Goal: Task Accomplishment & Management: Use online tool/utility

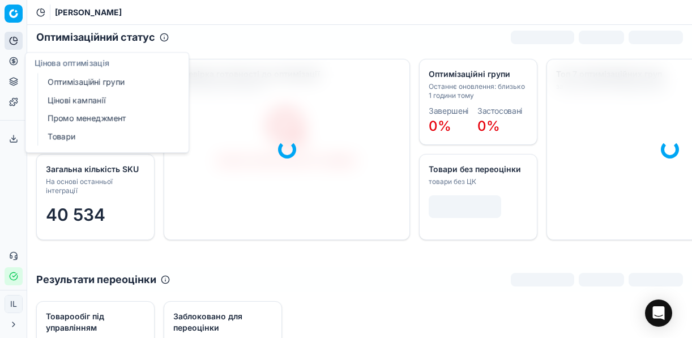
click at [10, 61] on icon at bounding box center [13, 61] width 9 height 9
drag, startPoint x: 83, startPoint y: 85, endPoint x: 80, endPoint y: 109, distance: 23.5
click at [83, 85] on link "Оптимізаційні групи" at bounding box center [109, 82] width 132 height 16
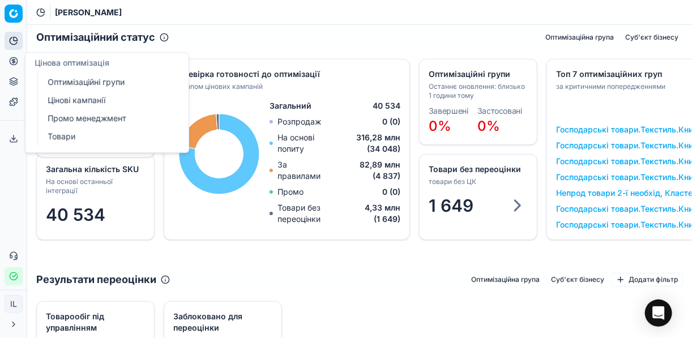
click at [13, 278] on icon "button" at bounding box center [13, 276] width 9 height 9
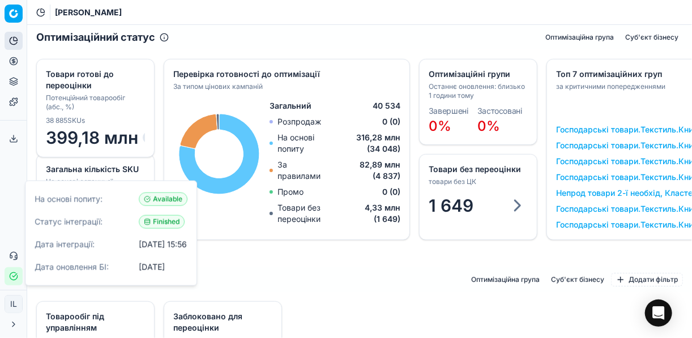
click at [13, 278] on icon "button" at bounding box center [13, 276] width 9 height 9
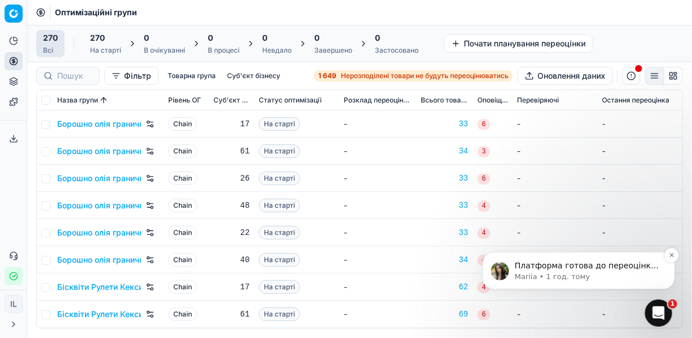
click at [596, 270] on div "Платформа готова до переоцінки. Дайте, будь ласка, знати, якщо виникнуть запита…" at bounding box center [586, 265] width 149 height 15
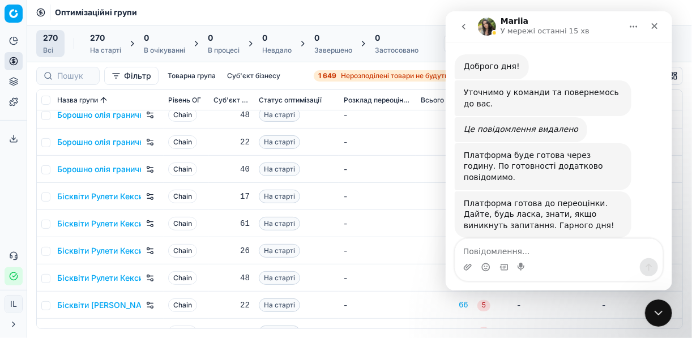
scroll to position [177, 0]
type textarea "L"
type textarea "Дякую"
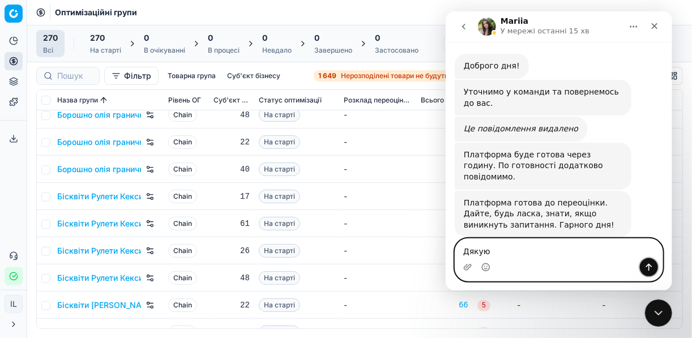
click at [650, 269] on icon "Надіслати повідомлення…" at bounding box center [648, 267] width 9 height 9
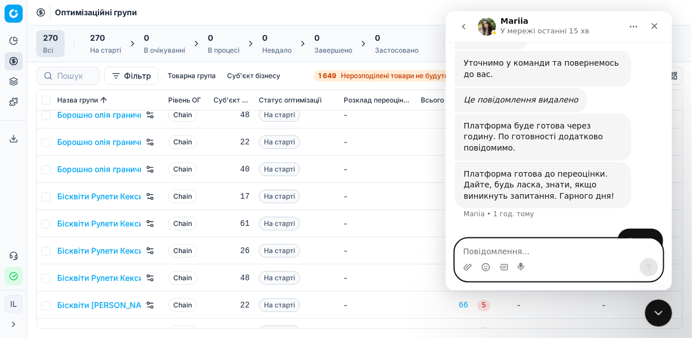
scroll to position [211, 0]
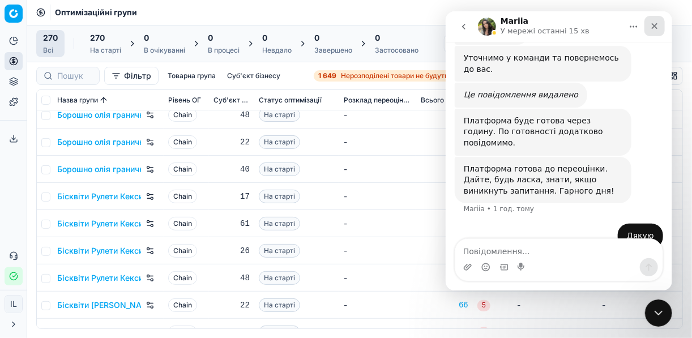
click at [656, 26] on icon "Закрити" at bounding box center [653, 26] width 9 height 9
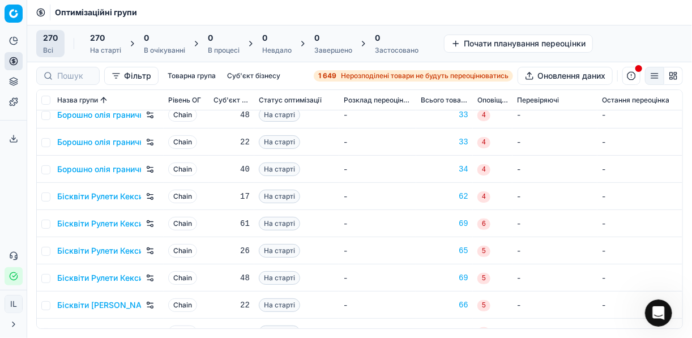
click at [336, 78] on div "1 649 Нерозподілені товари не будуть переоцінюватись" at bounding box center [413, 75] width 190 height 9
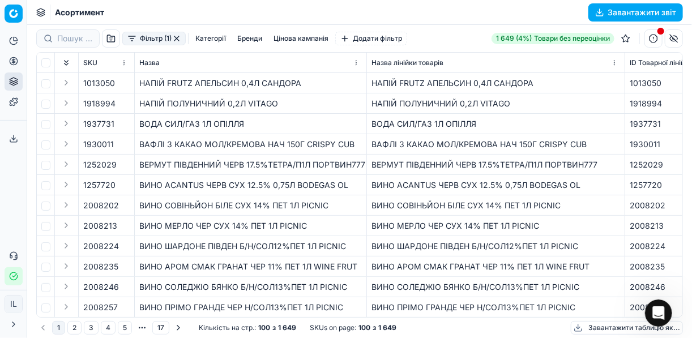
click at [131, 42] on button "Фільтр (1)" at bounding box center [153, 39] width 63 height 14
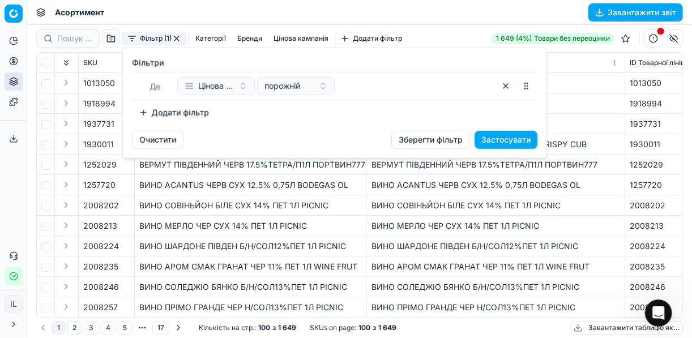
click at [140, 114] on button "Додати фільтр" at bounding box center [174, 113] width 84 height 18
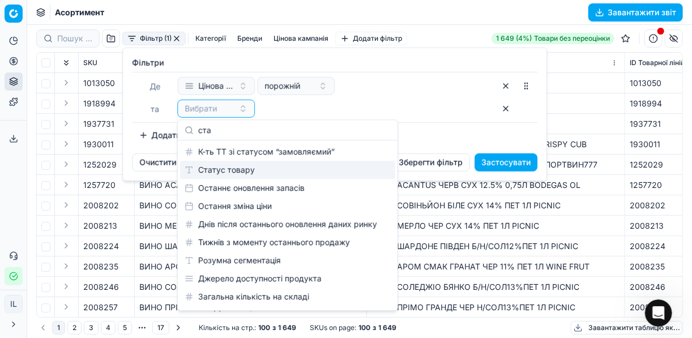
type input "ста"
click at [214, 168] on div "Статус товару" at bounding box center [287, 170] width 215 height 18
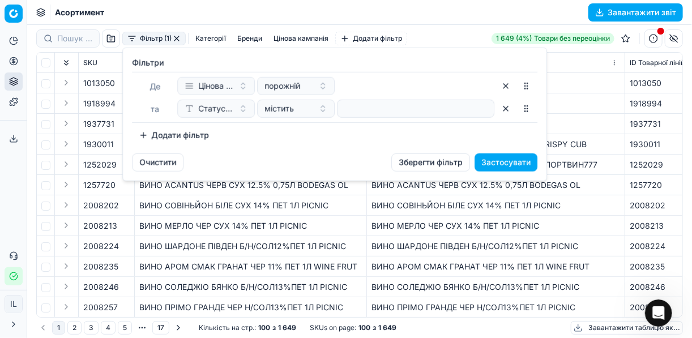
click at [339, 112] on div at bounding box center [415, 109] width 157 height 18
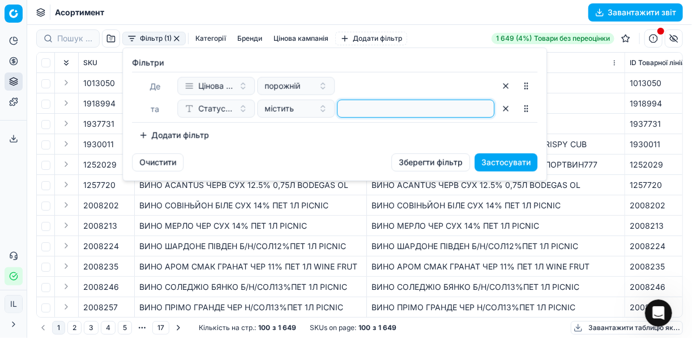
click at [346, 108] on input at bounding box center [415, 108] width 147 height 17
type input "1"
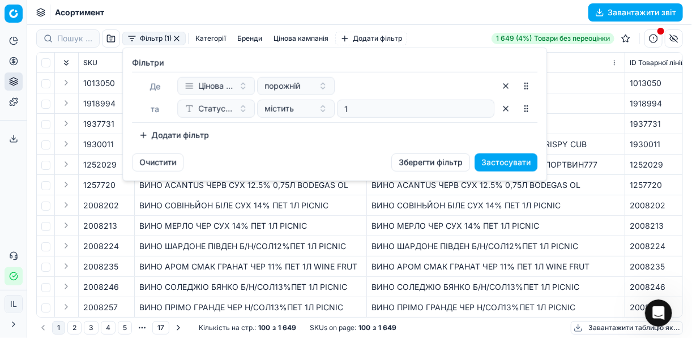
click at [141, 136] on button "Додати фільтр" at bounding box center [174, 135] width 84 height 18
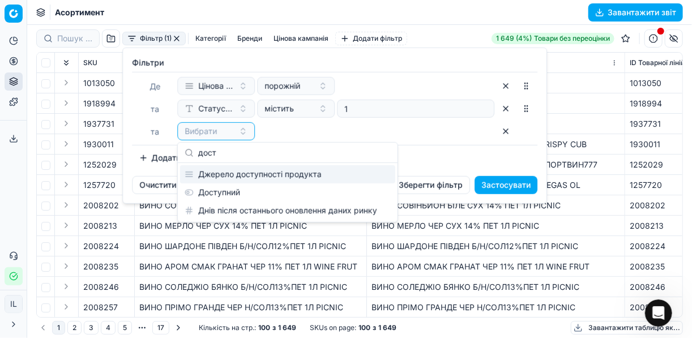
type input "дост"
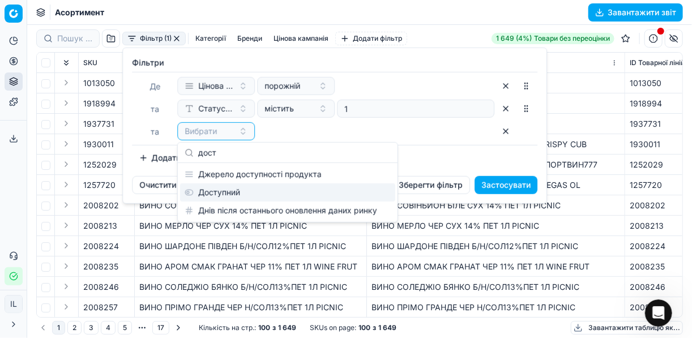
click at [229, 190] on div "Доступний" at bounding box center [287, 192] width 215 height 18
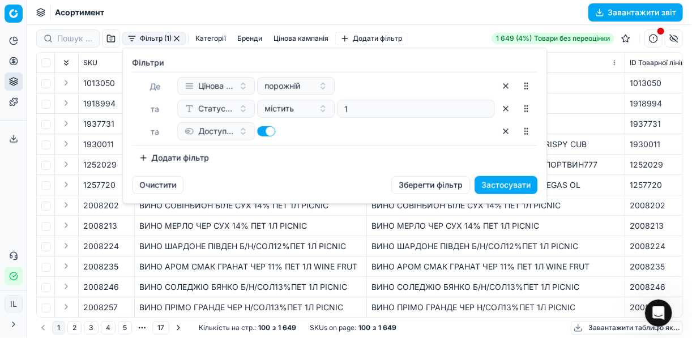
click at [140, 160] on button "Додати фільтр" at bounding box center [174, 158] width 84 height 18
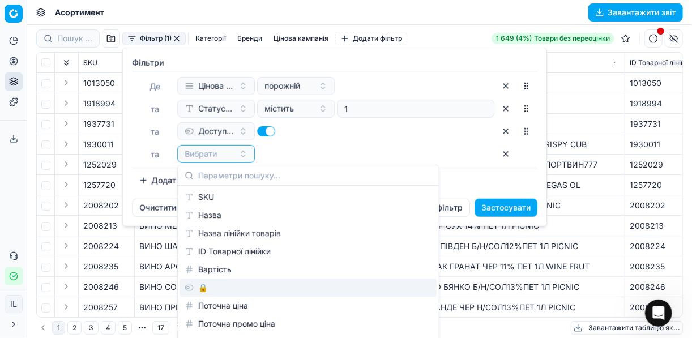
click at [205, 288] on div "🔒" at bounding box center [308, 288] width 256 height 18
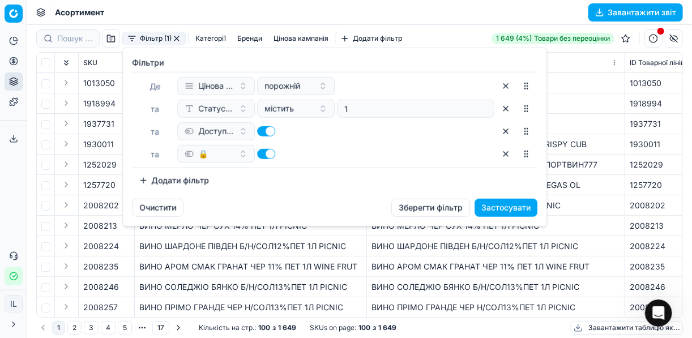
click at [260, 155] on button "button" at bounding box center [266, 154] width 18 height 10
checkbox input "false"
click at [494, 208] on button "Застосувати" at bounding box center [505, 208] width 63 height 18
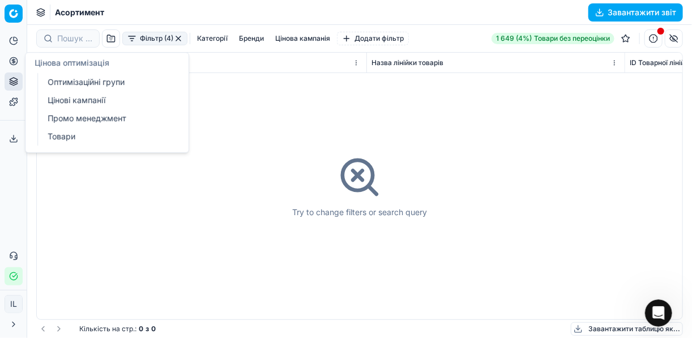
click at [11, 63] on icon at bounding box center [13, 61] width 9 height 9
click at [78, 80] on link "Оптимізаційні групи" at bounding box center [109, 82] width 132 height 16
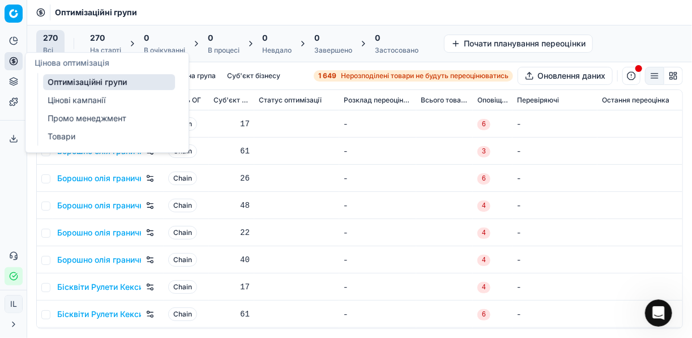
click at [71, 99] on link "Цінові кампанії" at bounding box center [109, 100] width 132 height 16
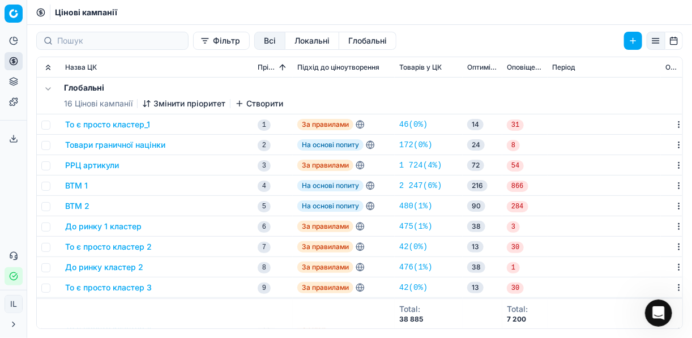
click at [193, 44] on button "Фільтр" at bounding box center [221, 41] width 57 height 18
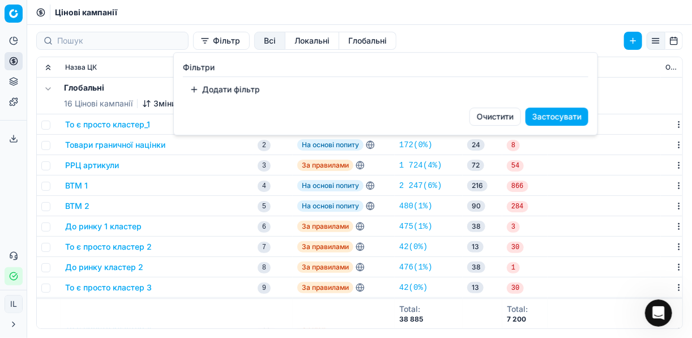
click at [203, 95] on button "Додати фільтр" at bounding box center [225, 89] width 84 height 18
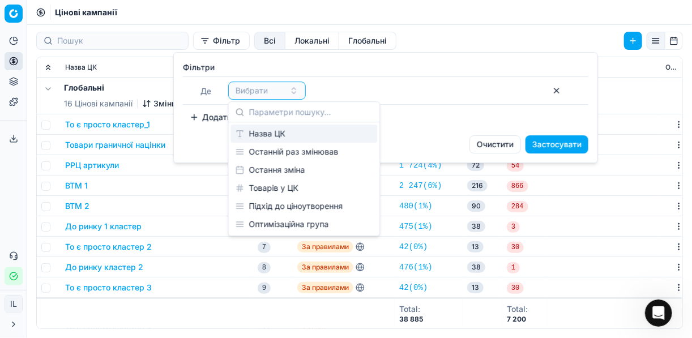
click at [268, 136] on div "Назва ЦК" at bounding box center [304, 134] width 147 height 18
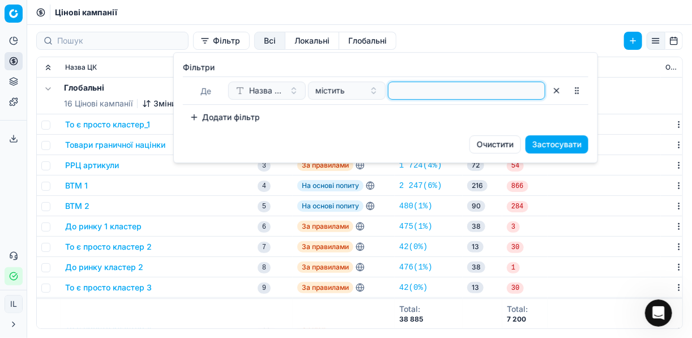
click at [417, 84] on input at bounding box center [466, 90] width 147 height 17
type input "консер"
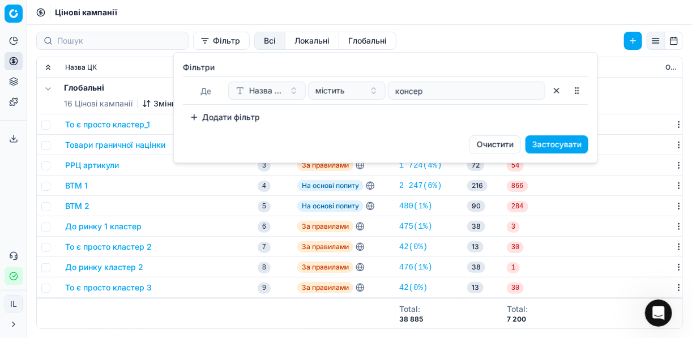
click at [555, 141] on button "Застосувати" at bounding box center [556, 144] width 63 height 18
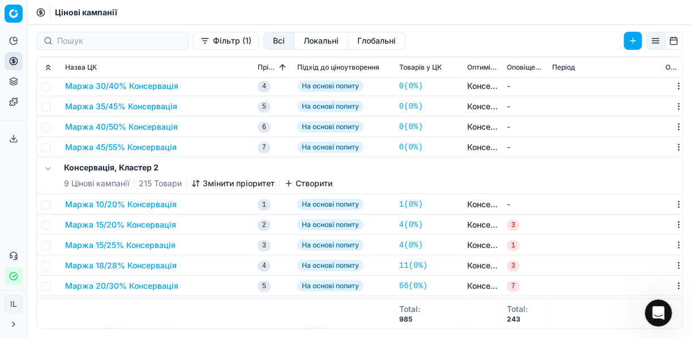
scroll to position [136, 0]
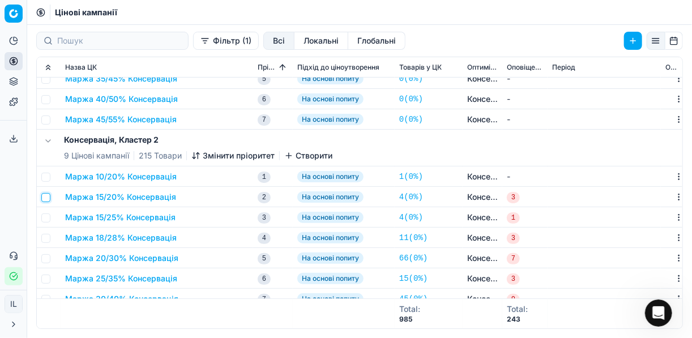
click at [49, 196] on input "checkbox" at bounding box center [45, 197] width 9 height 9
checkbox input "true"
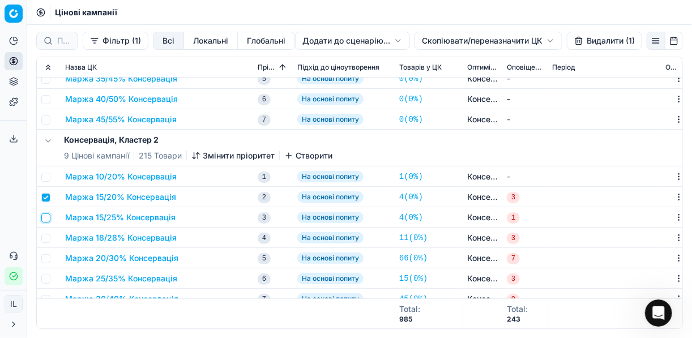
click at [44, 216] on input "checkbox" at bounding box center [45, 217] width 9 height 9
checkbox input "true"
click at [48, 238] on input "checkbox" at bounding box center [45, 238] width 9 height 9
checkbox input "true"
click at [48, 258] on input "checkbox" at bounding box center [45, 258] width 9 height 9
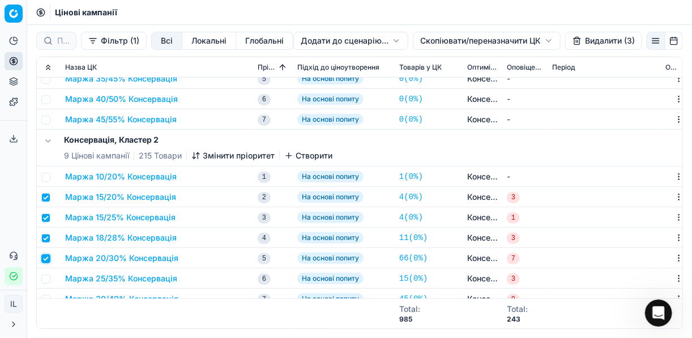
checkbox input "true"
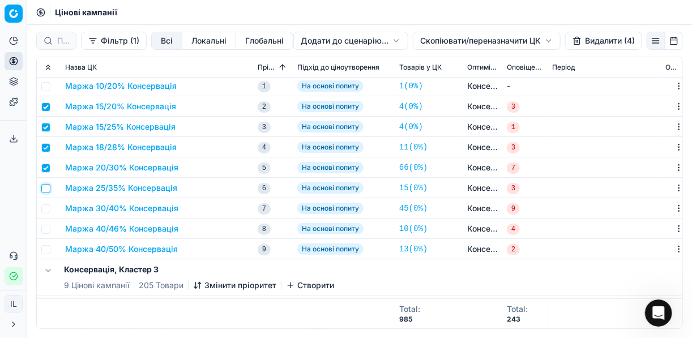
click at [47, 190] on input "checkbox" at bounding box center [45, 188] width 9 height 9
checkbox input "true"
click at [48, 215] on td at bounding box center [49, 208] width 24 height 20
click at [49, 208] on input "checkbox" at bounding box center [45, 208] width 9 height 9
checkbox input "true"
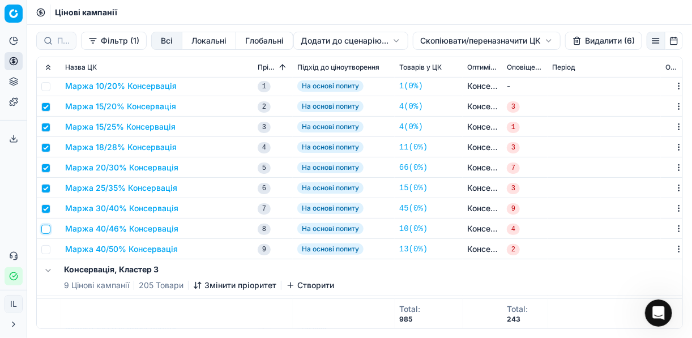
click at [47, 229] on input "checkbox" at bounding box center [45, 229] width 9 height 9
checkbox input "true"
click at [46, 252] on input "checkbox" at bounding box center [45, 249] width 9 height 9
checkbox input "true"
click at [600, 42] on button "Видалити (8)" at bounding box center [603, 41] width 77 height 18
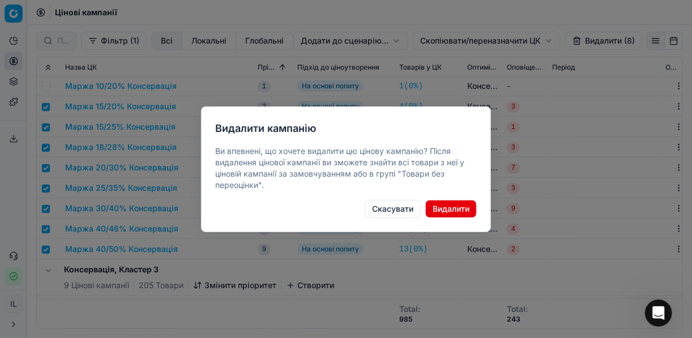
click at [442, 211] on button "Видалити" at bounding box center [451, 209] width 52 height 18
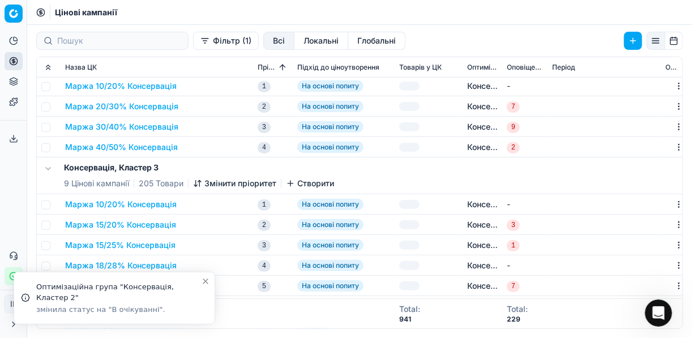
checkbox input "false"
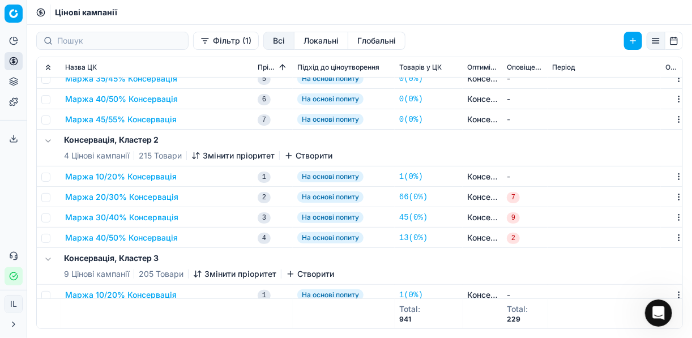
scroll to position [181, 0]
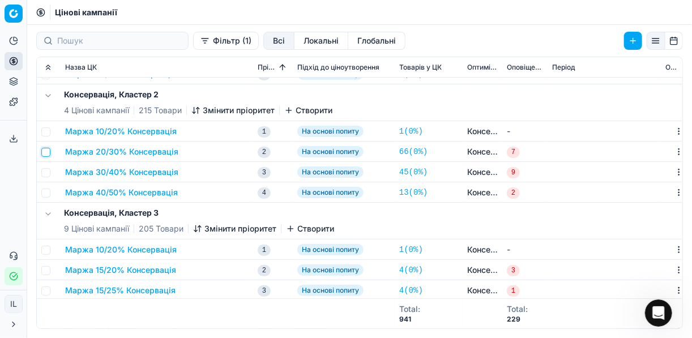
click at [45, 154] on input "checkbox" at bounding box center [45, 152] width 9 height 9
checkbox input "true"
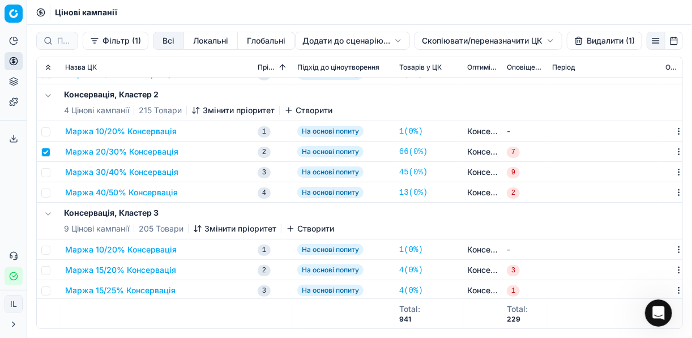
click at [44, 177] on td at bounding box center [49, 172] width 24 height 20
click at [49, 175] on input "checkbox" at bounding box center [45, 172] width 9 height 9
checkbox input "true"
click at [44, 195] on input "checkbox" at bounding box center [45, 193] width 9 height 9
checkbox input "true"
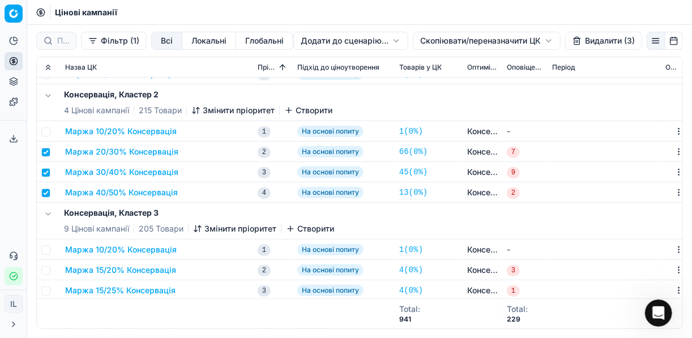
click at [601, 44] on button "Видалити (3)" at bounding box center [603, 41] width 77 height 18
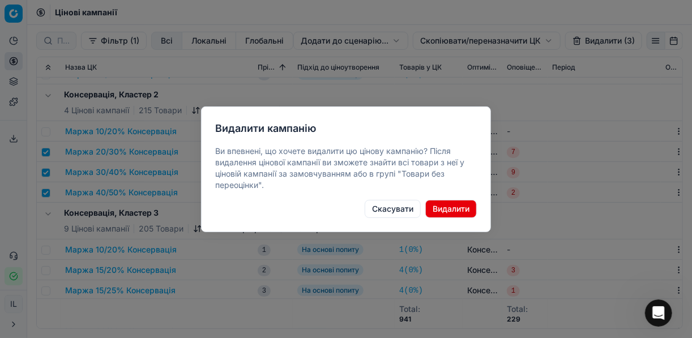
click at [461, 212] on button "Видалити" at bounding box center [451, 209] width 52 height 18
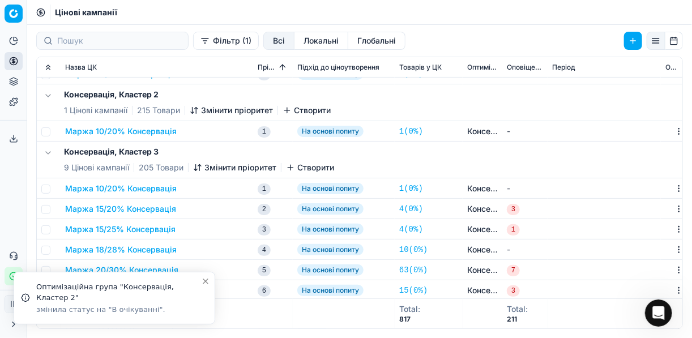
scroll to position [226, 0]
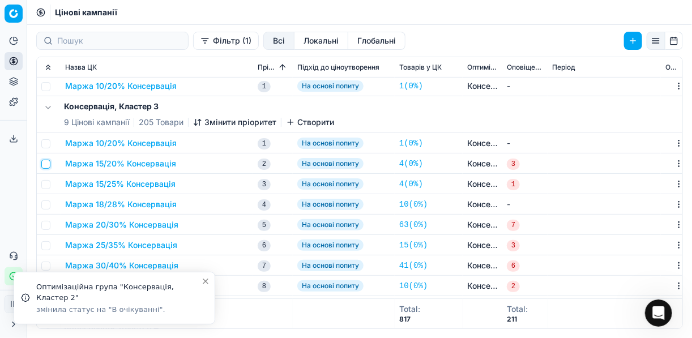
click at [48, 164] on input "checkbox" at bounding box center [45, 164] width 9 height 9
checkbox input "true"
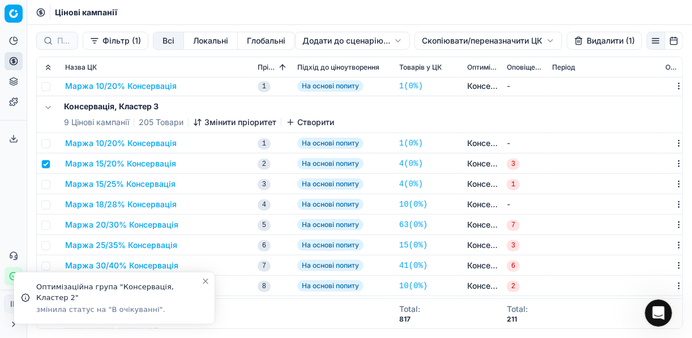
click at [44, 190] on td at bounding box center [49, 184] width 24 height 20
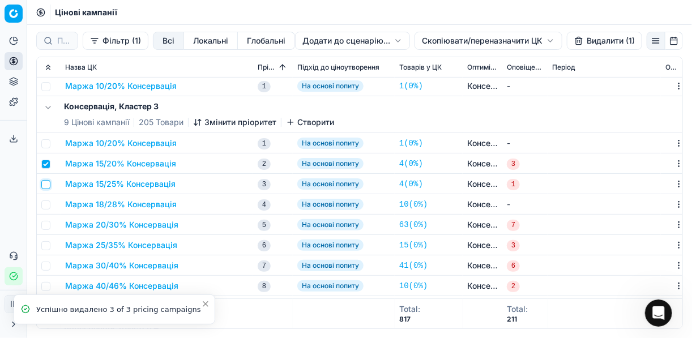
click at [46, 188] on input "checkbox" at bounding box center [45, 184] width 9 height 9
checkbox input "true"
click at [46, 206] on input "checkbox" at bounding box center [45, 204] width 9 height 9
checkbox input "true"
click at [46, 227] on input "checkbox" at bounding box center [45, 225] width 9 height 9
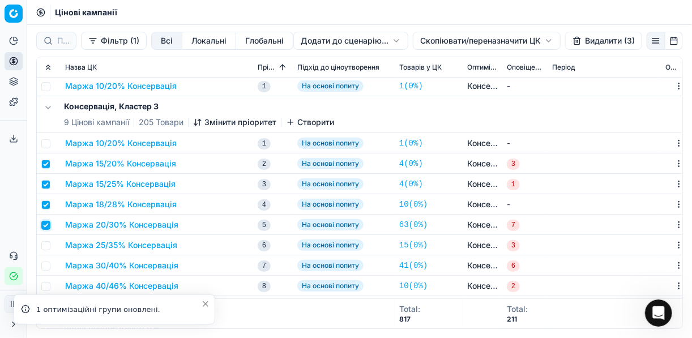
checkbox input "true"
click at [46, 245] on input "checkbox" at bounding box center [45, 245] width 9 height 9
checkbox input "true"
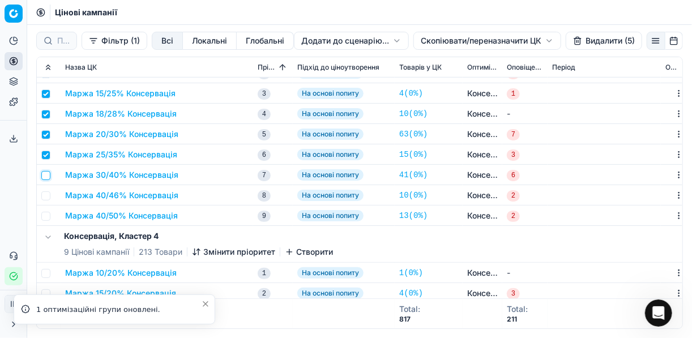
click at [44, 177] on input "checkbox" at bounding box center [45, 175] width 9 height 9
checkbox input "true"
drag, startPoint x: 46, startPoint y: 195, endPoint x: 50, endPoint y: 207, distance: 13.1
click at [46, 195] on input "checkbox" at bounding box center [45, 195] width 9 height 9
checkbox input "true"
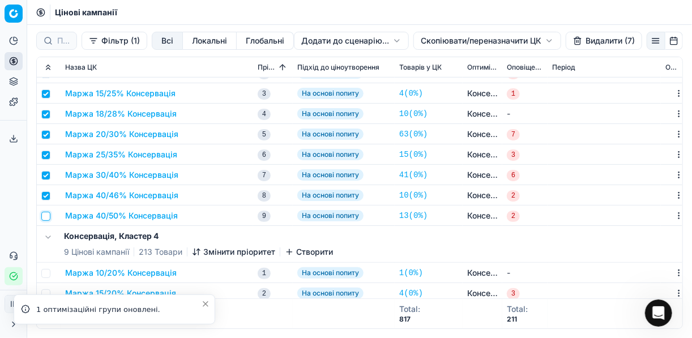
click at [49, 215] on input "checkbox" at bounding box center [45, 216] width 9 height 9
checkbox input "true"
click at [602, 41] on button "Видалити (8)" at bounding box center [603, 41] width 77 height 18
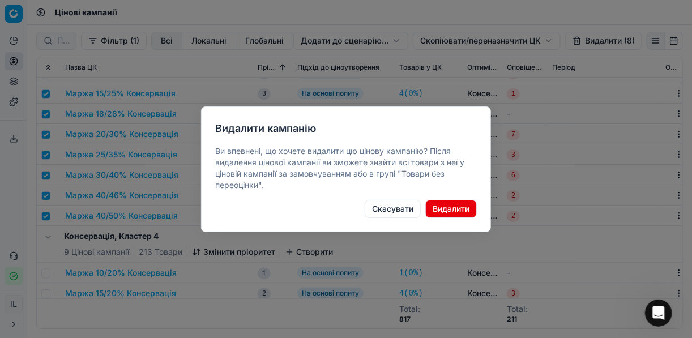
click at [451, 212] on button "Видалити" at bounding box center [451, 209] width 52 height 18
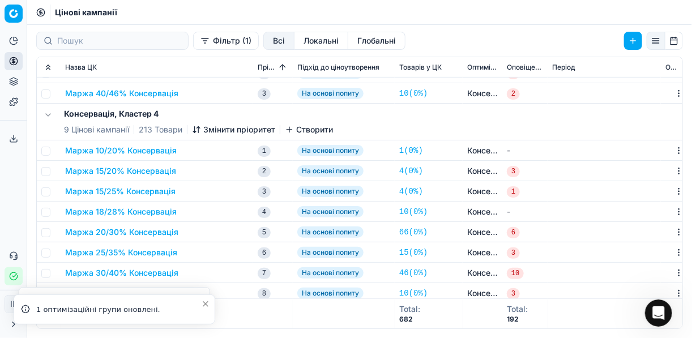
checkbox input "false"
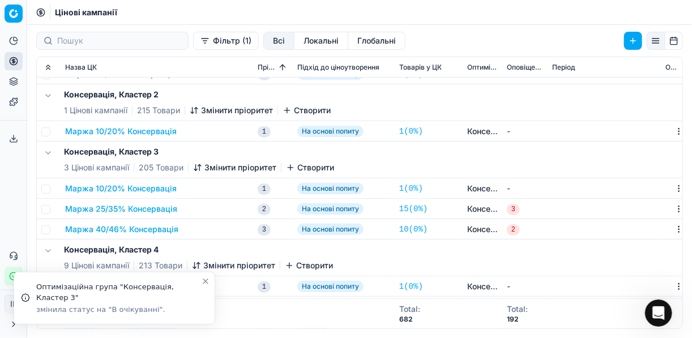
scroll to position [226, 0]
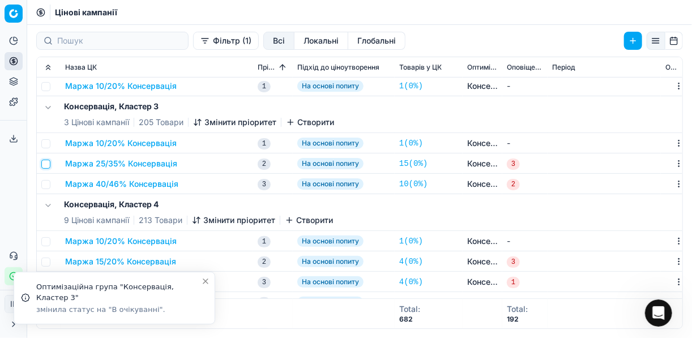
click at [47, 165] on input "checkbox" at bounding box center [45, 164] width 9 height 9
checkbox input "true"
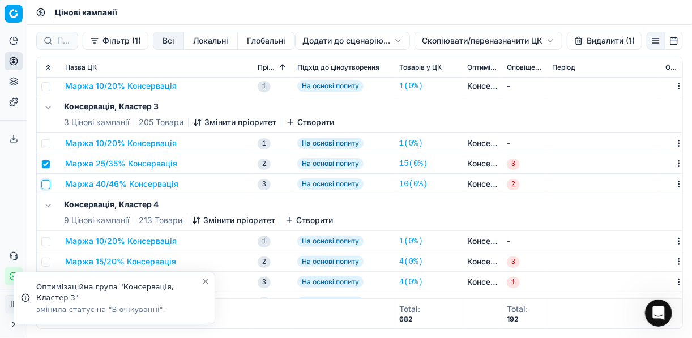
click at [45, 181] on input "checkbox" at bounding box center [45, 184] width 9 height 9
checkbox input "true"
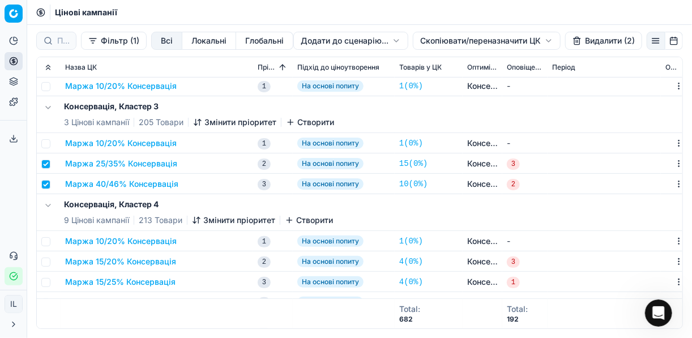
click at [590, 44] on button "Видалити (2)" at bounding box center [603, 41] width 77 height 18
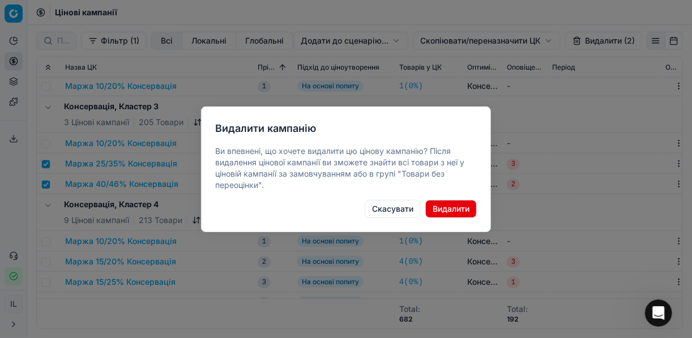
click at [463, 203] on button "Видалити" at bounding box center [451, 209] width 52 height 18
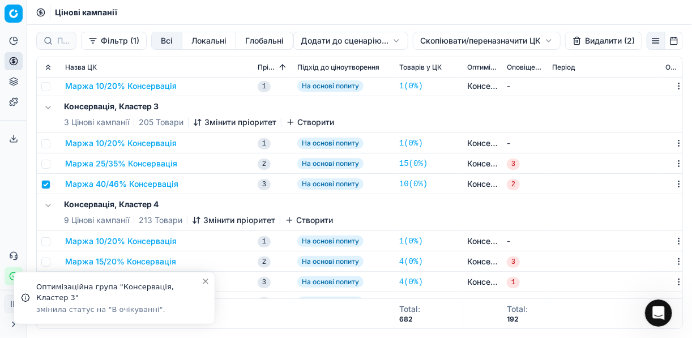
checkbox input "false"
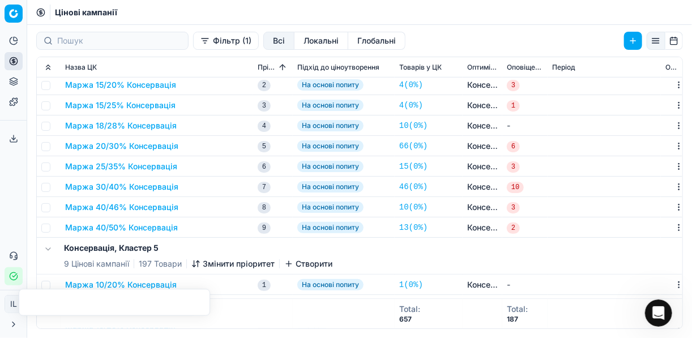
scroll to position [272, 0]
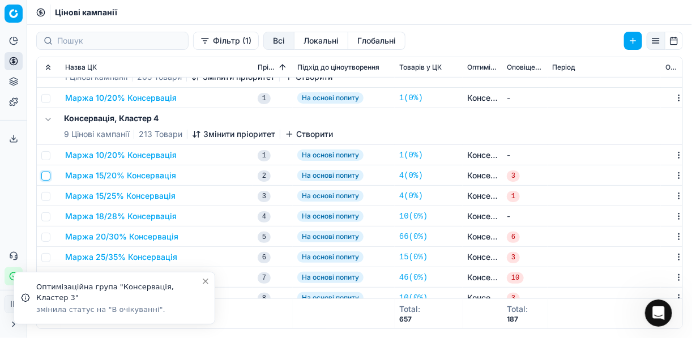
click at [47, 175] on input "checkbox" at bounding box center [45, 176] width 9 height 9
checkbox input "true"
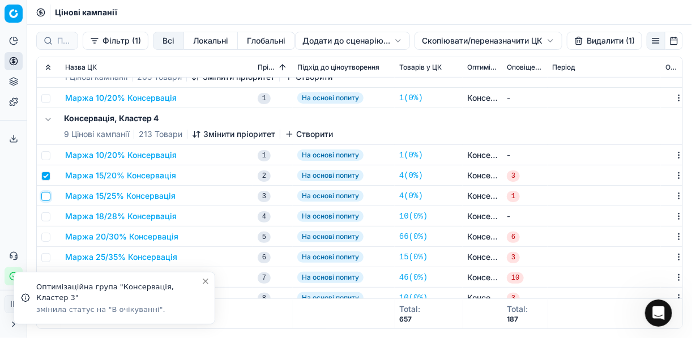
click at [45, 199] on input "checkbox" at bounding box center [45, 196] width 9 height 9
checkbox input "true"
click at [46, 215] on input "checkbox" at bounding box center [45, 216] width 9 height 9
checkbox input "true"
click at [47, 238] on input "checkbox" at bounding box center [45, 237] width 9 height 9
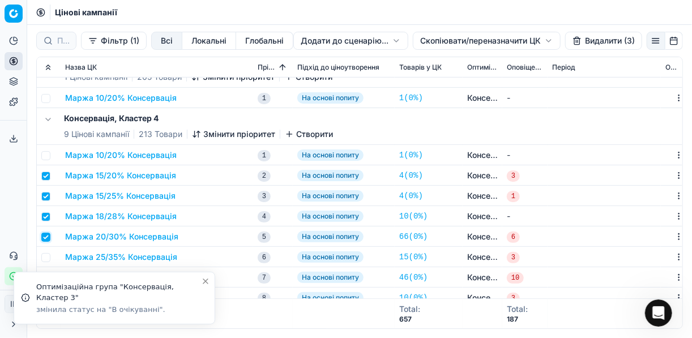
checkbox input "true"
click at [48, 258] on input "checkbox" at bounding box center [45, 257] width 9 height 9
checkbox input "true"
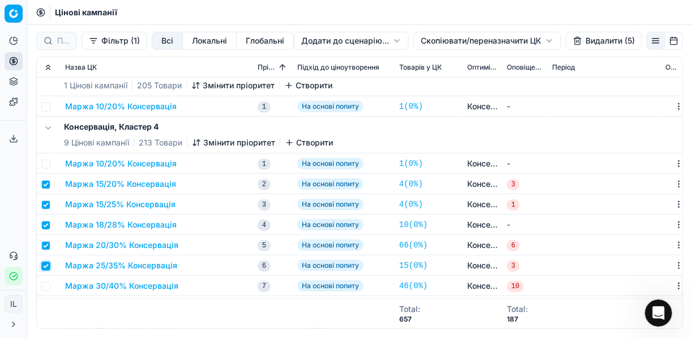
scroll to position [362, 0]
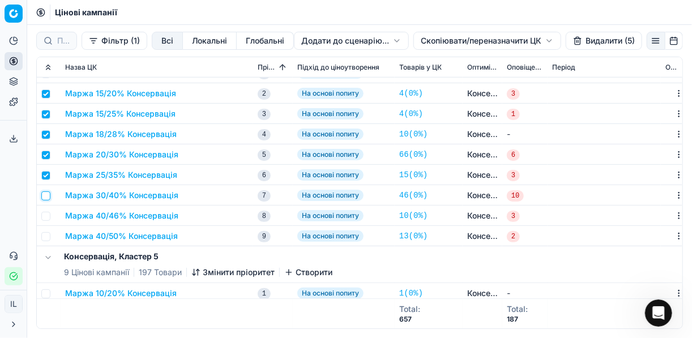
click at [47, 196] on input "checkbox" at bounding box center [45, 195] width 9 height 9
checkbox input "true"
click at [44, 216] on input "checkbox" at bounding box center [45, 216] width 9 height 9
checkbox input "true"
click at [46, 233] on input "checkbox" at bounding box center [45, 236] width 9 height 9
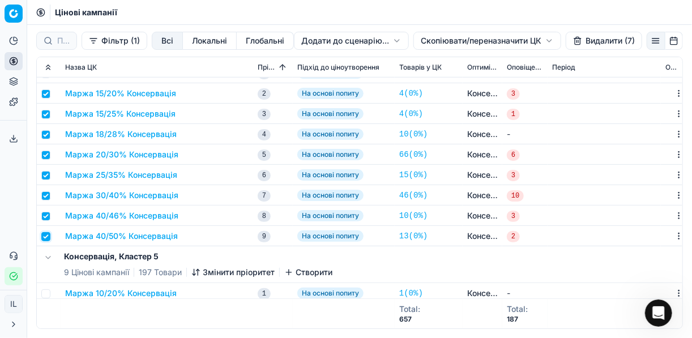
checkbox input "true"
click at [589, 44] on button "Видалити (8)" at bounding box center [603, 41] width 77 height 18
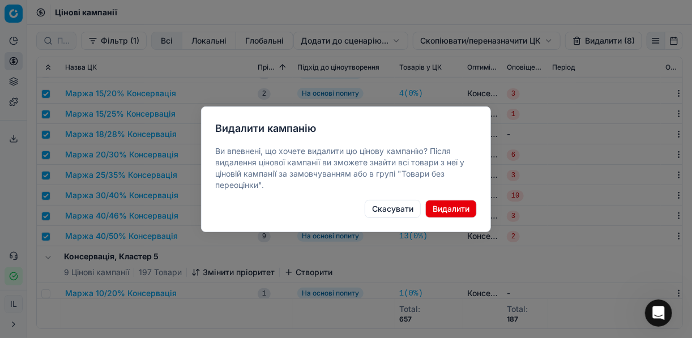
click at [455, 209] on button "Видалити" at bounding box center [451, 209] width 52 height 18
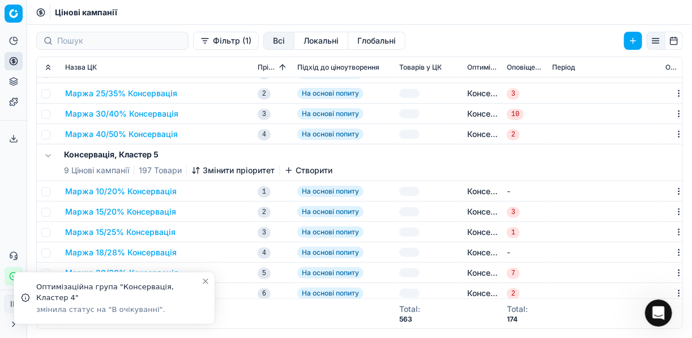
checkbox input "false"
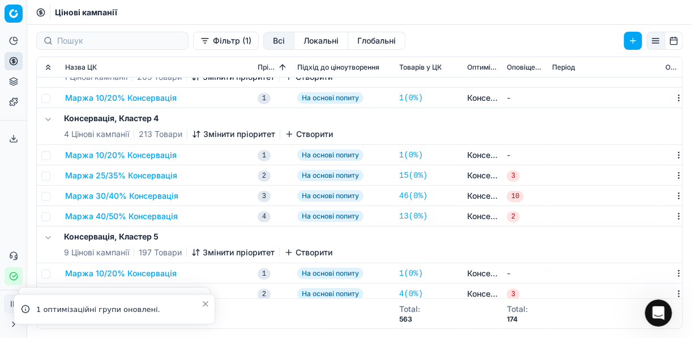
scroll to position [226, 0]
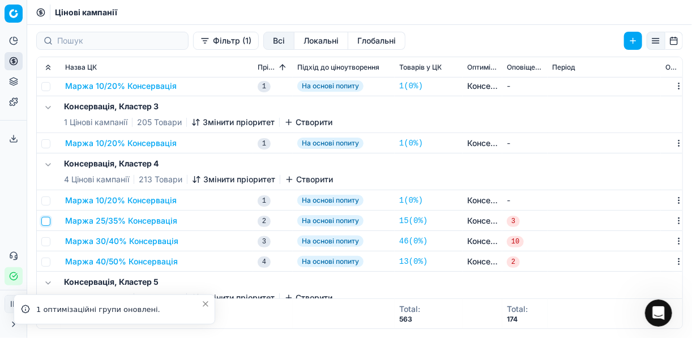
click at [49, 221] on input "checkbox" at bounding box center [45, 221] width 9 height 9
checkbox input "true"
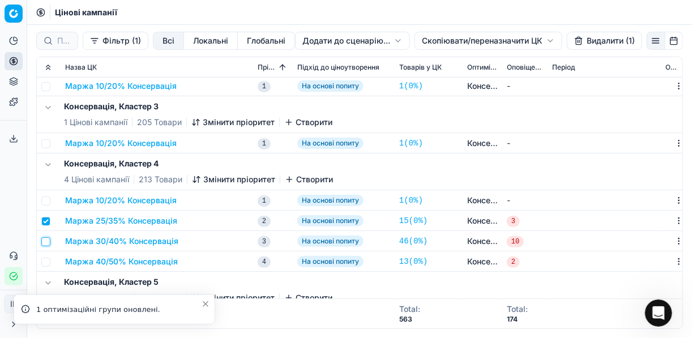
click at [46, 240] on input "checkbox" at bounding box center [45, 241] width 9 height 9
checkbox input "true"
click at [48, 259] on input "checkbox" at bounding box center [45, 262] width 9 height 9
checkbox input "true"
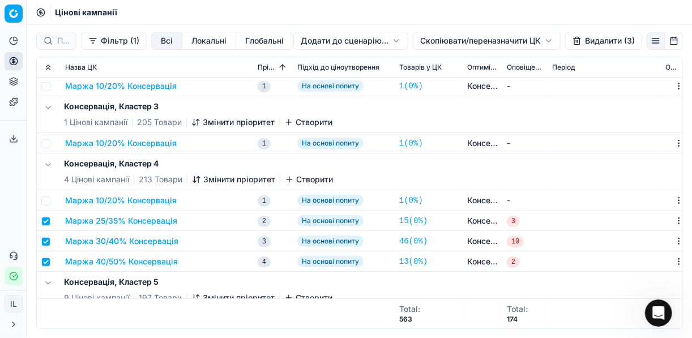
click at [585, 44] on button "Видалити (3)" at bounding box center [603, 41] width 77 height 18
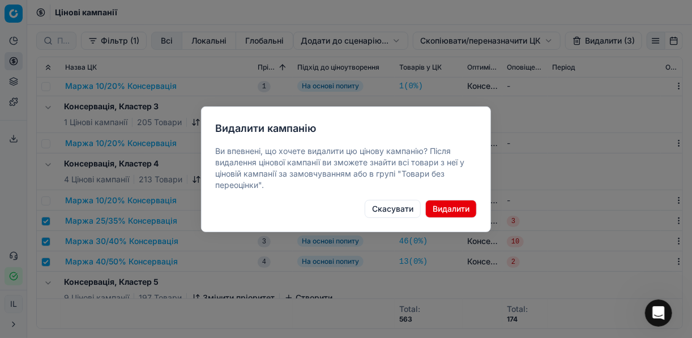
click at [457, 204] on button "Видалити" at bounding box center [451, 209] width 52 height 18
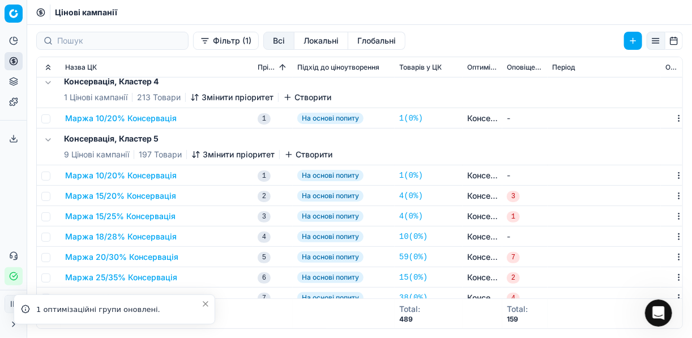
scroll to position [362, 0]
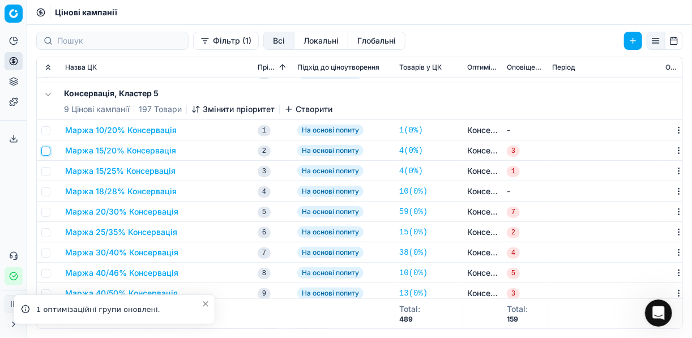
drag, startPoint x: 46, startPoint y: 147, endPoint x: 47, endPoint y: 162, distance: 15.3
click at [46, 148] on input "checkbox" at bounding box center [45, 151] width 9 height 9
checkbox input "true"
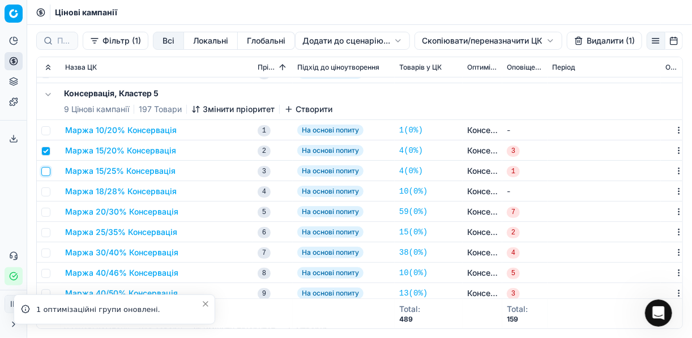
click at [48, 169] on input "checkbox" at bounding box center [45, 171] width 9 height 9
checkbox input "true"
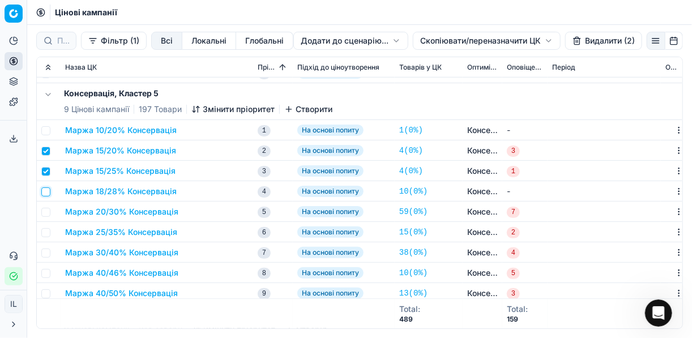
click at [48, 189] on input "checkbox" at bounding box center [45, 191] width 9 height 9
checkbox input "true"
click at [47, 211] on input "checkbox" at bounding box center [45, 212] width 9 height 9
checkbox input "true"
click at [46, 230] on input "checkbox" at bounding box center [45, 232] width 9 height 9
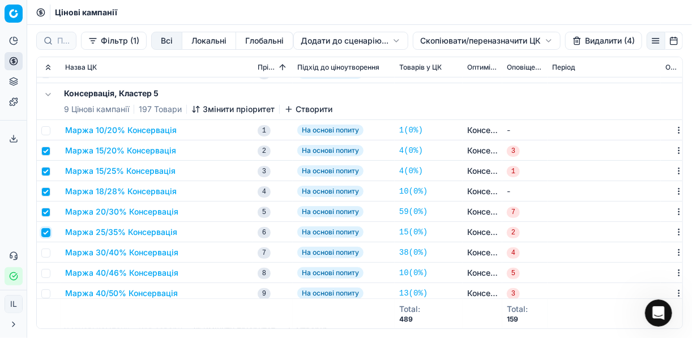
checkbox input "true"
click at [46, 255] on input "checkbox" at bounding box center [45, 253] width 9 height 9
checkbox input "true"
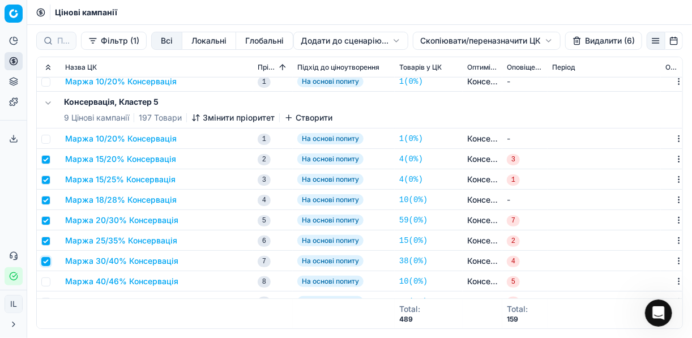
scroll to position [408, 0]
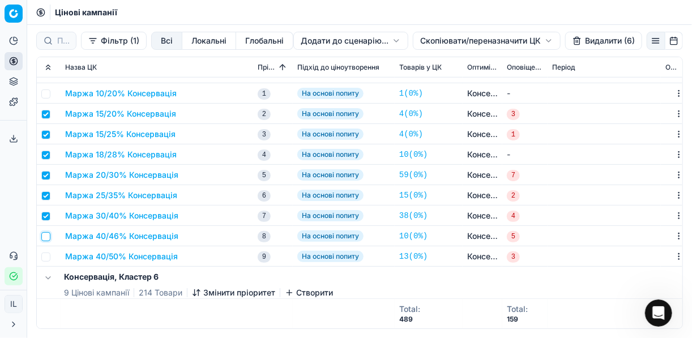
click at [47, 236] on input "checkbox" at bounding box center [45, 236] width 9 height 9
checkbox input "true"
click at [47, 251] on td at bounding box center [49, 256] width 24 height 20
click at [47, 254] on input "checkbox" at bounding box center [45, 256] width 9 height 9
checkbox input "true"
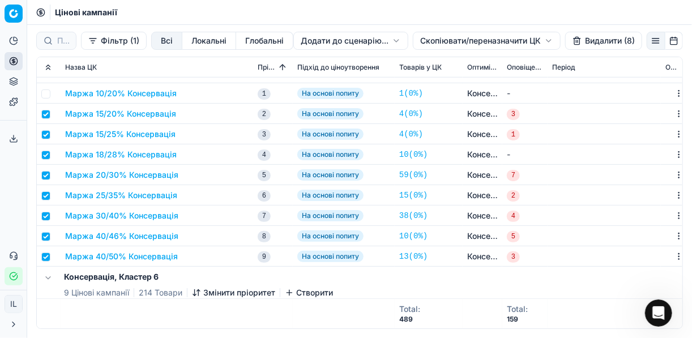
click at [601, 44] on button "Видалити (8)" at bounding box center [603, 41] width 77 height 18
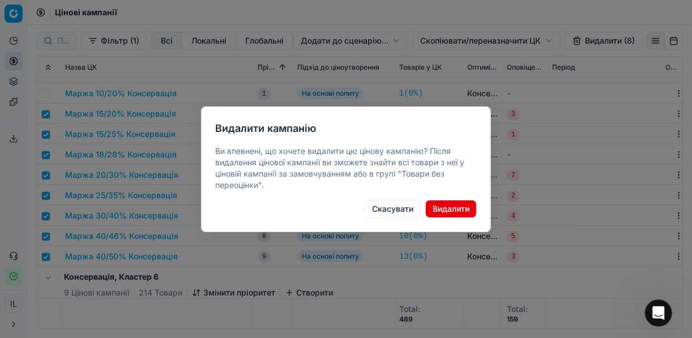
click at [450, 212] on button "Видалити" at bounding box center [451, 209] width 52 height 18
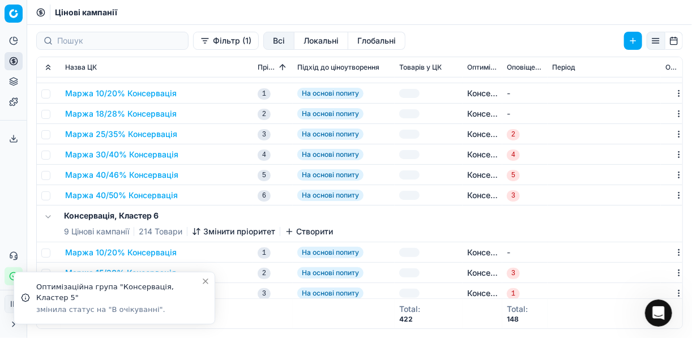
checkbox input "false"
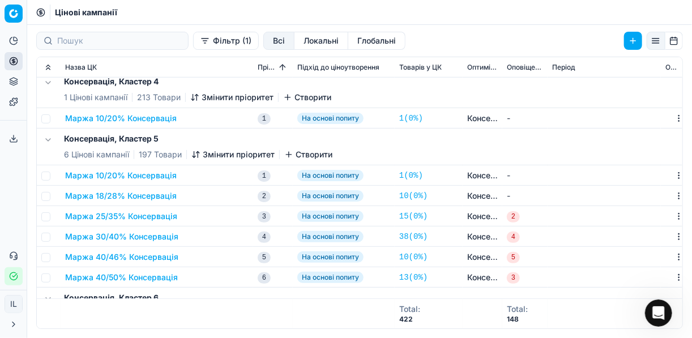
scroll to position [362, 0]
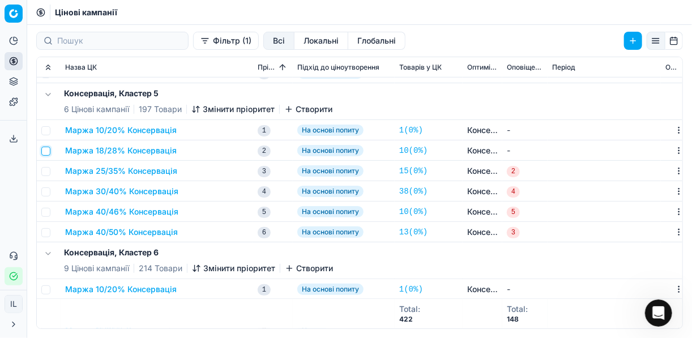
drag, startPoint x: 49, startPoint y: 153, endPoint x: 46, endPoint y: 164, distance: 10.6
click at [49, 153] on input "checkbox" at bounding box center [45, 151] width 9 height 9
checkbox input "true"
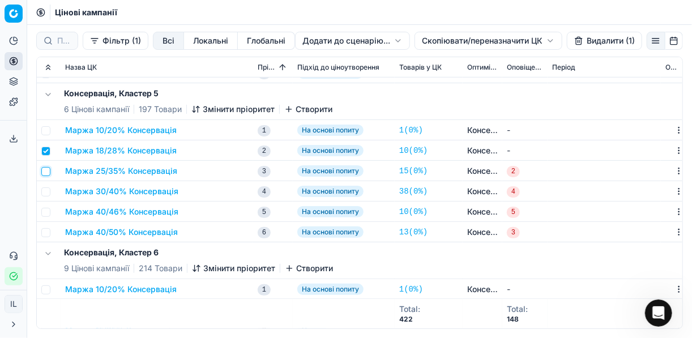
click at [47, 170] on input "checkbox" at bounding box center [45, 171] width 9 height 9
checkbox input "true"
click at [49, 189] on input "checkbox" at bounding box center [45, 191] width 9 height 9
checkbox input "true"
drag, startPoint x: 48, startPoint y: 209, endPoint x: 53, endPoint y: 226, distance: 17.0
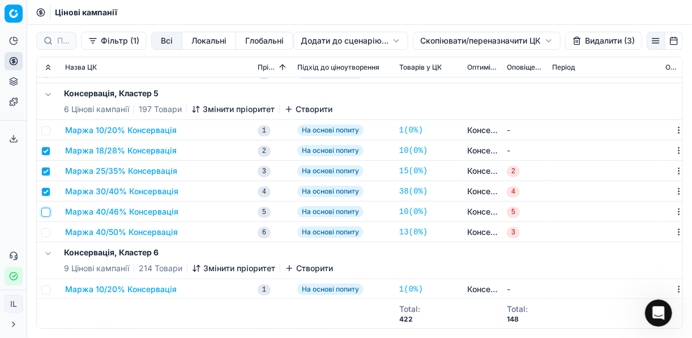
click at [48, 211] on input "checkbox" at bounding box center [45, 212] width 9 height 9
checkbox input "true"
click at [47, 233] on input "checkbox" at bounding box center [45, 232] width 9 height 9
checkbox input "true"
click at [602, 45] on button "Видалити (5)" at bounding box center [604, 41] width 76 height 18
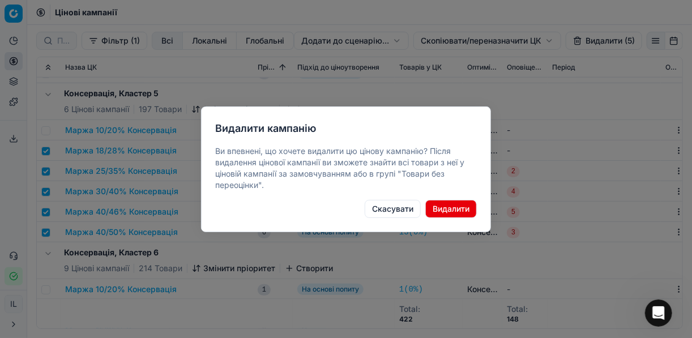
click at [446, 215] on button "Видалити" at bounding box center [451, 209] width 52 height 18
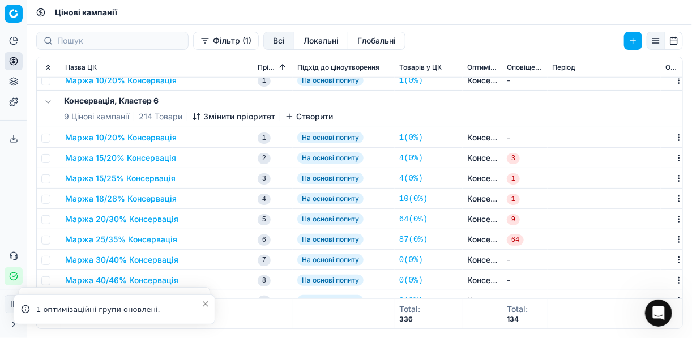
scroll to position [431, 0]
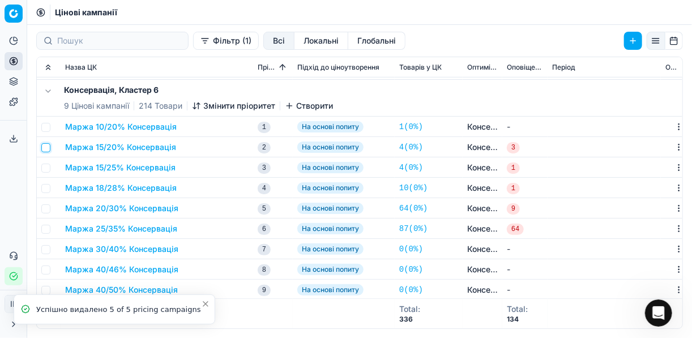
click at [45, 148] on input "checkbox" at bounding box center [45, 147] width 9 height 9
checkbox input "true"
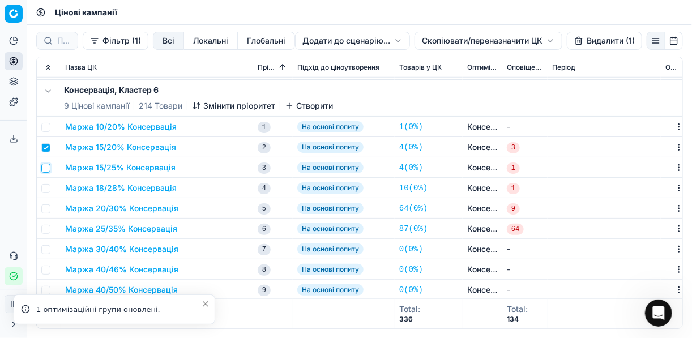
click at [46, 168] on input "checkbox" at bounding box center [45, 168] width 9 height 9
checkbox input "true"
click at [48, 186] on input "checkbox" at bounding box center [45, 188] width 9 height 9
checkbox input "true"
click at [48, 206] on input "checkbox" at bounding box center [45, 208] width 9 height 9
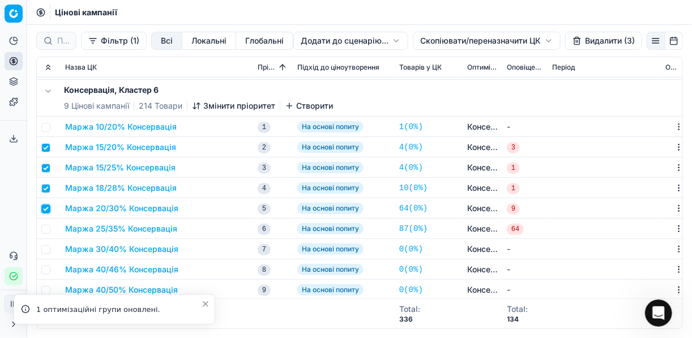
checkbox input "true"
click at [48, 228] on input "checkbox" at bounding box center [45, 229] width 9 height 9
checkbox input "true"
click at [45, 246] on input "checkbox" at bounding box center [45, 249] width 9 height 9
checkbox input "true"
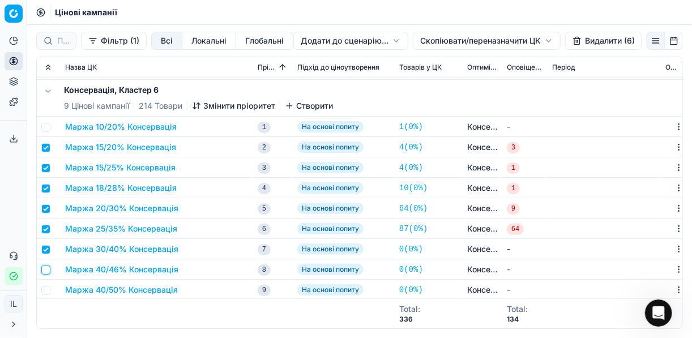
drag, startPoint x: 45, startPoint y: 269, endPoint x: 49, endPoint y: 284, distance: 15.2
click at [46, 269] on input "checkbox" at bounding box center [45, 270] width 9 height 9
checkbox input "true"
click at [48, 293] on input "checkbox" at bounding box center [45, 290] width 9 height 9
checkbox input "true"
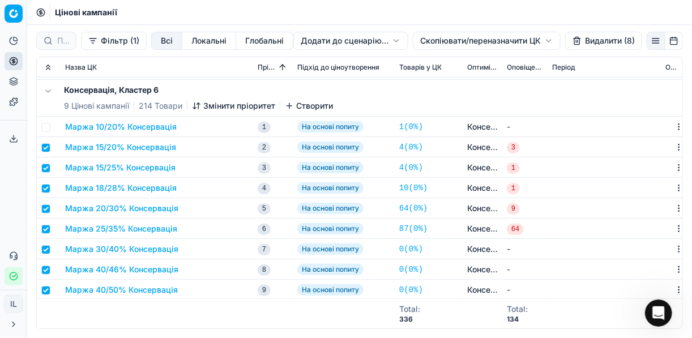
click at [607, 41] on button "Видалити (8)" at bounding box center [603, 41] width 77 height 18
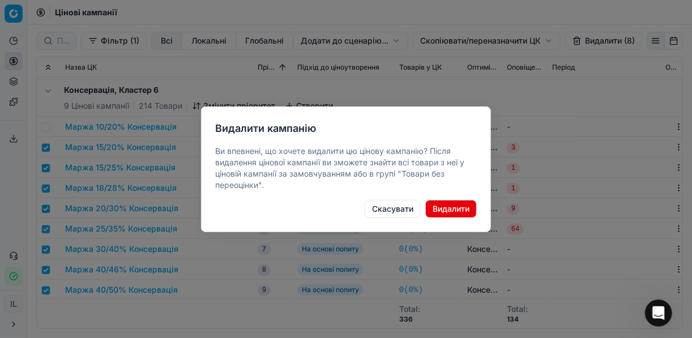
click at [448, 211] on button "Видалити" at bounding box center [451, 209] width 52 height 18
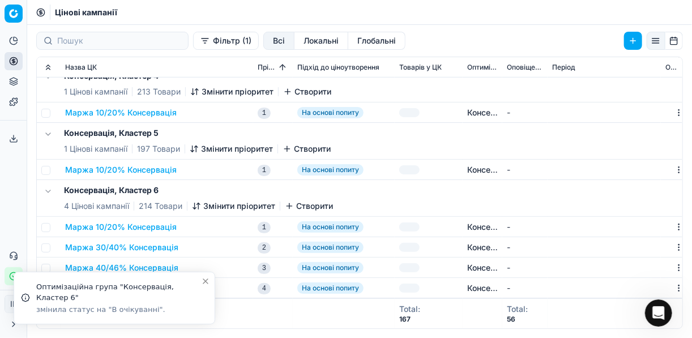
checkbox input "false"
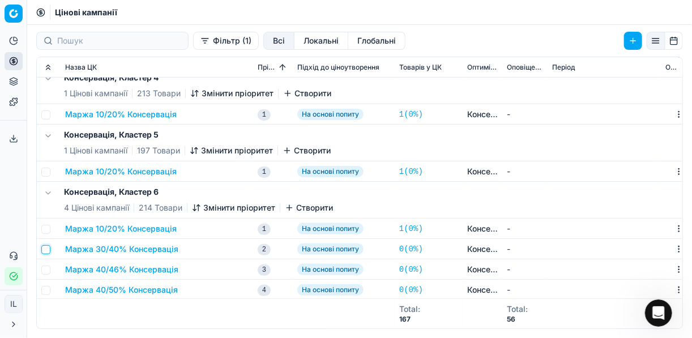
click at [48, 247] on input "checkbox" at bounding box center [45, 249] width 9 height 9
checkbox input "true"
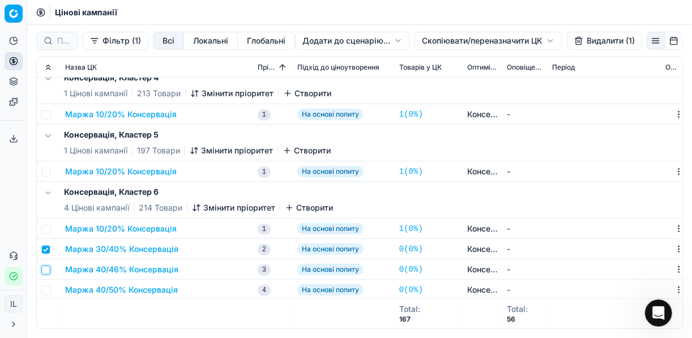
click at [48, 269] on input "checkbox" at bounding box center [45, 270] width 9 height 9
checkbox input "true"
click at [50, 290] on input "checkbox" at bounding box center [45, 290] width 9 height 9
checkbox input "true"
click at [587, 45] on button "Видалити (3)" at bounding box center [603, 41] width 77 height 18
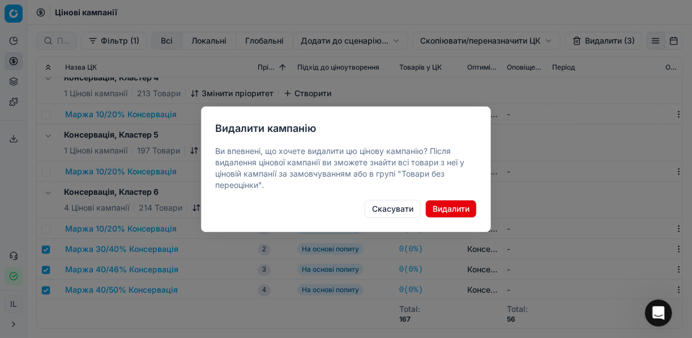
click at [450, 202] on button "Видалити" at bounding box center [451, 209] width 52 height 18
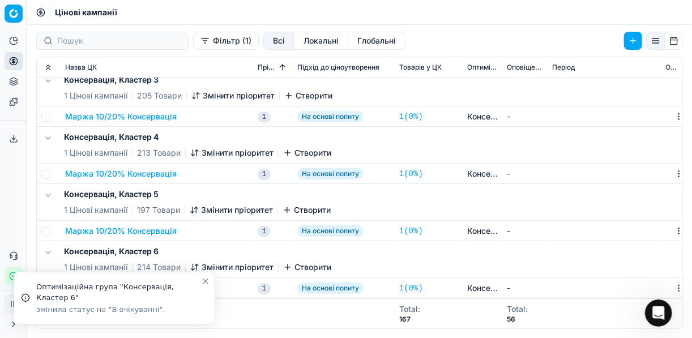
scroll to position [251, 0]
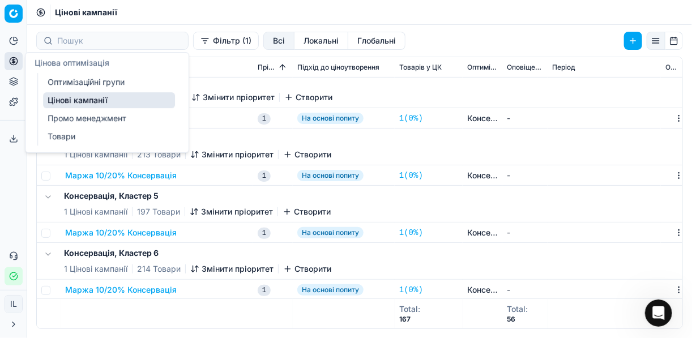
click at [13, 61] on icon at bounding box center [13, 60] width 3 height 3
click at [76, 83] on link "Оптимізаційні групи" at bounding box center [109, 82] width 132 height 16
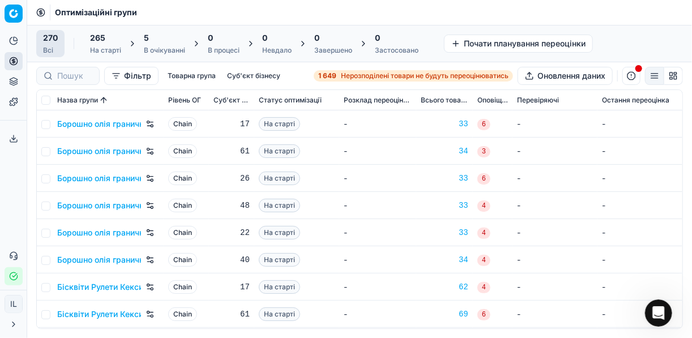
click at [187, 45] on div "5 В очікуванні" at bounding box center [164, 43] width 55 height 27
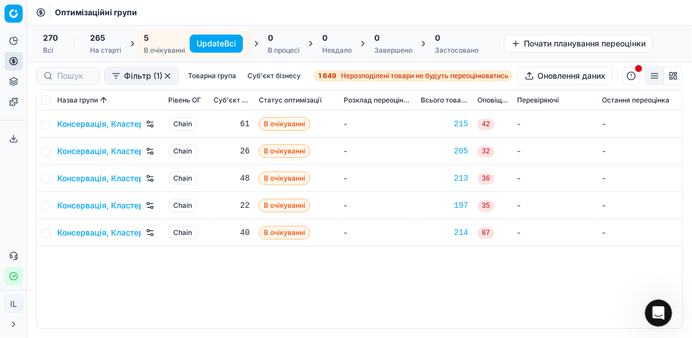
click at [206, 45] on button "Update Всі" at bounding box center [216, 44] width 53 height 18
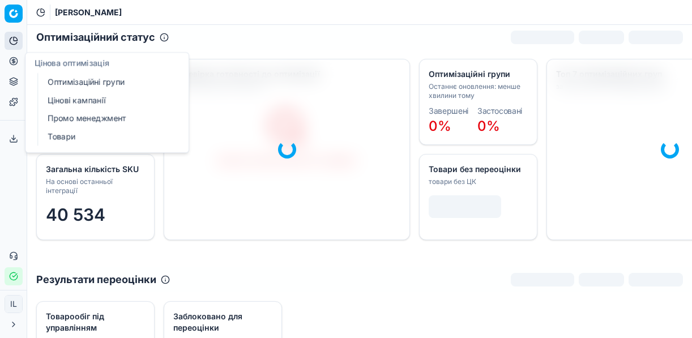
click at [14, 63] on icon at bounding box center [13, 61] width 9 height 9
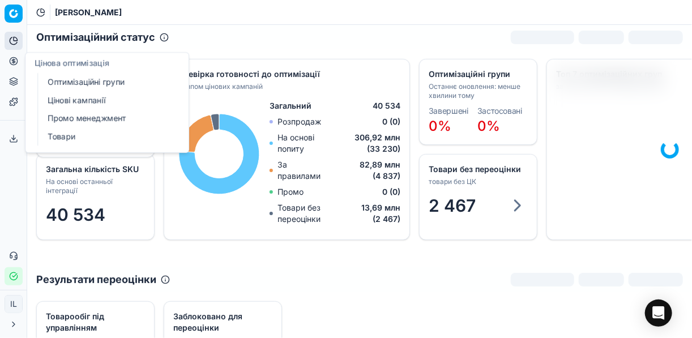
click at [76, 79] on link "Оптимізаційні групи" at bounding box center [109, 82] width 132 height 16
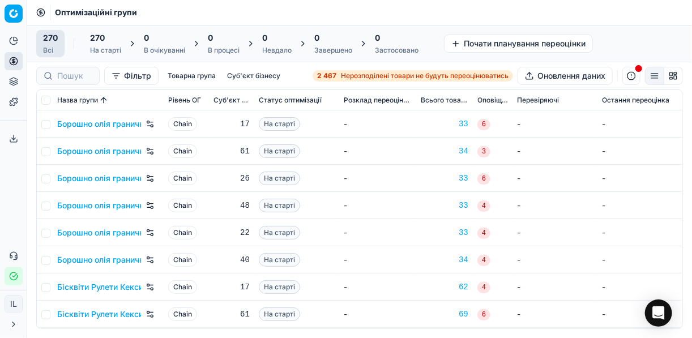
click at [341, 76] on span "Нерозподілені товари не будуть переоцінюватись" at bounding box center [425, 75] width 168 height 9
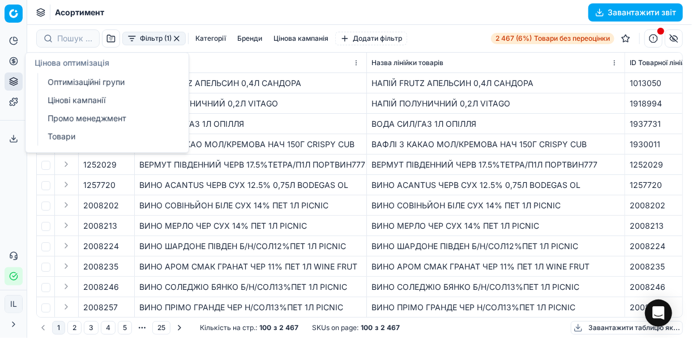
click at [12, 65] on circle at bounding box center [13, 60] width 7 height 7
click at [64, 96] on link "Цінові кампанії" at bounding box center [109, 100] width 132 height 16
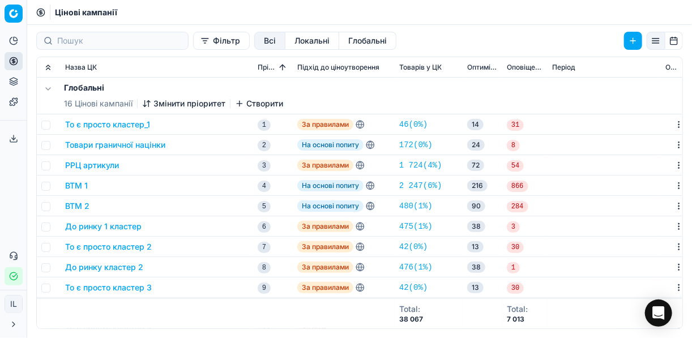
click at [193, 41] on button "Фільтр" at bounding box center [221, 41] width 57 height 18
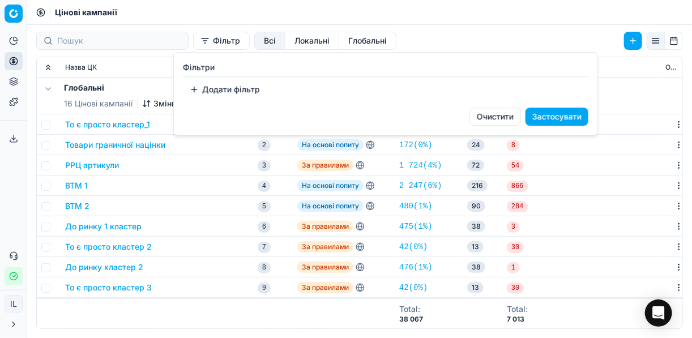
click at [198, 92] on button "Додати фільтр" at bounding box center [225, 89] width 84 height 18
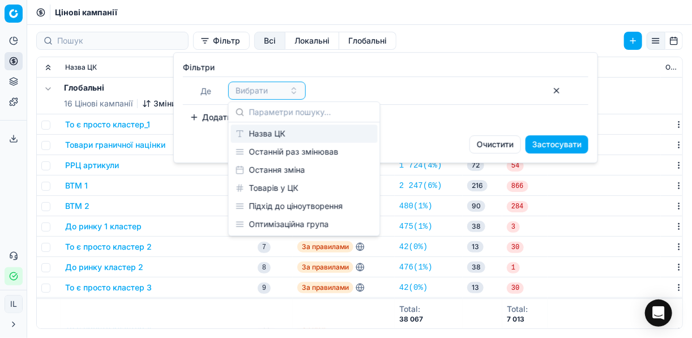
click at [276, 134] on div "Назва ЦК" at bounding box center [304, 134] width 147 height 18
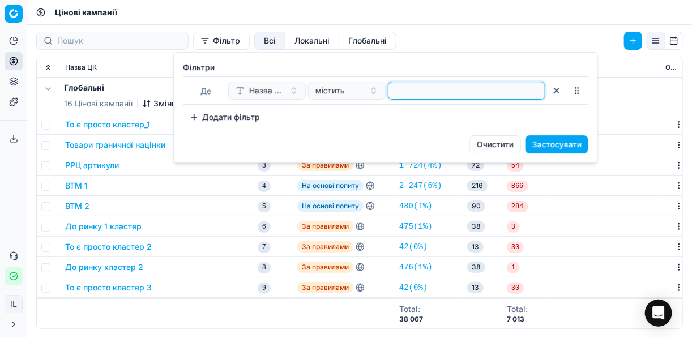
click at [417, 93] on input at bounding box center [466, 90] width 147 height 17
type input "конс"
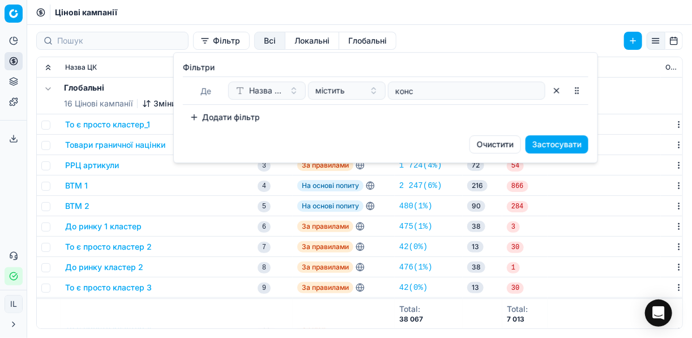
click at [554, 143] on button "Застосувати" at bounding box center [556, 144] width 63 height 18
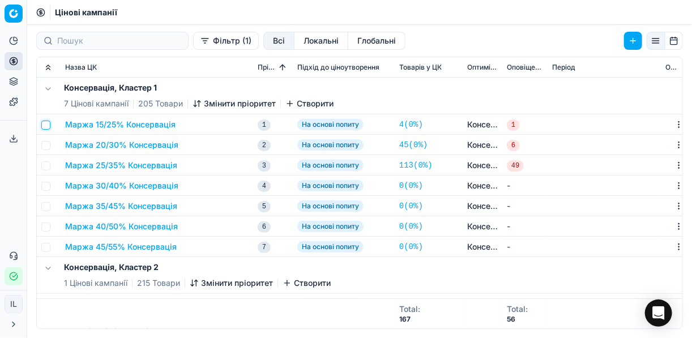
click at [48, 123] on input "checkbox" at bounding box center [45, 125] width 9 height 9
checkbox input "true"
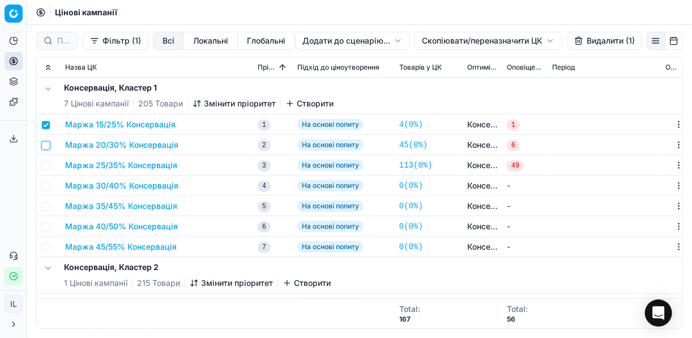
click at [48, 142] on input "checkbox" at bounding box center [45, 145] width 9 height 9
checkbox input "true"
click at [48, 163] on input "checkbox" at bounding box center [45, 165] width 9 height 9
checkbox input "true"
click at [47, 185] on input "checkbox" at bounding box center [45, 186] width 9 height 9
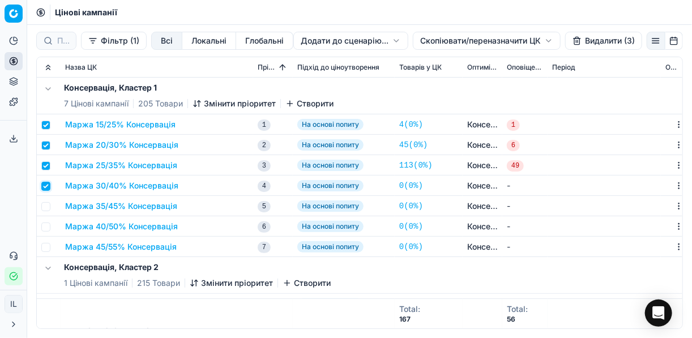
checkbox input "true"
click at [48, 208] on input "checkbox" at bounding box center [45, 206] width 9 height 9
checkbox input "true"
click at [48, 226] on input "checkbox" at bounding box center [45, 226] width 9 height 9
checkbox input "true"
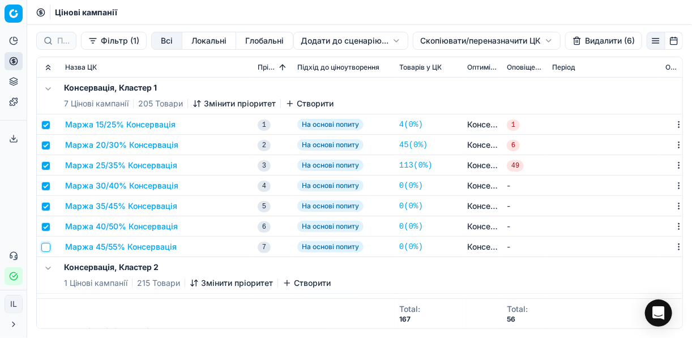
click at [47, 249] on input "checkbox" at bounding box center [45, 247] width 9 height 9
checkbox input "true"
click at [426, 40] on html "Pricing platform Аналітика Цінова оптимізація Асортимент продукції Шаблони Серв…" at bounding box center [346, 169] width 692 height 338
click at [438, 62] on div "Копіювати ЦК" at bounding box center [486, 64] width 121 height 18
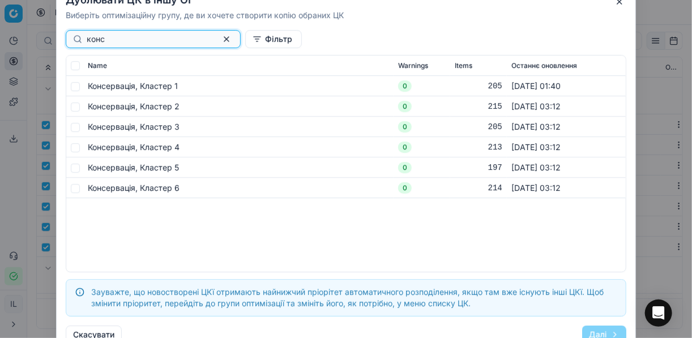
type input "конс"
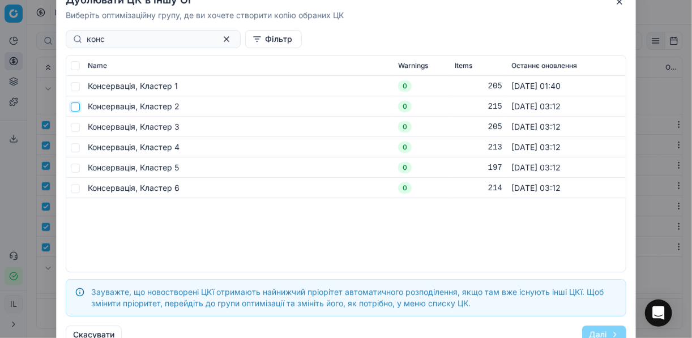
click at [73, 106] on input "checkbox" at bounding box center [75, 106] width 9 height 9
checkbox input "true"
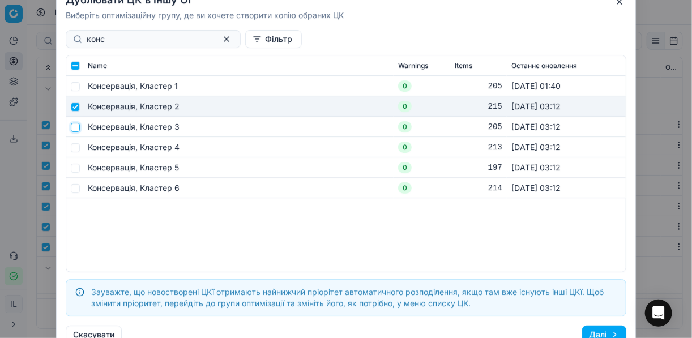
click at [76, 129] on input "checkbox" at bounding box center [75, 126] width 9 height 9
checkbox input "true"
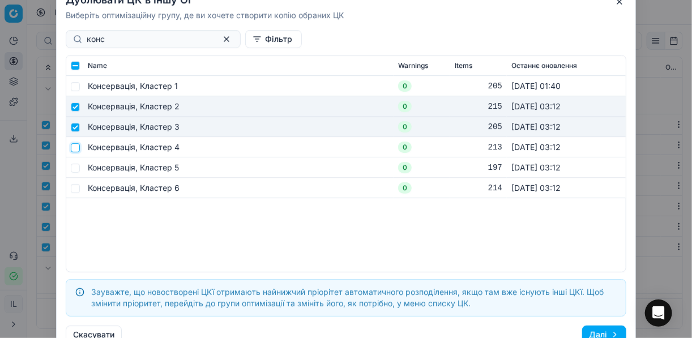
click at [75, 146] on input "checkbox" at bounding box center [75, 147] width 9 height 9
checkbox input "true"
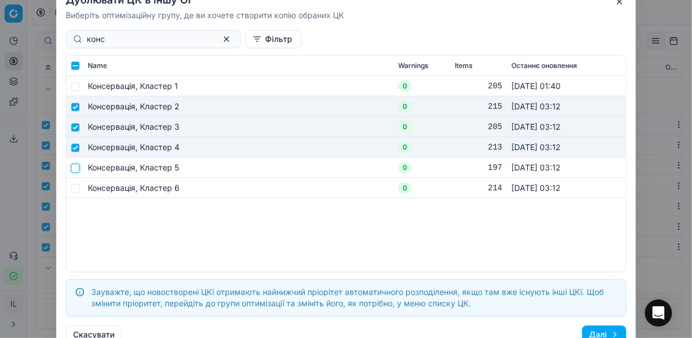
drag, startPoint x: 76, startPoint y: 170, endPoint x: 76, endPoint y: 182, distance: 11.9
click at [76, 170] on input "checkbox" at bounding box center [75, 167] width 9 height 9
checkbox input "true"
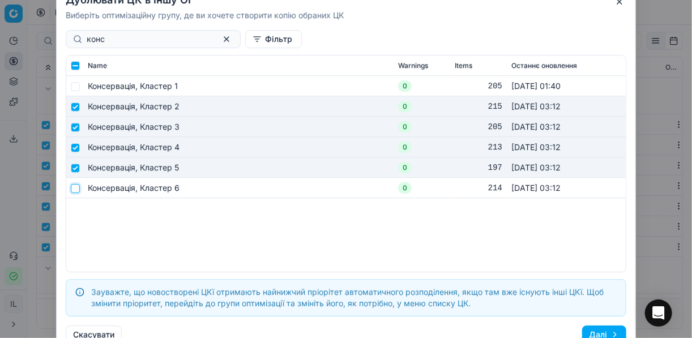
click at [76, 189] on input "checkbox" at bounding box center [75, 187] width 9 height 9
checkbox input "true"
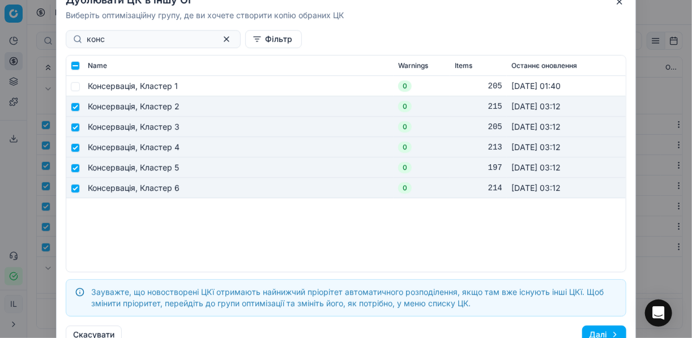
click at [597, 331] on button "Далі" at bounding box center [604, 335] width 44 height 18
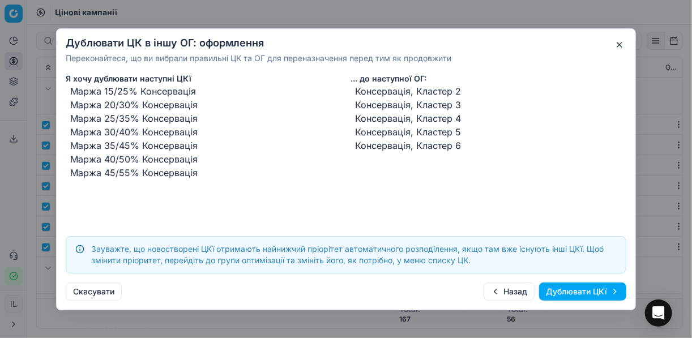
click at [573, 296] on button "Дублювати ЦКї" at bounding box center [582, 291] width 87 height 18
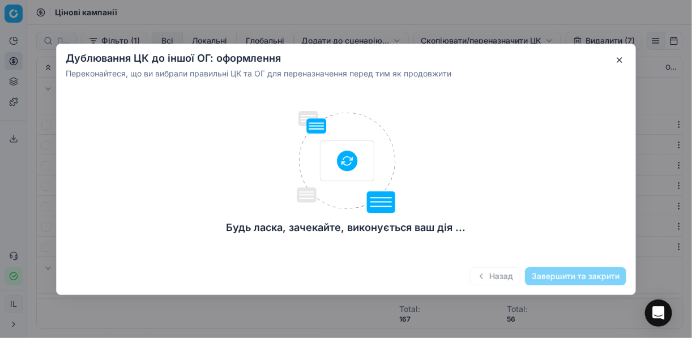
checkbox input "false"
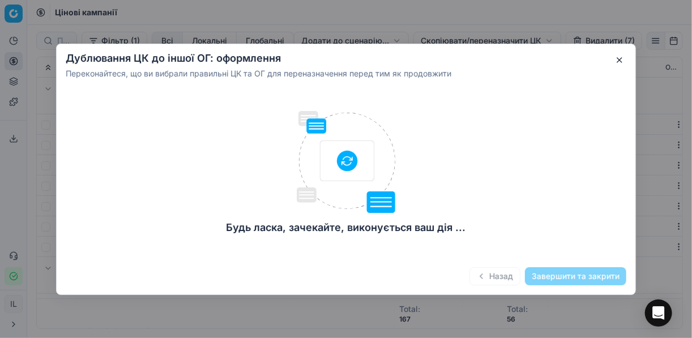
checkbox input "false"
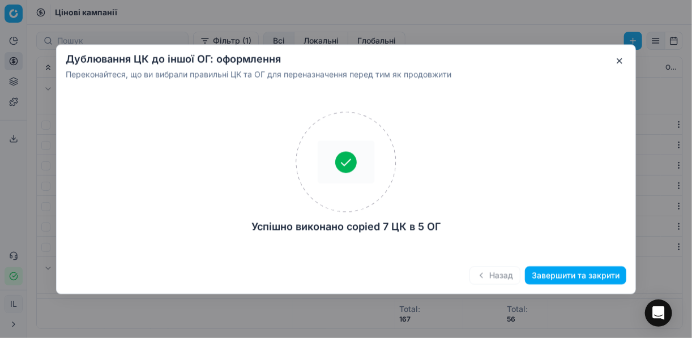
click at [558, 276] on button "Завершити та закрити" at bounding box center [575, 275] width 101 height 18
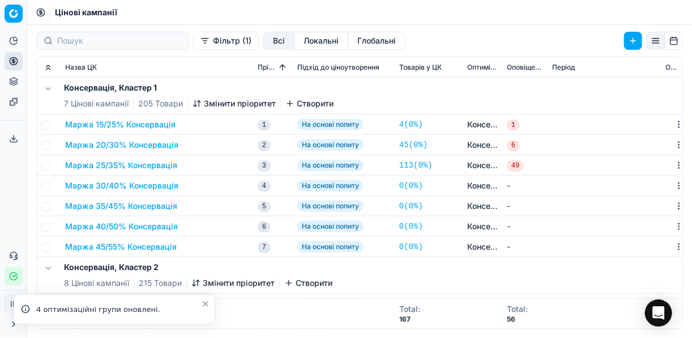
scroll to position [91, 0]
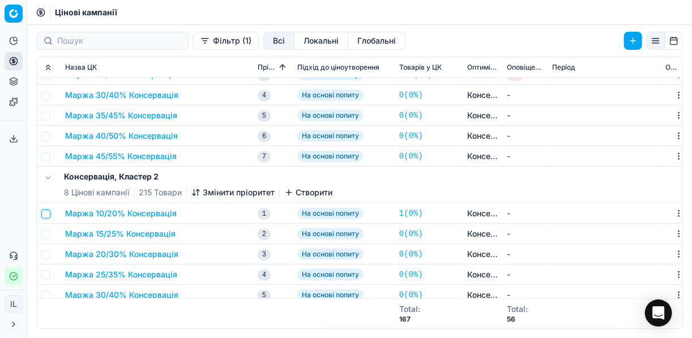
click at [48, 213] on input "checkbox" at bounding box center [45, 213] width 9 height 9
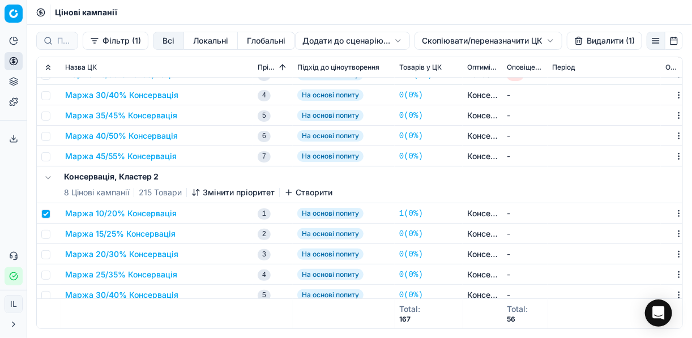
click at [585, 39] on button "Видалити (1)" at bounding box center [604, 41] width 75 height 18
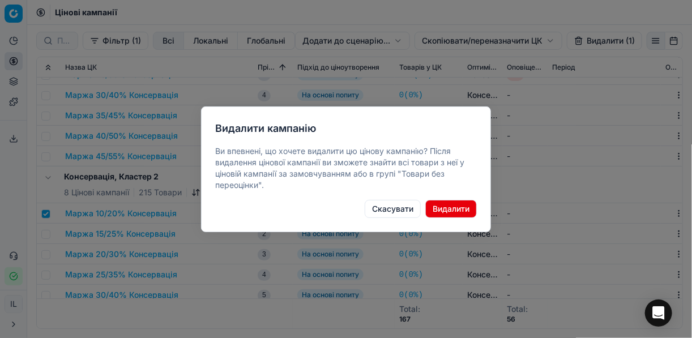
click at [446, 208] on button "Видалити" at bounding box center [451, 209] width 52 height 18
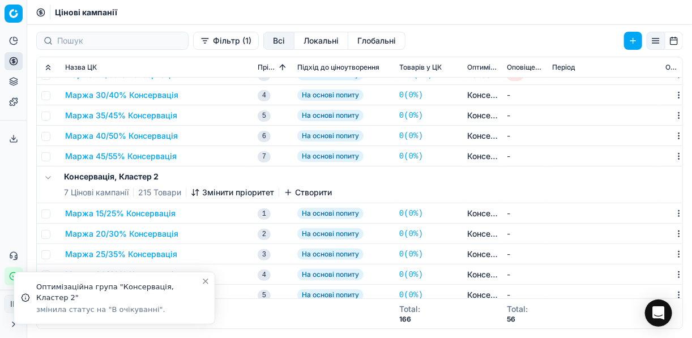
checkbox input "false"
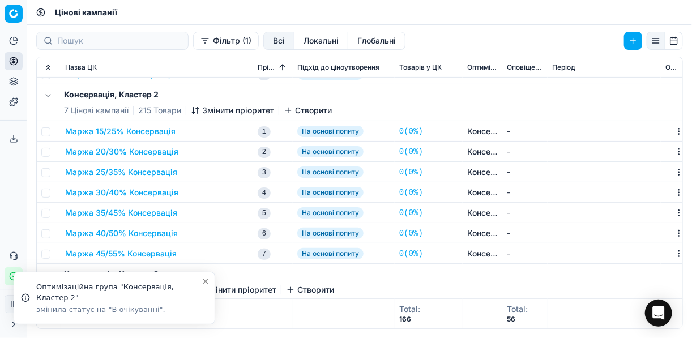
scroll to position [272, 0]
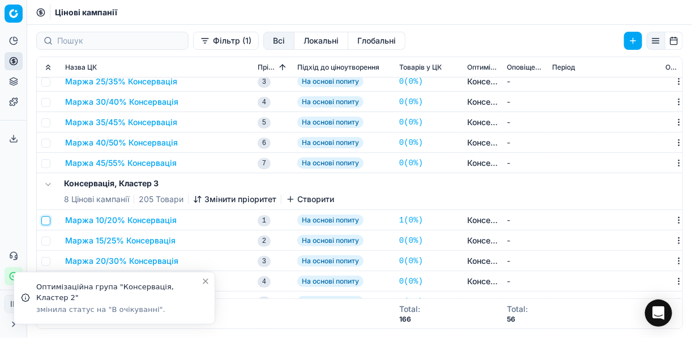
click at [46, 222] on input "checkbox" at bounding box center [45, 220] width 9 height 9
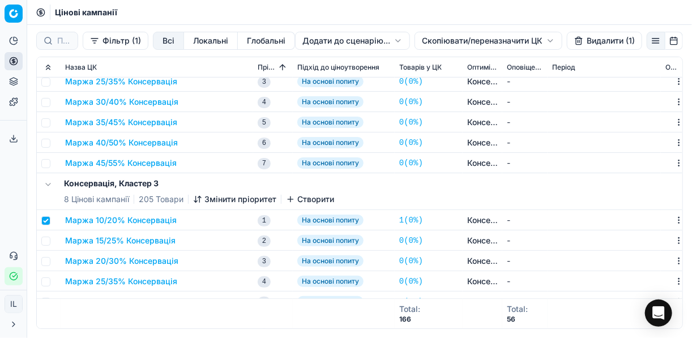
click at [583, 41] on button "Видалити (1)" at bounding box center [604, 41] width 75 height 18
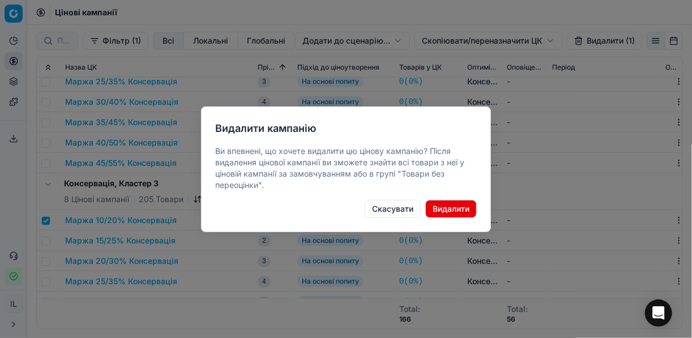
click at [456, 211] on button "Видалити" at bounding box center [451, 209] width 52 height 18
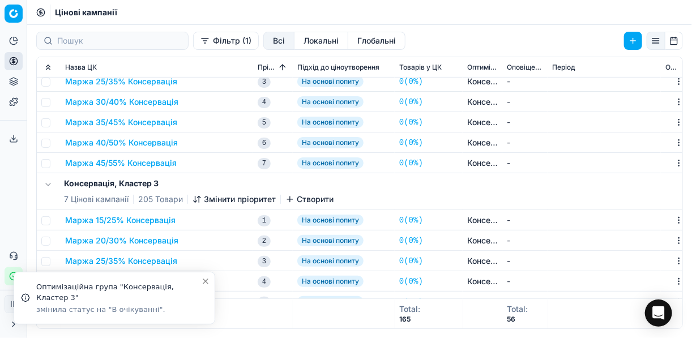
checkbox input "false"
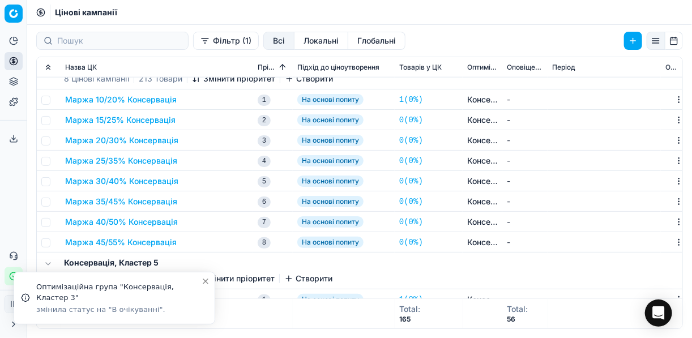
scroll to position [543, 0]
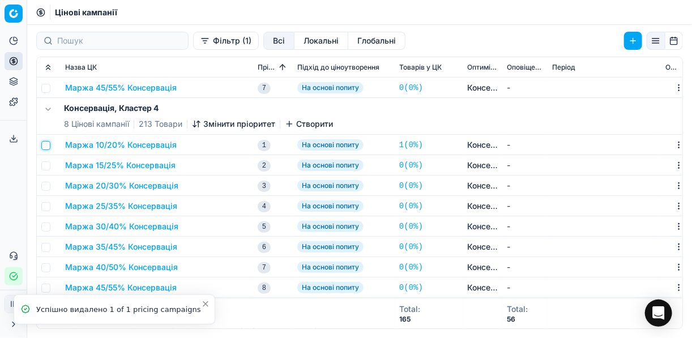
click at [48, 143] on input "checkbox" at bounding box center [45, 145] width 9 height 9
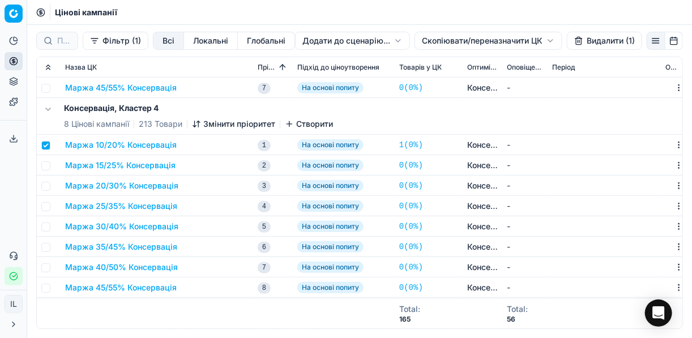
click at [602, 41] on button "Видалити (1)" at bounding box center [604, 41] width 75 height 18
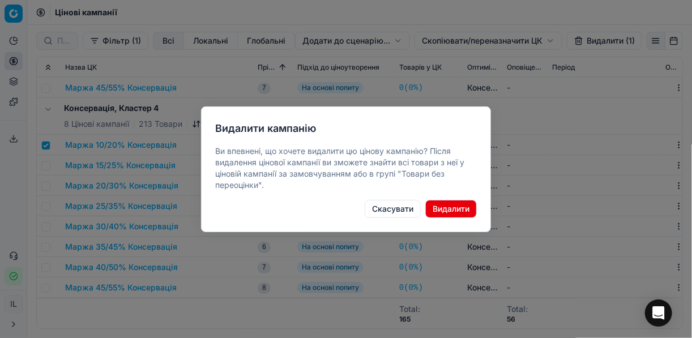
click at [450, 213] on button "Видалити" at bounding box center [451, 209] width 52 height 18
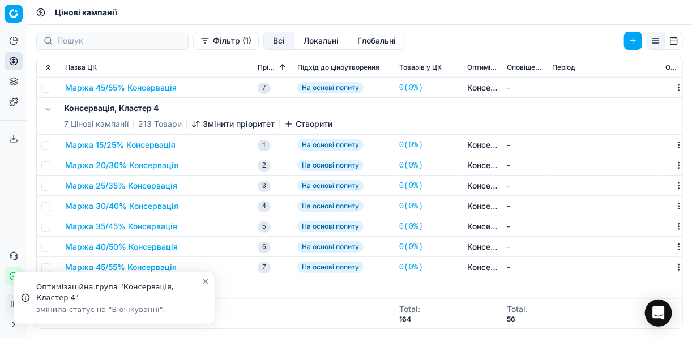
checkbox input "false"
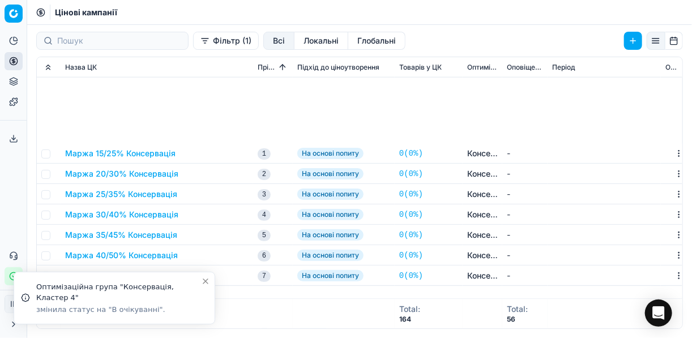
scroll to position [725, 0]
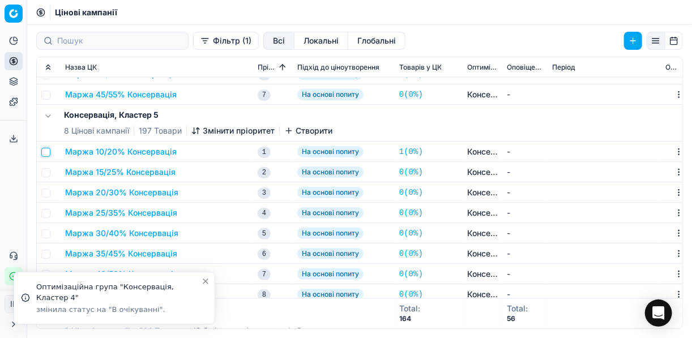
drag, startPoint x: 49, startPoint y: 151, endPoint x: 62, endPoint y: 148, distance: 12.9
click at [49, 151] on input "checkbox" at bounding box center [45, 152] width 9 height 9
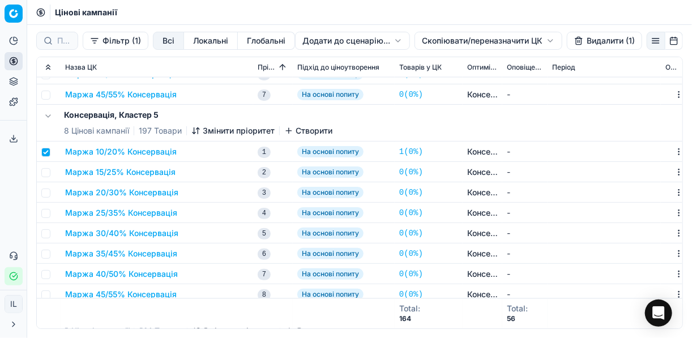
click at [577, 42] on button "Видалити (1)" at bounding box center [604, 41] width 75 height 18
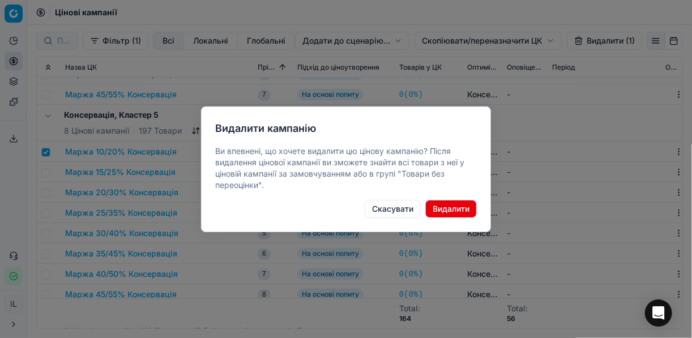
click at [444, 209] on button "Видалити" at bounding box center [451, 209] width 52 height 18
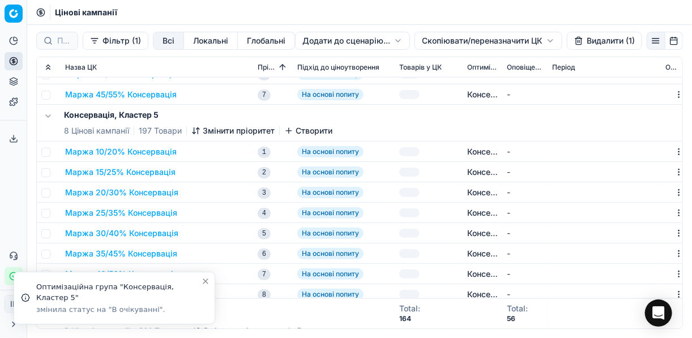
checkbox input "false"
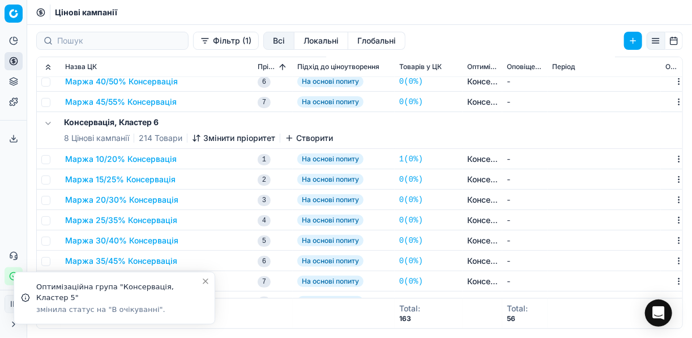
scroll to position [906, 0]
click at [48, 155] on input "checkbox" at bounding box center [45, 159] width 9 height 9
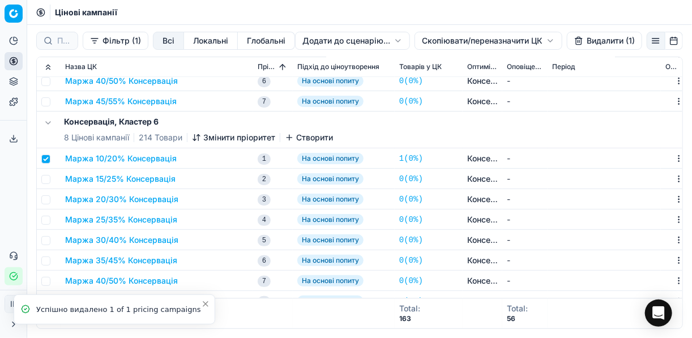
click at [592, 45] on button "Видалити (1)" at bounding box center [604, 41] width 75 height 18
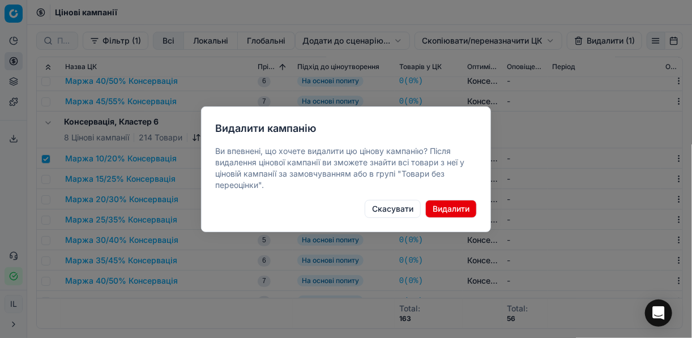
click at [472, 206] on button "Видалити" at bounding box center [451, 209] width 52 height 18
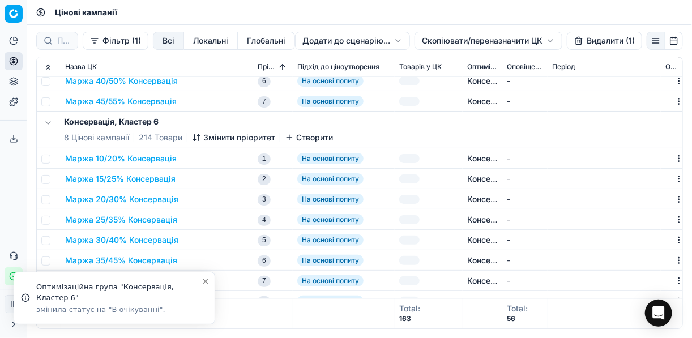
checkbox input "false"
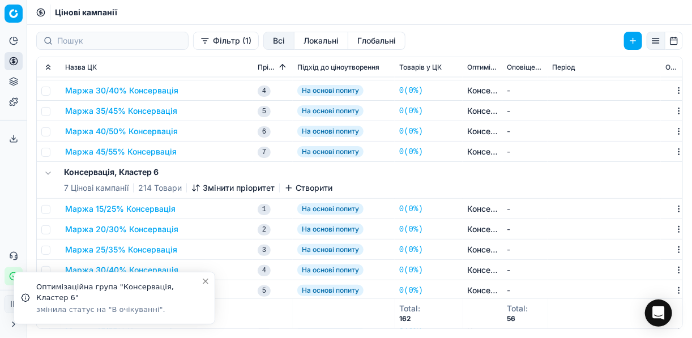
scroll to position [807, 0]
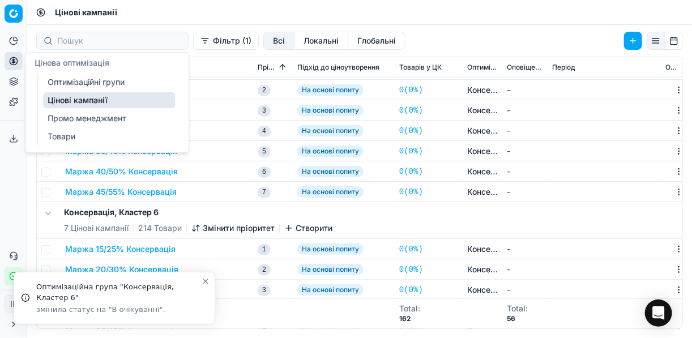
click at [15, 62] on icon at bounding box center [13, 61] width 9 height 9
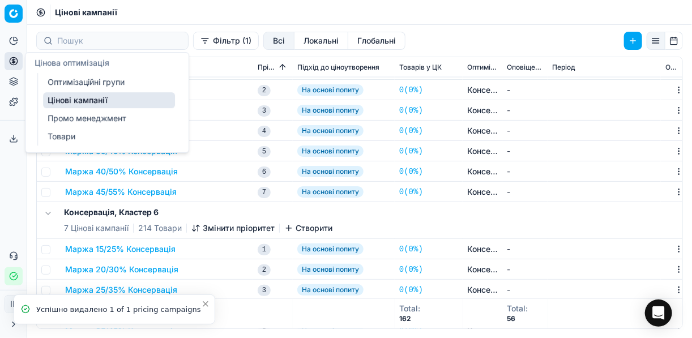
click at [68, 79] on link "Оптимізаційні групи" at bounding box center [109, 82] width 132 height 16
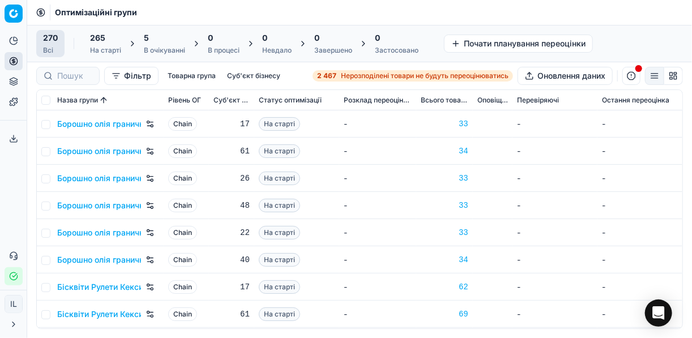
click at [168, 41] on div "5" at bounding box center [164, 37] width 41 height 11
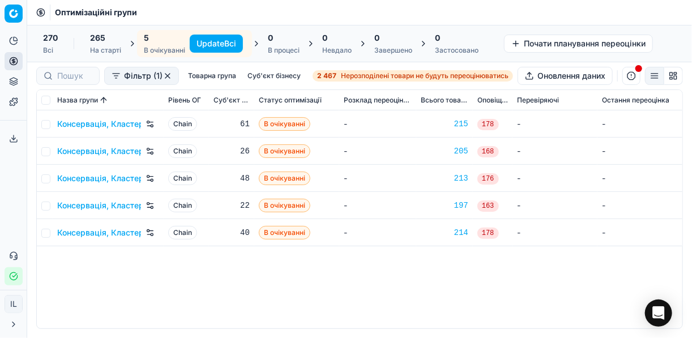
click at [209, 41] on button "Update Всі" at bounding box center [216, 44] width 53 height 18
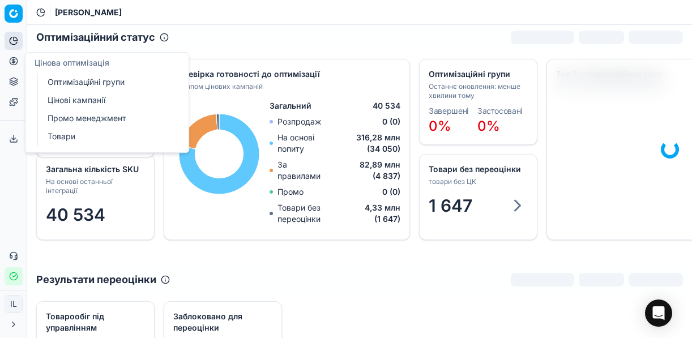
click at [14, 63] on icon at bounding box center [14, 61] width 0 height 5
click at [90, 84] on link "Оптимізаційні групи" at bounding box center [109, 82] width 132 height 16
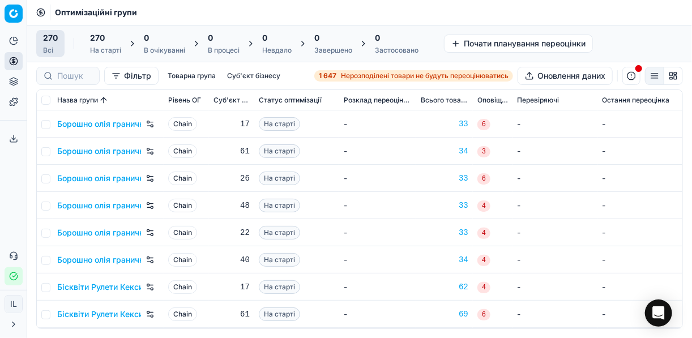
click at [341, 76] on span "Нерозподілені товари не будуть переоцінюватись" at bounding box center [425, 75] width 168 height 9
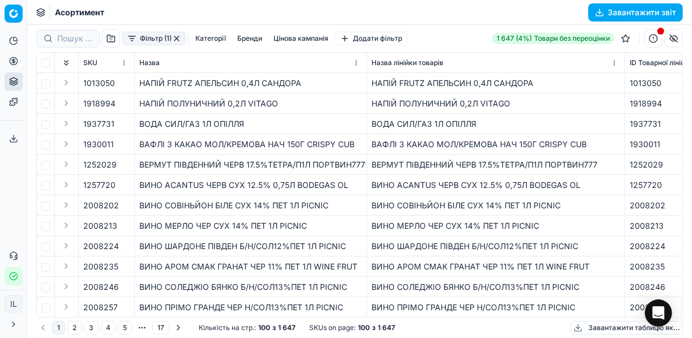
click at [135, 35] on button "Фільтр (1)" at bounding box center [153, 39] width 63 height 14
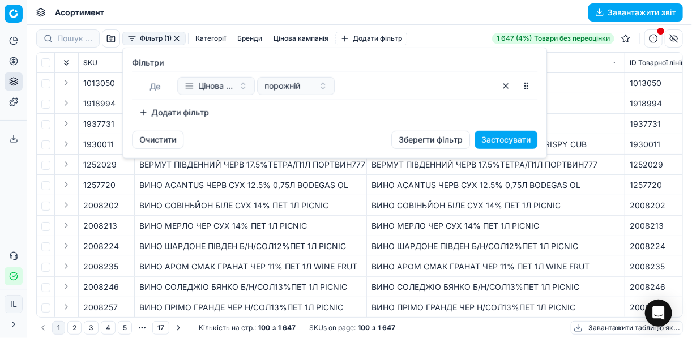
click at [140, 112] on button "Додати фільтр" at bounding box center [174, 113] width 84 height 18
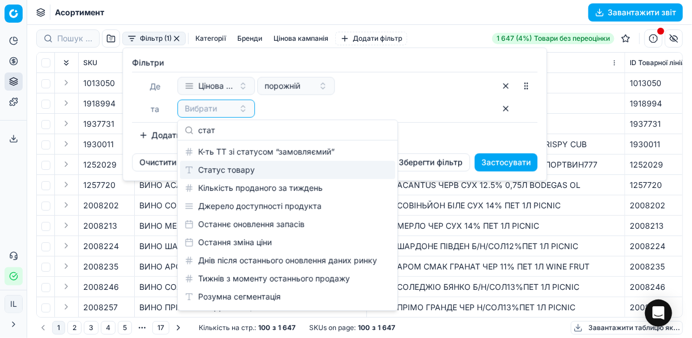
type input "стат"
click at [267, 174] on div "Статус товару" at bounding box center [287, 170] width 215 height 18
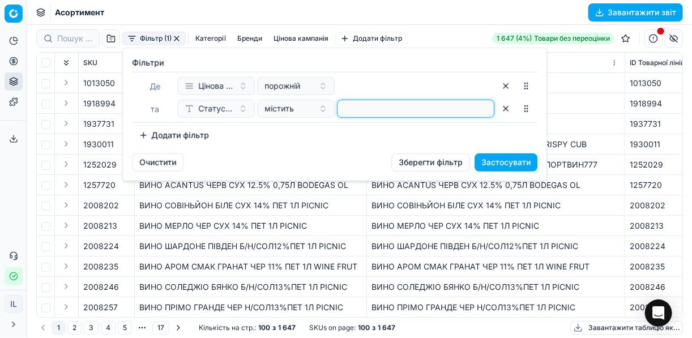
click at [345, 115] on input at bounding box center [415, 108] width 147 height 17
type input "1"
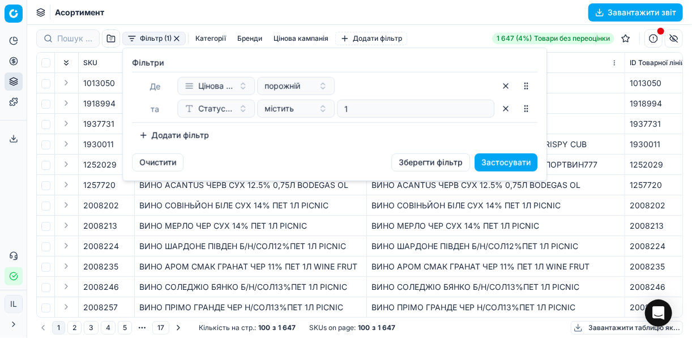
click at [146, 136] on button "Додати фільтр" at bounding box center [174, 135] width 84 height 18
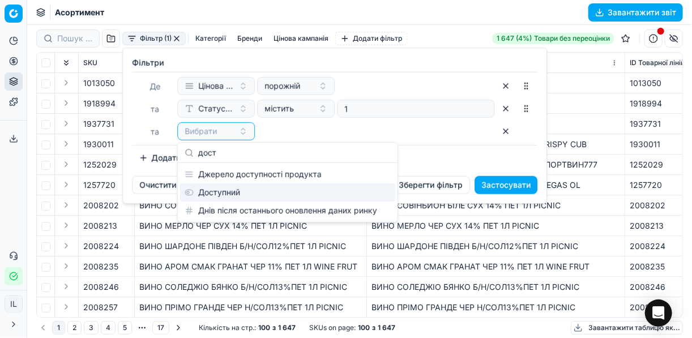
type input "дост"
click at [233, 198] on div "Доступний" at bounding box center [287, 192] width 215 height 18
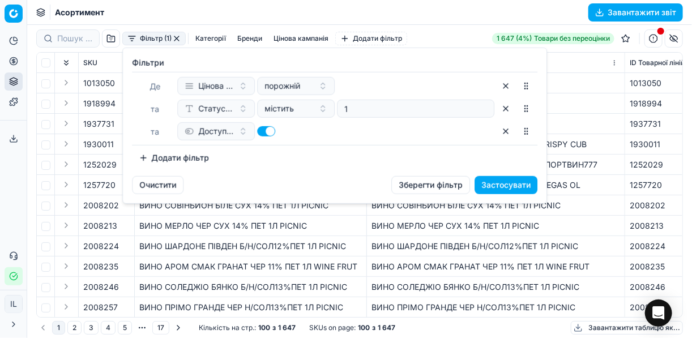
click at [142, 159] on button "Додати фільтр" at bounding box center [174, 158] width 84 height 18
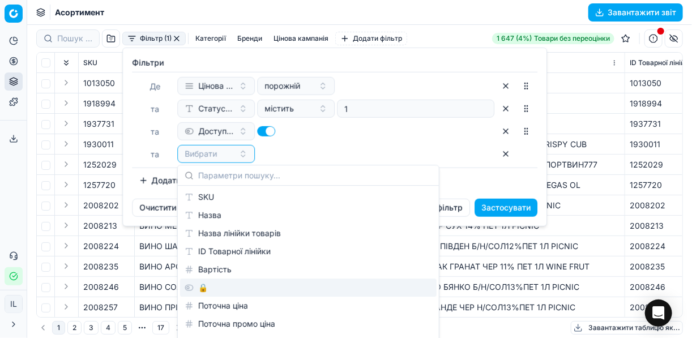
click at [202, 285] on div "🔒" at bounding box center [308, 288] width 256 height 18
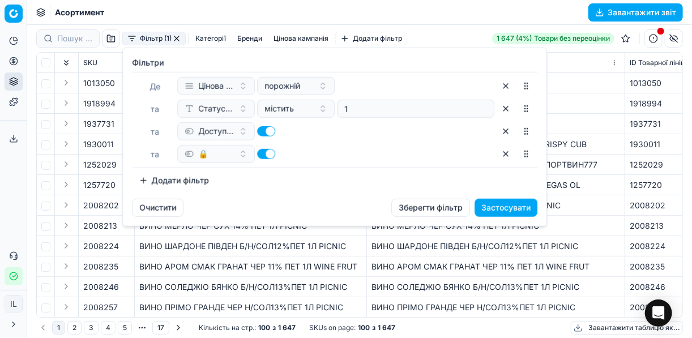
click at [258, 152] on button "button" at bounding box center [266, 154] width 18 height 10
checkbox input "false"
click at [501, 202] on button "Застосувати" at bounding box center [505, 208] width 63 height 18
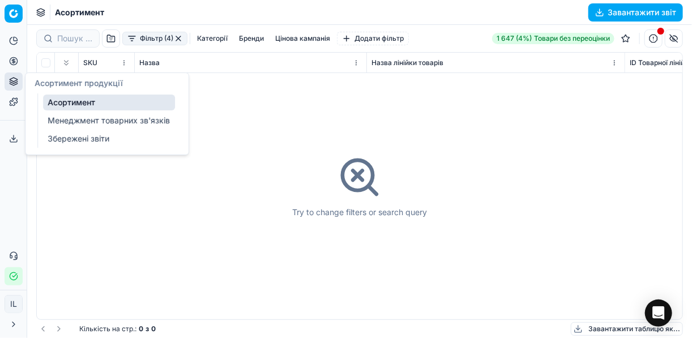
click at [12, 66] on button "Цінова оптимізація" at bounding box center [14, 61] width 18 height 18
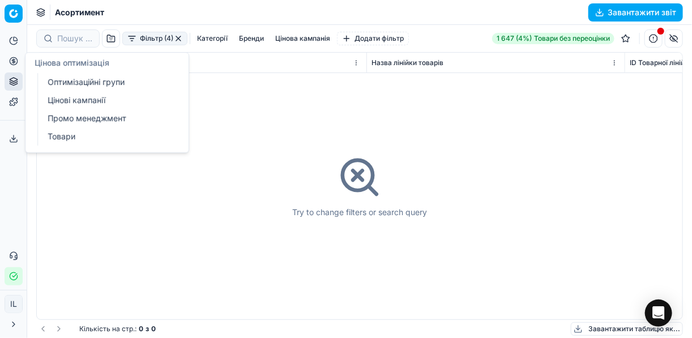
click at [89, 83] on link "Оптимізаційні групи" at bounding box center [109, 82] width 132 height 16
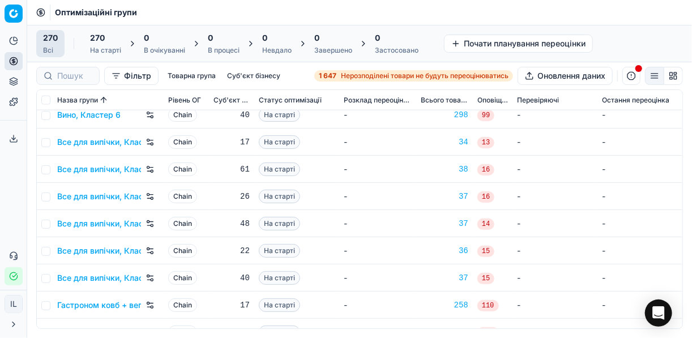
scroll to position [725, 0]
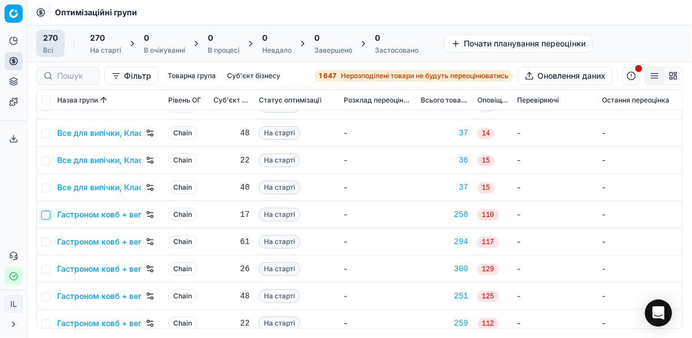
click at [42, 212] on input "checkbox" at bounding box center [45, 215] width 9 height 9
checkbox input "true"
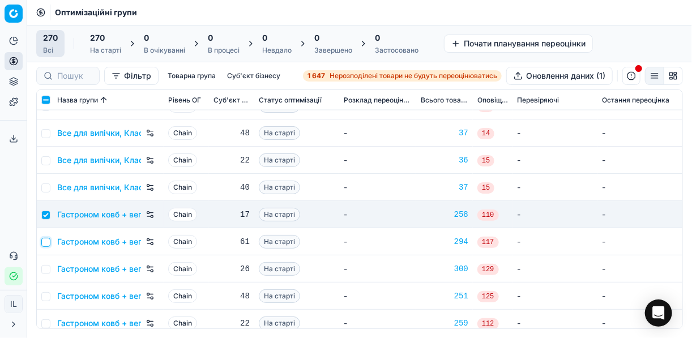
click at [46, 242] on input "checkbox" at bounding box center [45, 242] width 9 height 9
checkbox input "true"
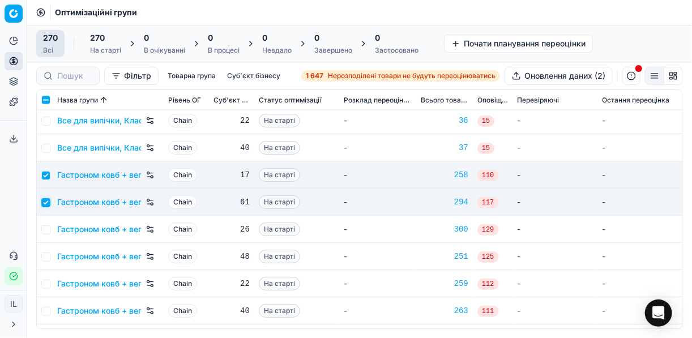
scroll to position [770, 0]
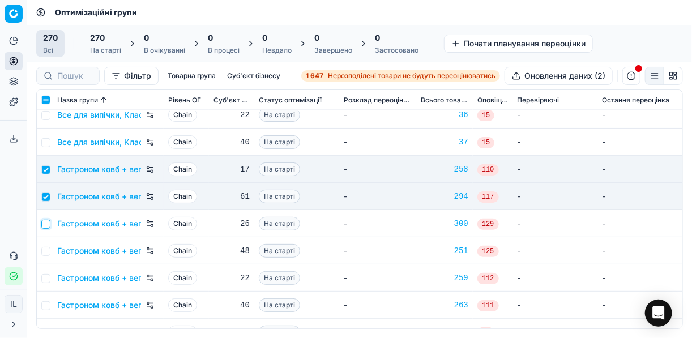
click at [48, 226] on input "checkbox" at bounding box center [45, 224] width 9 height 9
checkbox input "true"
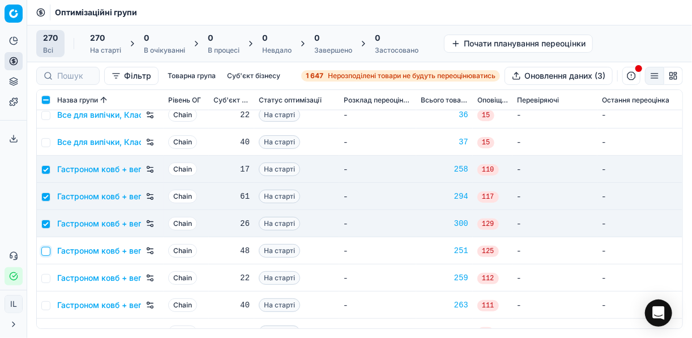
drag, startPoint x: 47, startPoint y: 252, endPoint x: 48, endPoint y: 261, distance: 9.1
click at [47, 251] on input "checkbox" at bounding box center [45, 251] width 9 height 9
checkbox input "true"
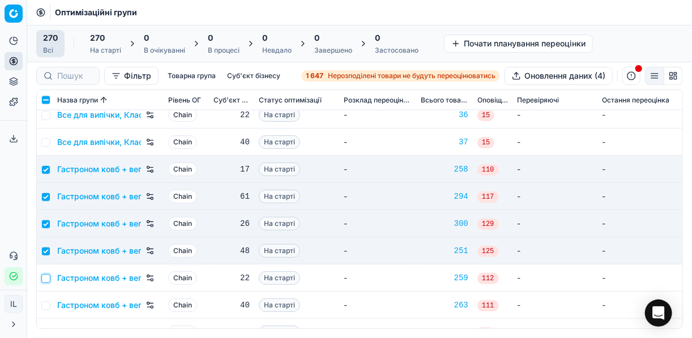
click at [49, 279] on input "checkbox" at bounding box center [45, 278] width 9 height 9
checkbox input "true"
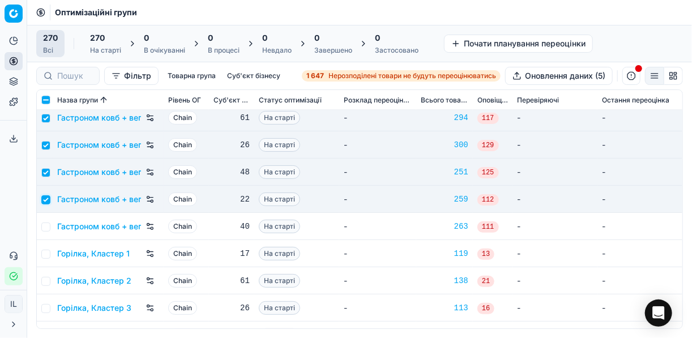
scroll to position [861, 0]
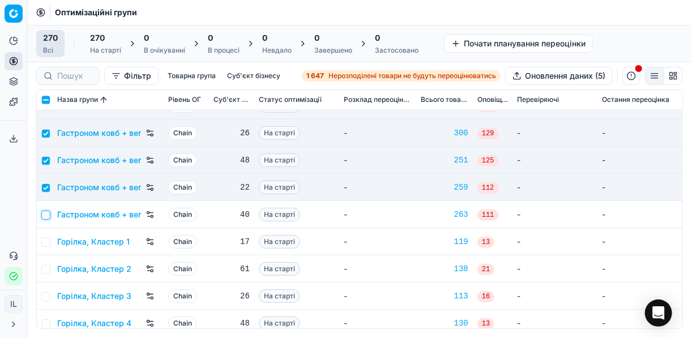
click at [45, 214] on input "checkbox" at bounding box center [45, 215] width 9 height 9
checkbox input "true"
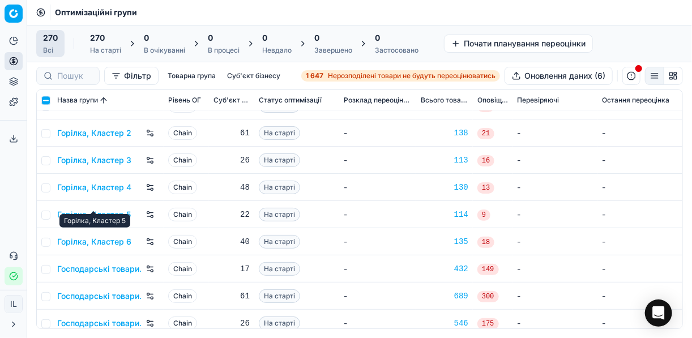
scroll to position [1042, 0]
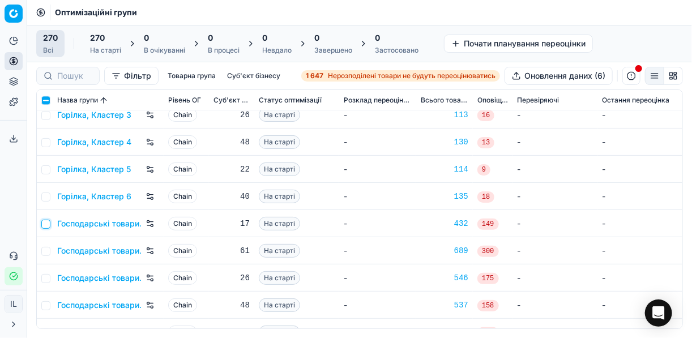
click at [48, 226] on input "checkbox" at bounding box center [45, 224] width 9 height 9
checkbox input "true"
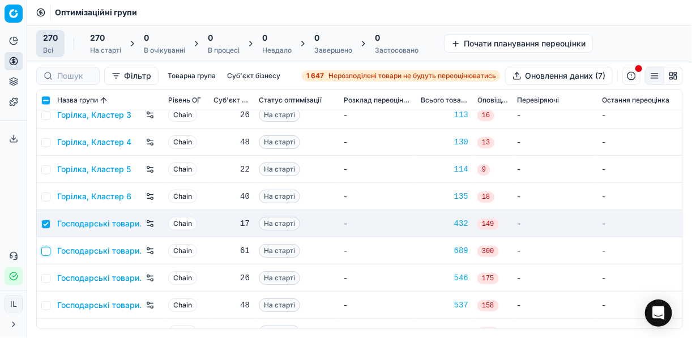
click at [46, 255] on input "checkbox" at bounding box center [45, 251] width 9 height 9
checkbox input "true"
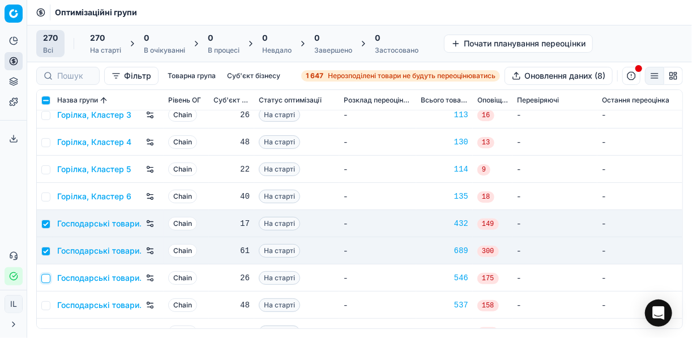
click at [48, 279] on input "checkbox" at bounding box center [45, 278] width 9 height 9
checkbox input "true"
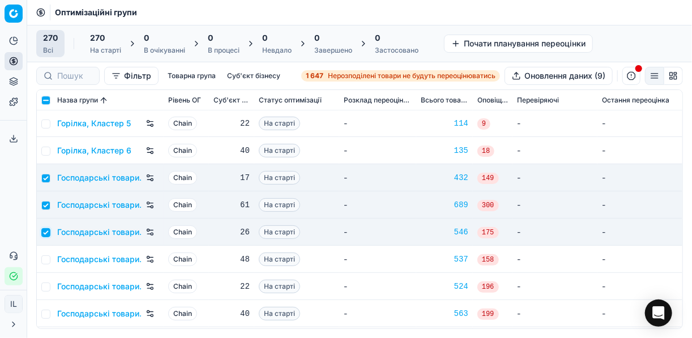
scroll to position [1132, 0]
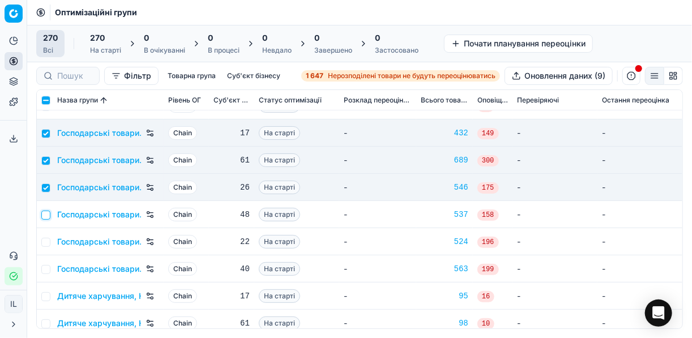
click at [47, 215] on input "checkbox" at bounding box center [45, 215] width 9 height 9
checkbox input "true"
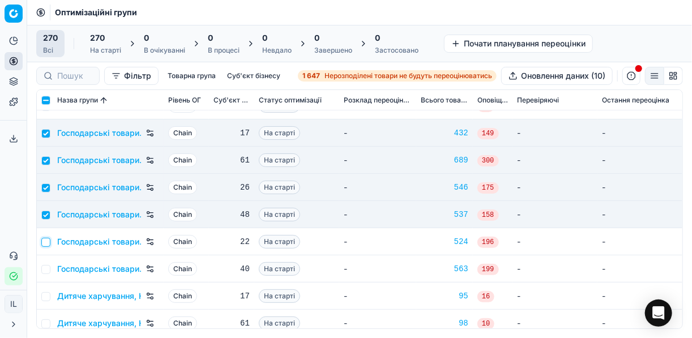
click at [44, 239] on input "checkbox" at bounding box center [45, 242] width 9 height 9
checkbox input "true"
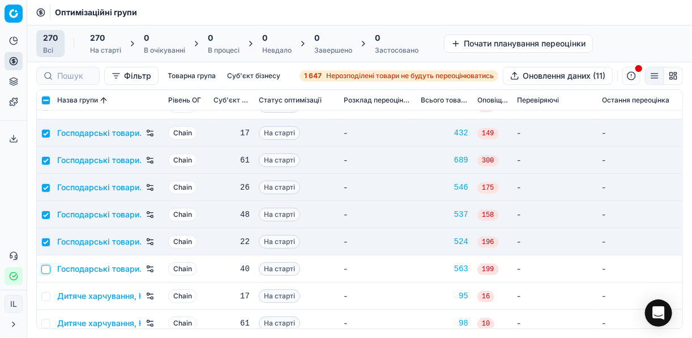
click at [48, 270] on input "checkbox" at bounding box center [45, 269] width 9 height 9
checkbox input "true"
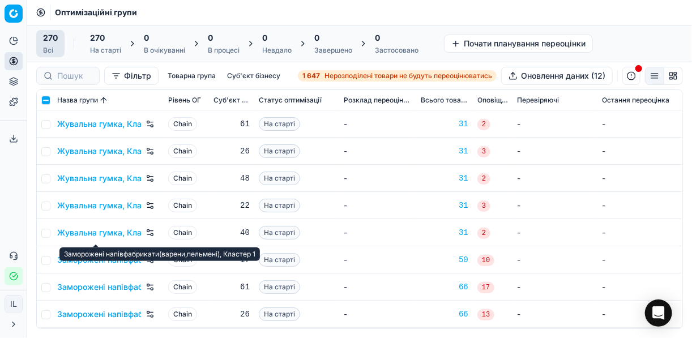
scroll to position [1540, 0]
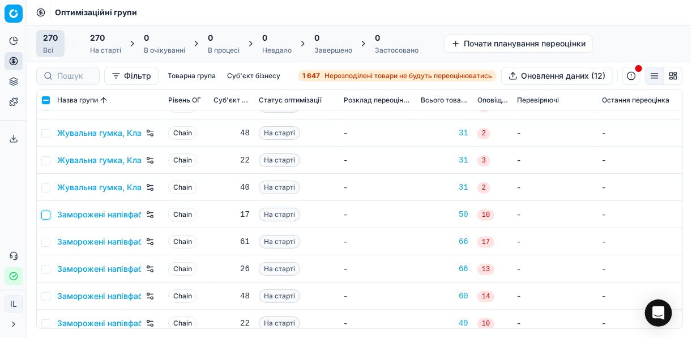
click at [48, 215] on input "checkbox" at bounding box center [45, 215] width 9 height 9
checkbox input "true"
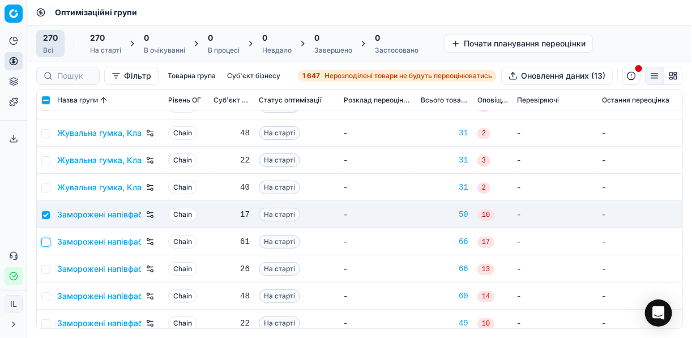
click at [47, 242] on input "checkbox" at bounding box center [45, 242] width 9 height 9
checkbox input "true"
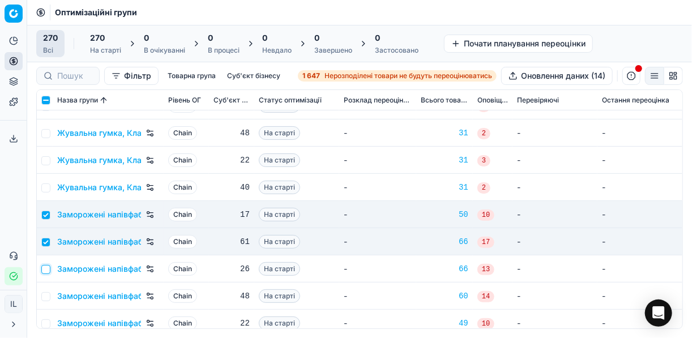
click at [47, 270] on input "checkbox" at bounding box center [45, 269] width 9 height 9
checkbox input "true"
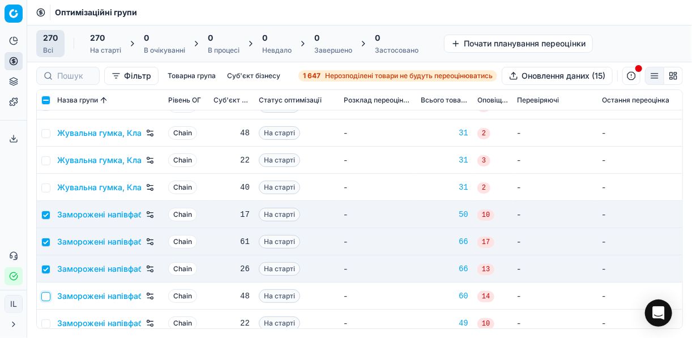
click at [45, 294] on input "checkbox" at bounding box center [45, 296] width 9 height 9
checkbox input "true"
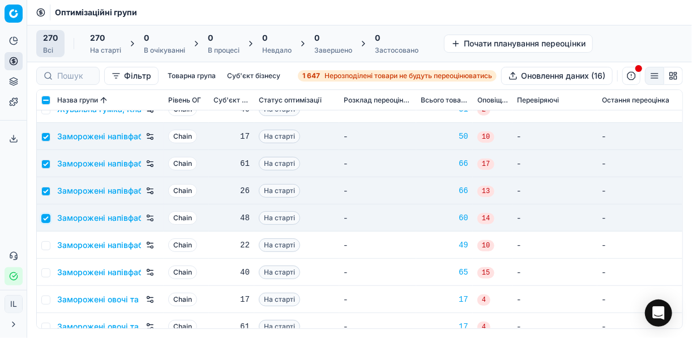
scroll to position [1630, 0]
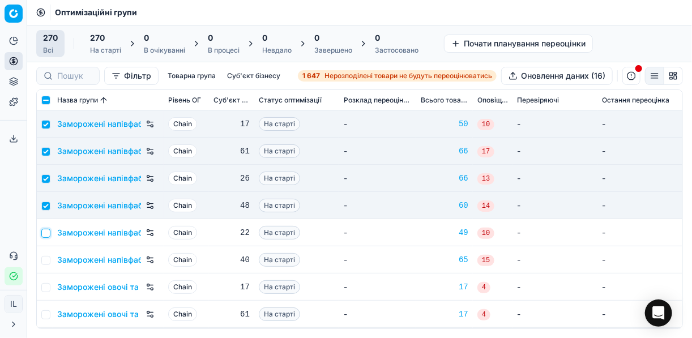
click at [45, 233] on input "checkbox" at bounding box center [45, 233] width 9 height 9
checkbox input "true"
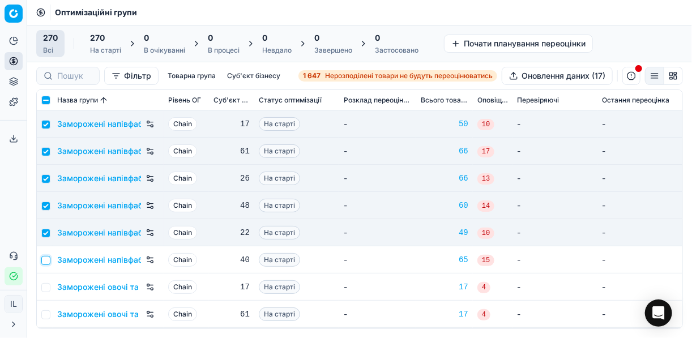
click at [45, 256] on input "checkbox" at bounding box center [45, 260] width 9 height 9
checkbox input "true"
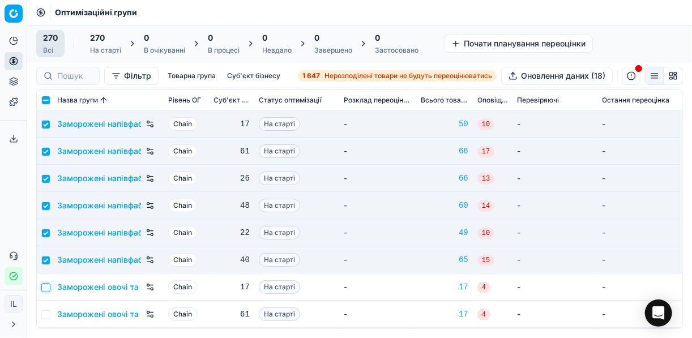
click at [46, 285] on input "checkbox" at bounding box center [45, 287] width 9 height 9
checkbox input "true"
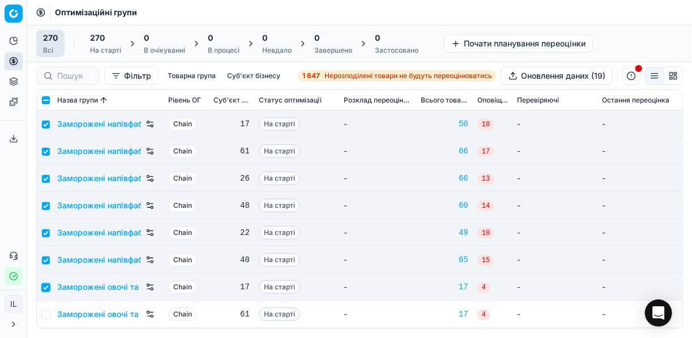
scroll to position [1676, 0]
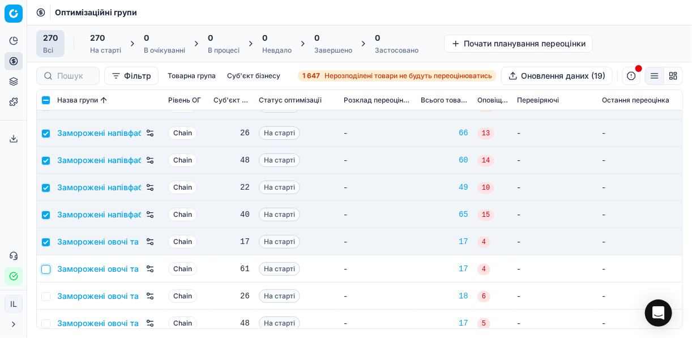
click at [47, 269] on input "checkbox" at bounding box center [45, 269] width 9 height 9
checkbox input "true"
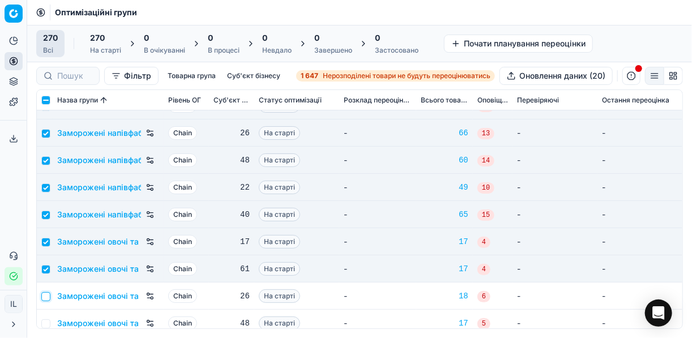
click at [46, 298] on input "checkbox" at bounding box center [45, 296] width 9 height 9
checkbox input "true"
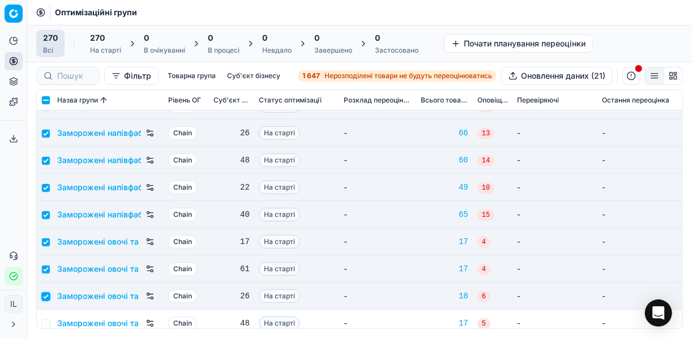
scroll to position [1766, 0]
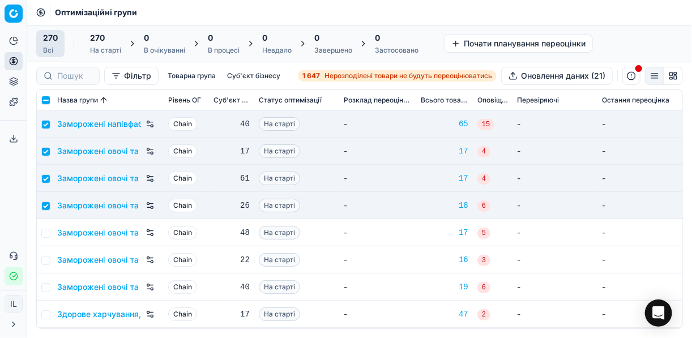
click at [50, 231] on td at bounding box center [45, 232] width 16 height 27
click at [47, 231] on input "checkbox" at bounding box center [45, 233] width 9 height 9
checkbox input "true"
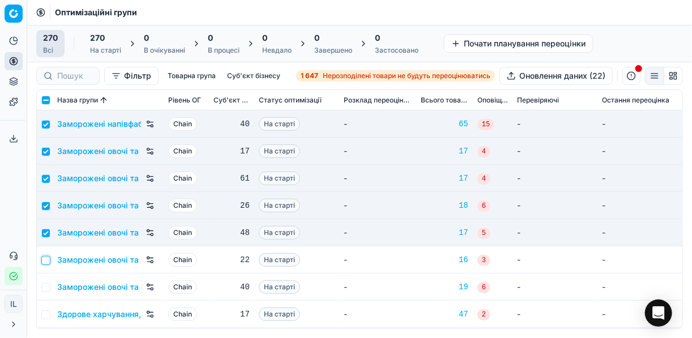
click at [47, 263] on input "checkbox" at bounding box center [45, 260] width 9 height 9
checkbox input "true"
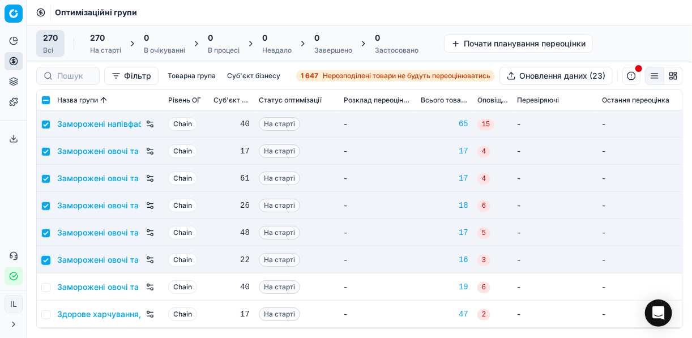
scroll to position [1857, 0]
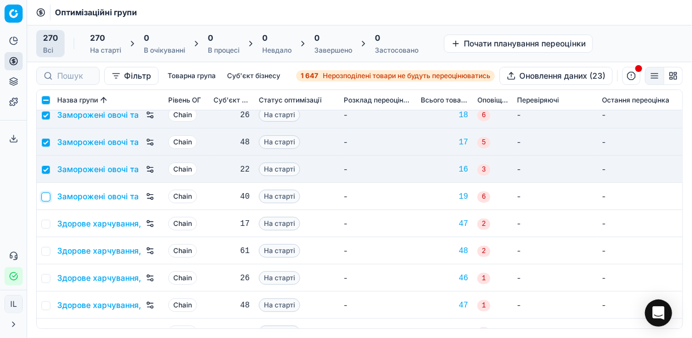
click at [49, 196] on input "checkbox" at bounding box center [45, 196] width 9 height 9
checkbox input "true"
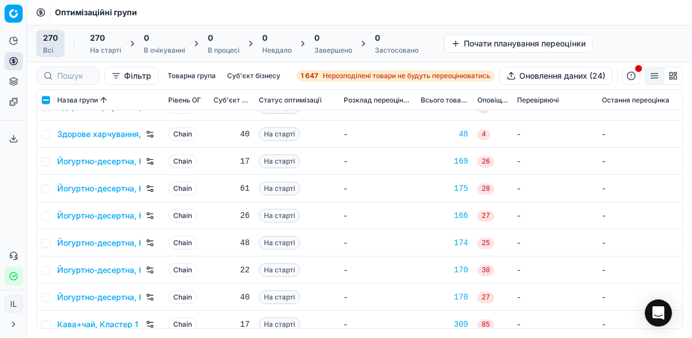
scroll to position [2083, 0]
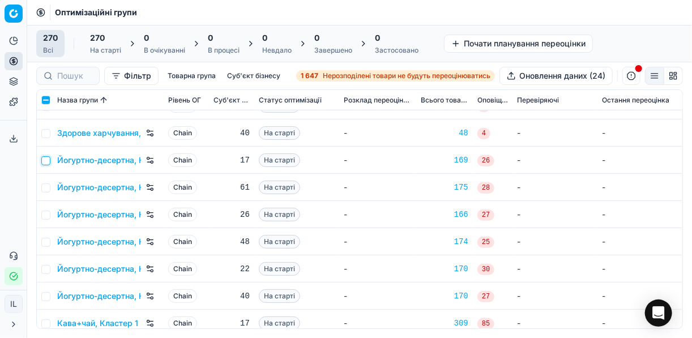
click at [45, 161] on input "checkbox" at bounding box center [45, 160] width 9 height 9
checkbox input "true"
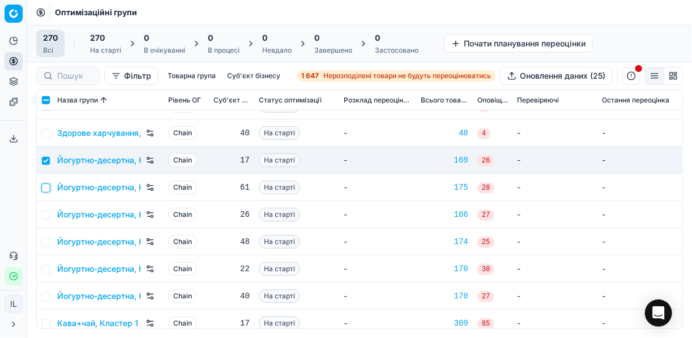
click at [47, 189] on input "checkbox" at bounding box center [45, 187] width 9 height 9
checkbox input "true"
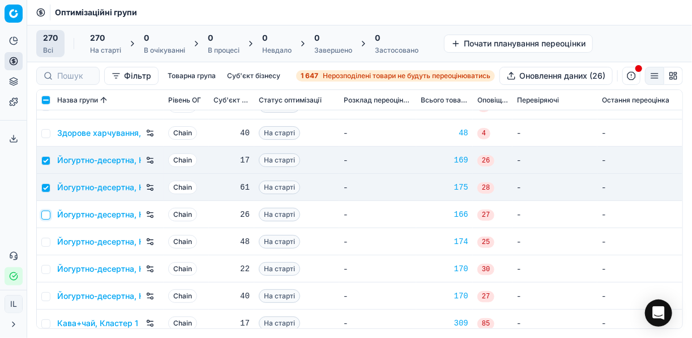
click at [46, 215] on input "checkbox" at bounding box center [45, 215] width 9 height 9
checkbox input "true"
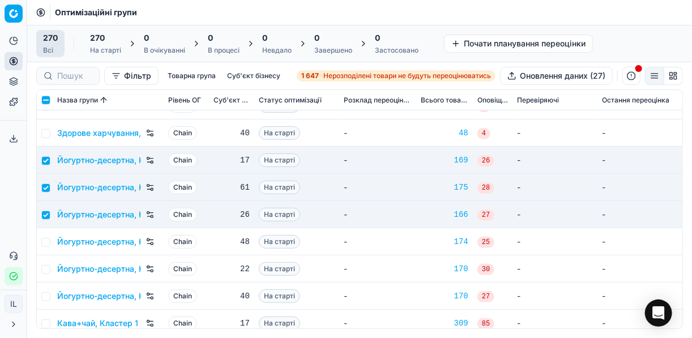
click at [49, 246] on td at bounding box center [45, 241] width 16 height 27
click at [45, 242] on input "checkbox" at bounding box center [45, 242] width 9 height 9
checkbox input "true"
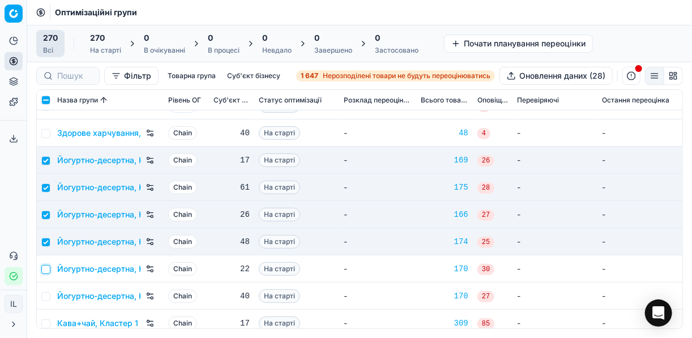
click at [46, 269] on input "checkbox" at bounding box center [45, 269] width 9 height 9
checkbox input "true"
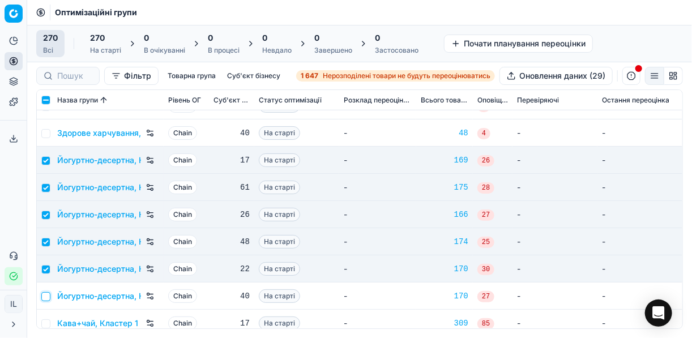
click at [46, 295] on input "checkbox" at bounding box center [45, 296] width 9 height 9
checkbox input "true"
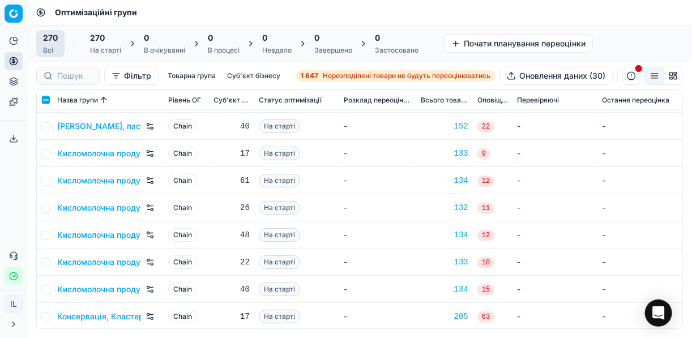
scroll to position [2582, 0]
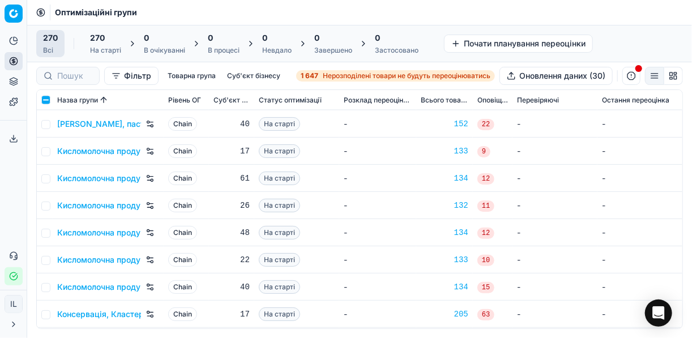
click at [50, 152] on td at bounding box center [45, 151] width 16 height 27
click at [47, 152] on input "checkbox" at bounding box center [45, 151] width 9 height 9
checkbox input "true"
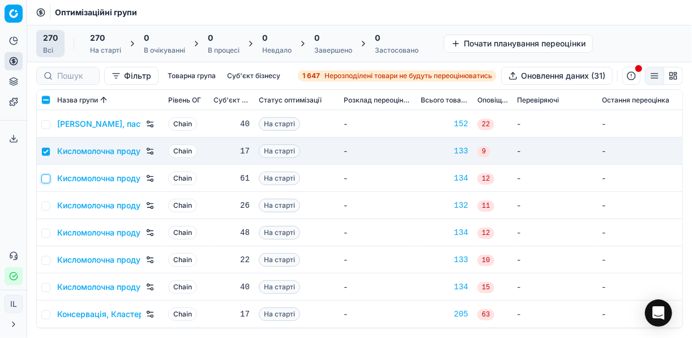
click at [45, 180] on input "checkbox" at bounding box center [45, 178] width 9 height 9
checkbox input "true"
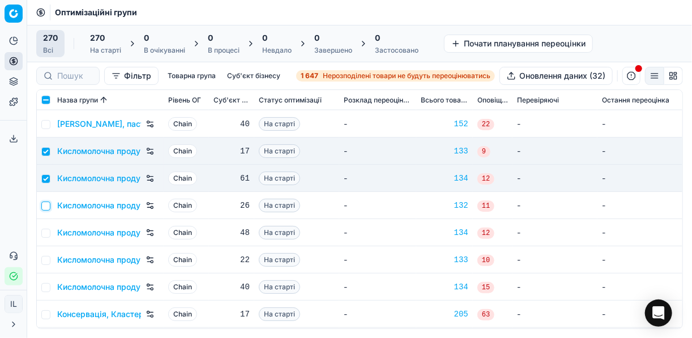
click at [47, 207] on input "checkbox" at bounding box center [45, 206] width 9 height 9
checkbox input "true"
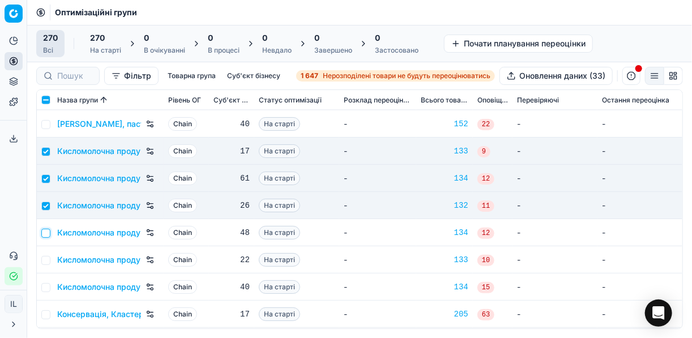
click at [47, 234] on input "checkbox" at bounding box center [45, 233] width 9 height 9
checkbox input "true"
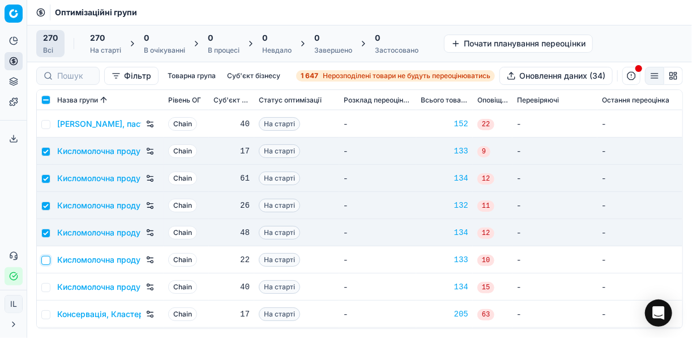
click at [46, 260] on input "checkbox" at bounding box center [45, 260] width 9 height 9
checkbox input "true"
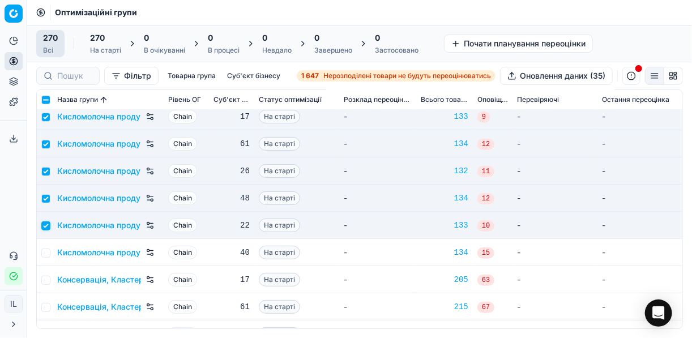
scroll to position [2672, 0]
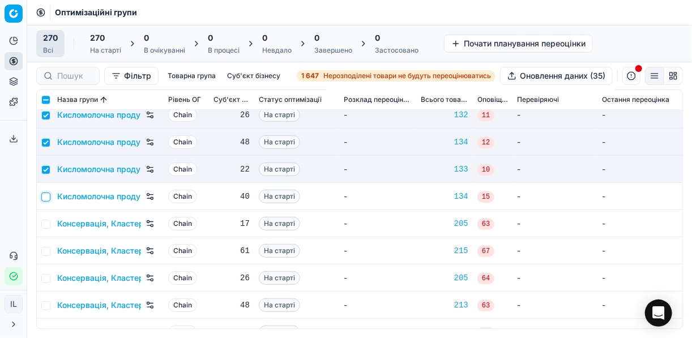
click at [46, 192] on input "checkbox" at bounding box center [45, 196] width 9 height 9
checkbox input "true"
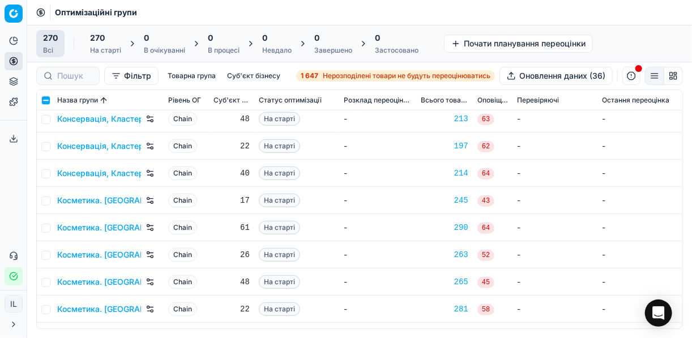
scroll to position [2853, 0]
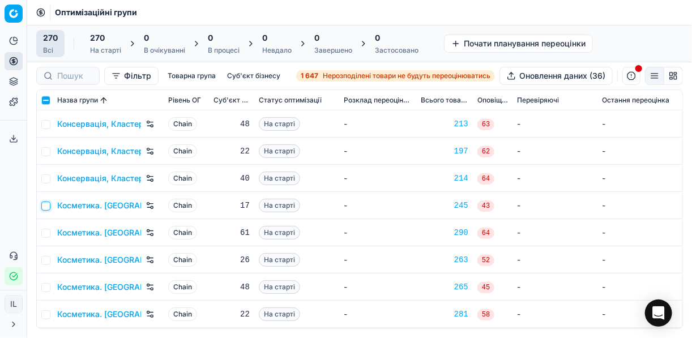
click at [48, 205] on input "checkbox" at bounding box center [45, 206] width 9 height 9
checkbox input "true"
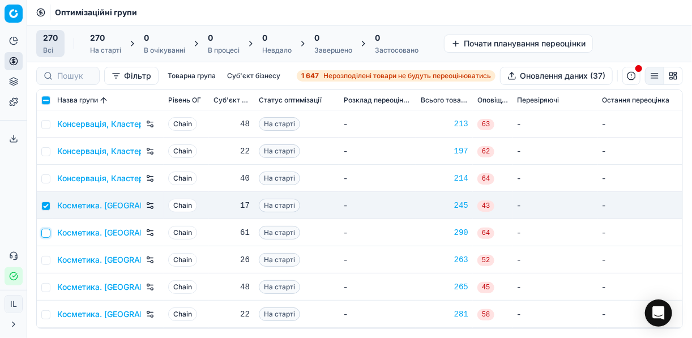
click at [47, 235] on input "checkbox" at bounding box center [45, 233] width 9 height 9
checkbox input "true"
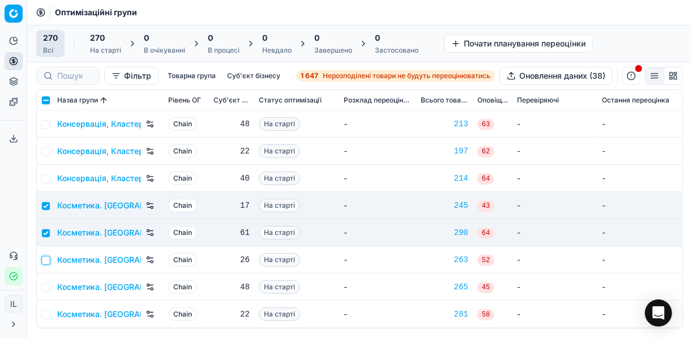
click at [44, 256] on input "checkbox" at bounding box center [45, 260] width 9 height 9
checkbox input "true"
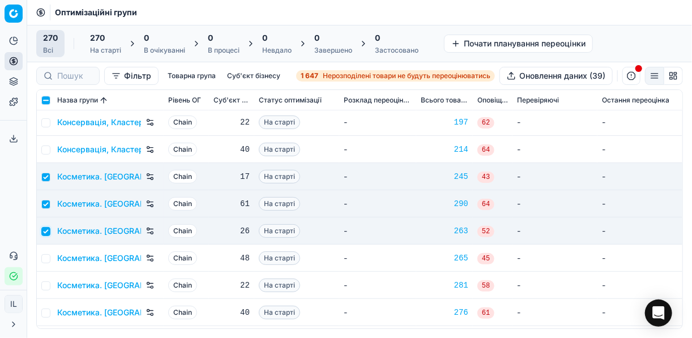
scroll to position [2899, 0]
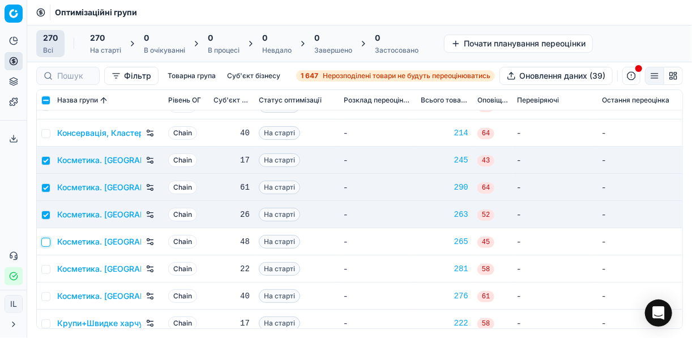
click at [47, 243] on input "checkbox" at bounding box center [45, 242] width 9 height 9
checkbox input "true"
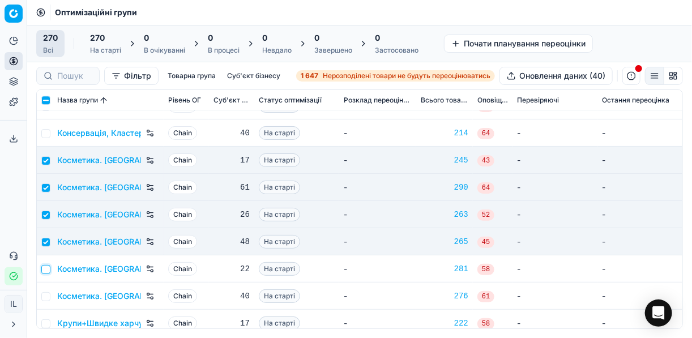
click at [46, 269] on input "checkbox" at bounding box center [45, 269] width 9 height 9
checkbox input "true"
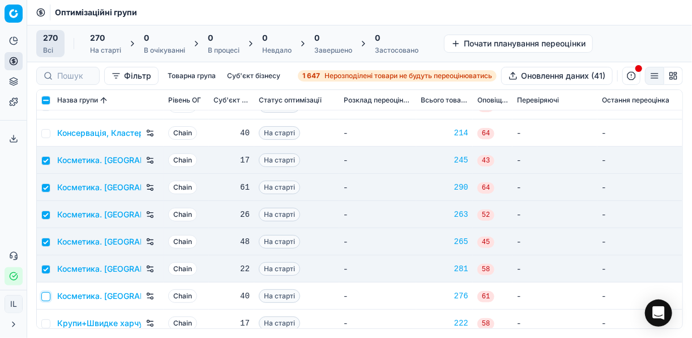
click at [45, 292] on input "checkbox" at bounding box center [45, 296] width 9 height 9
checkbox input "true"
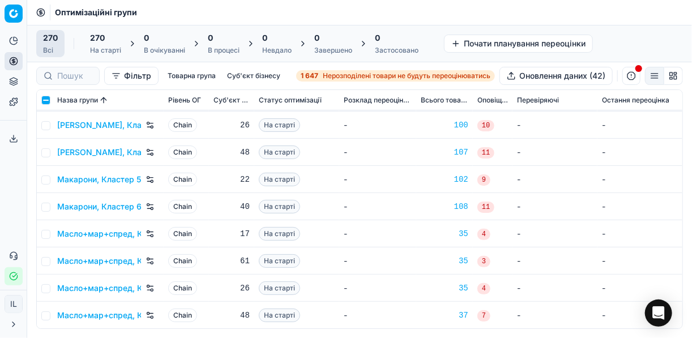
scroll to position [3487, 0]
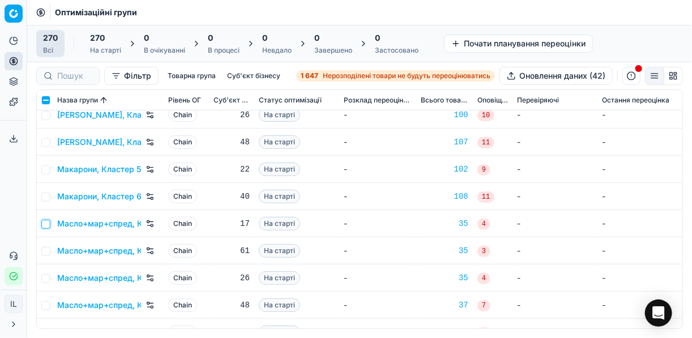
click at [45, 226] on input "checkbox" at bounding box center [45, 224] width 9 height 9
checkbox input "true"
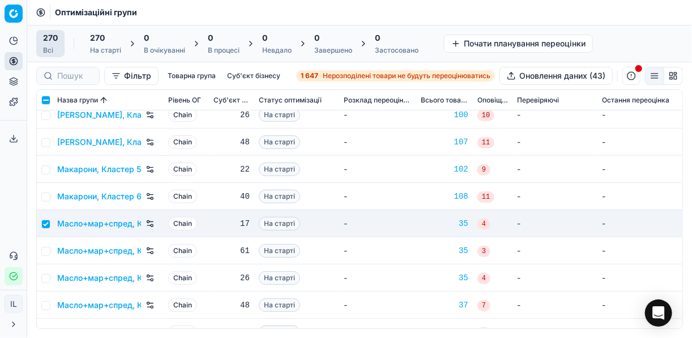
click at [46, 255] on td at bounding box center [45, 250] width 16 height 27
click at [45, 244] on td at bounding box center [45, 250] width 16 height 27
click at [46, 247] on input "checkbox" at bounding box center [45, 251] width 9 height 9
checkbox input "true"
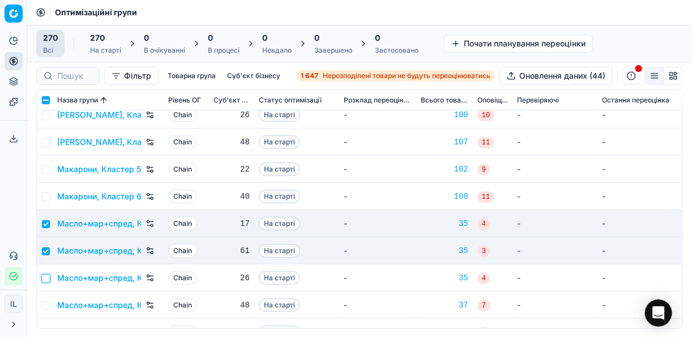
click at [45, 277] on input "checkbox" at bounding box center [45, 278] width 9 height 9
checkbox input "true"
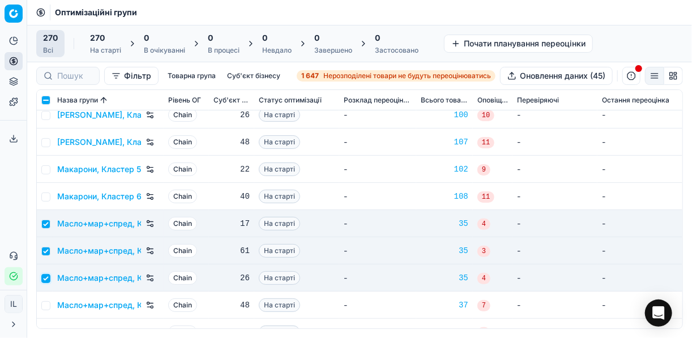
scroll to position [3578, 0]
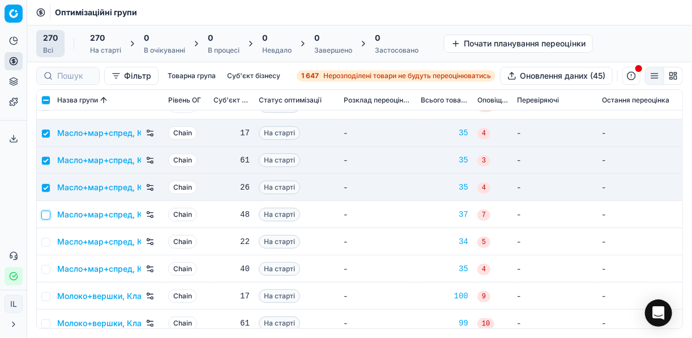
click at [46, 216] on input "checkbox" at bounding box center [45, 215] width 9 height 9
checkbox input "true"
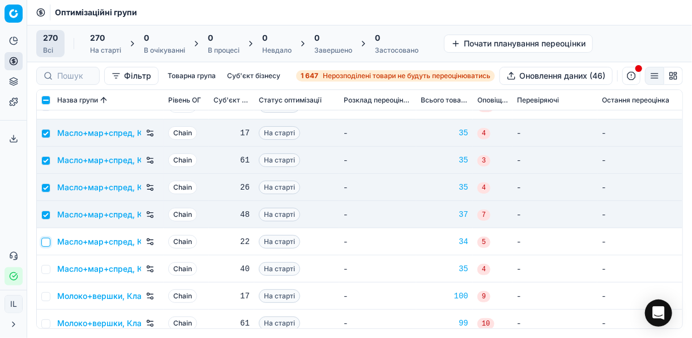
click at [45, 239] on input "checkbox" at bounding box center [45, 242] width 9 height 9
checkbox input "true"
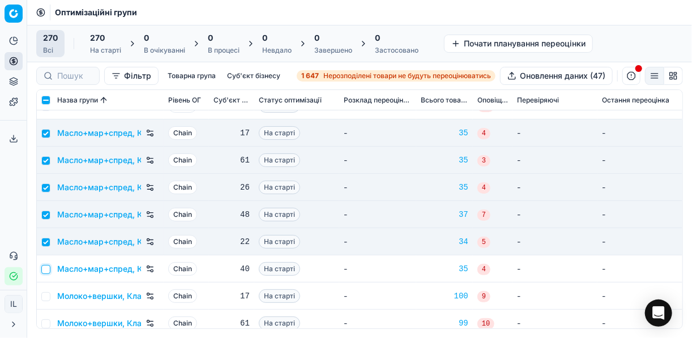
click at [45, 269] on input "checkbox" at bounding box center [45, 269] width 9 height 9
checkbox input "true"
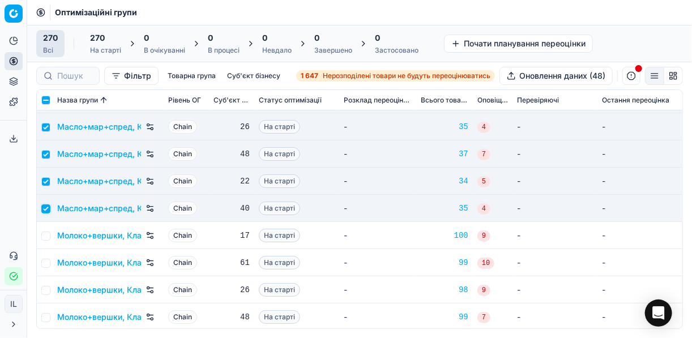
scroll to position [3668, 0]
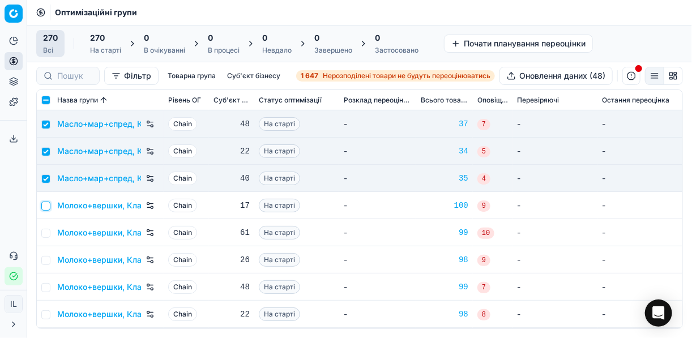
click at [47, 203] on input "checkbox" at bounding box center [45, 206] width 9 height 9
checkbox input "true"
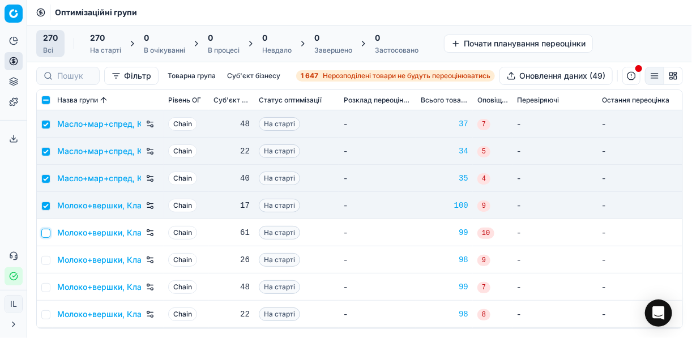
click at [45, 233] on input "checkbox" at bounding box center [45, 233] width 9 height 9
checkbox input "true"
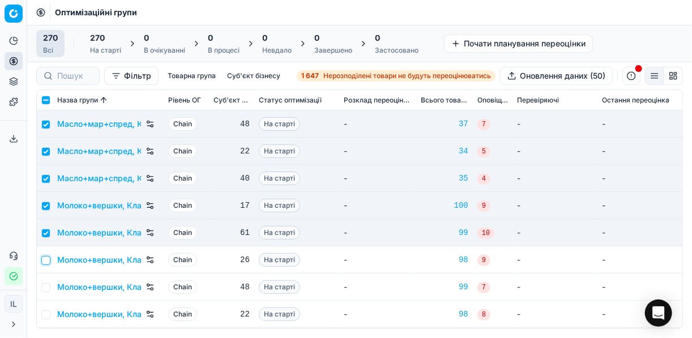
drag, startPoint x: 45, startPoint y: 259, endPoint x: 53, endPoint y: 281, distance: 23.5
click at [45, 259] on input "checkbox" at bounding box center [45, 260] width 9 height 9
checkbox input "true"
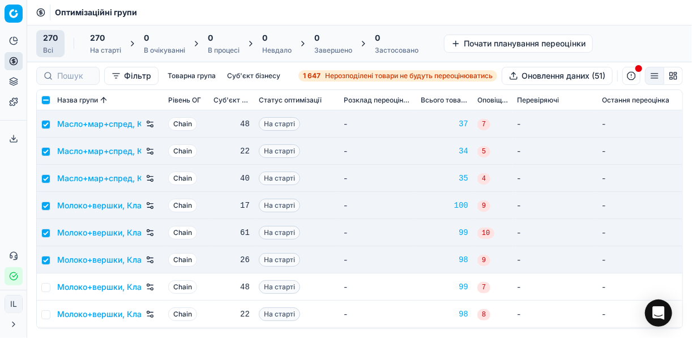
click at [50, 286] on td at bounding box center [45, 286] width 16 height 27
drag, startPoint x: 43, startPoint y: 285, endPoint x: 66, endPoint y: 279, distance: 23.9
click at [44, 285] on input "checkbox" at bounding box center [45, 287] width 9 height 9
checkbox input "true"
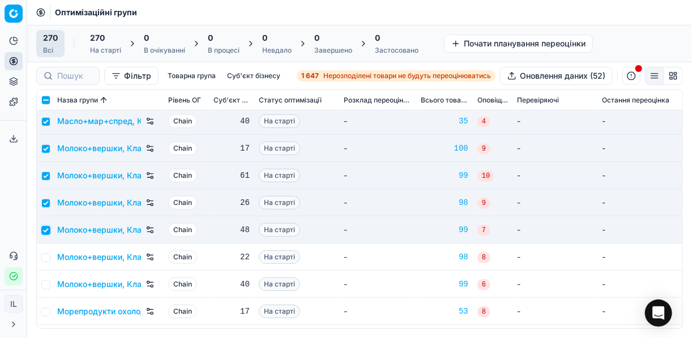
scroll to position [3759, 0]
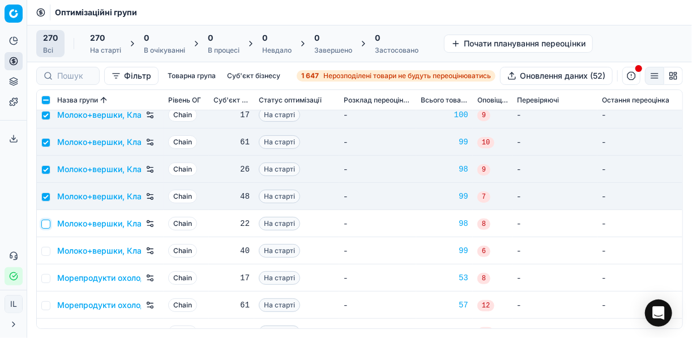
click at [46, 225] on input "checkbox" at bounding box center [45, 224] width 9 height 9
checkbox input "true"
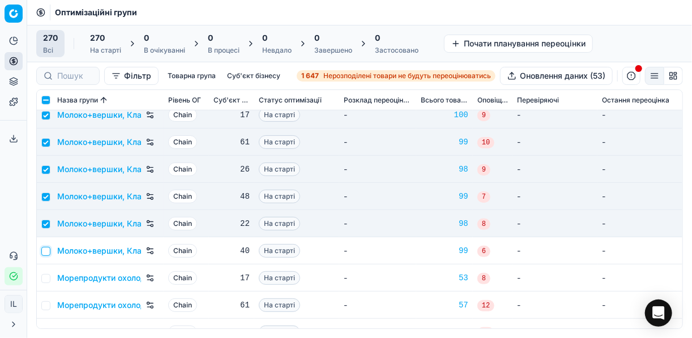
click at [48, 255] on input "checkbox" at bounding box center [45, 251] width 9 height 9
checkbox input "true"
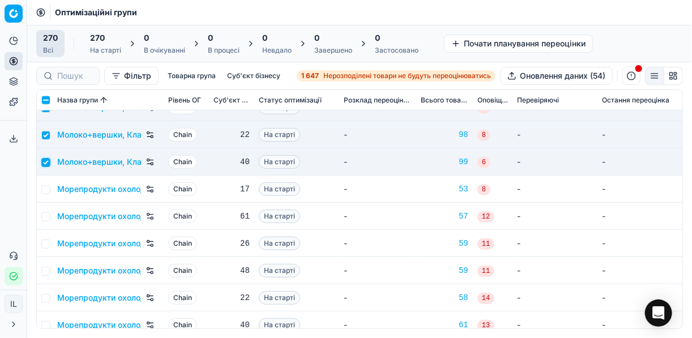
scroll to position [3850, 0]
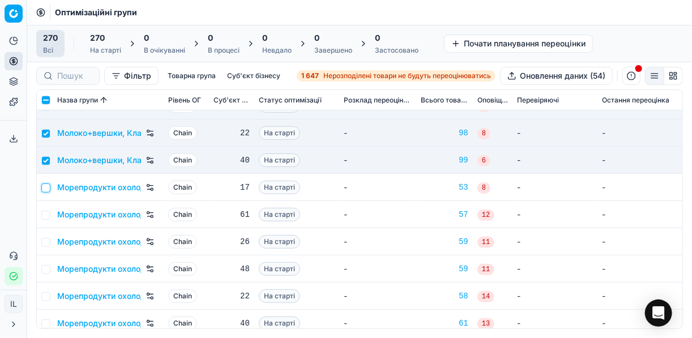
click at [49, 186] on input "checkbox" at bounding box center [45, 187] width 9 height 9
checkbox input "true"
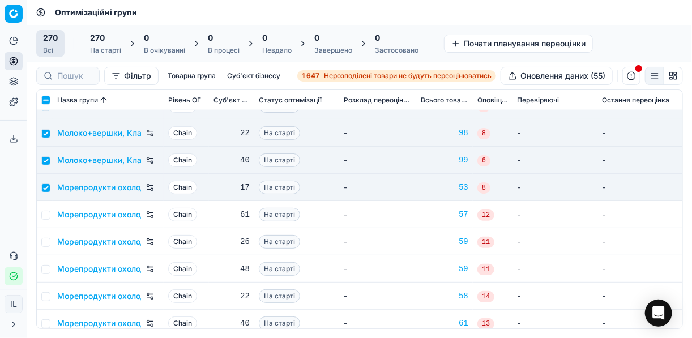
click at [46, 206] on td at bounding box center [45, 214] width 16 height 27
click at [45, 212] on input "checkbox" at bounding box center [45, 215] width 9 height 9
checkbox input "true"
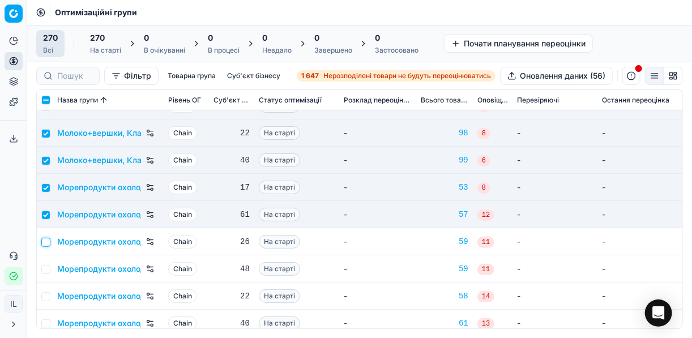
click at [45, 245] on input "checkbox" at bounding box center [45, 242] width 9 height 9
checkbox input "true"
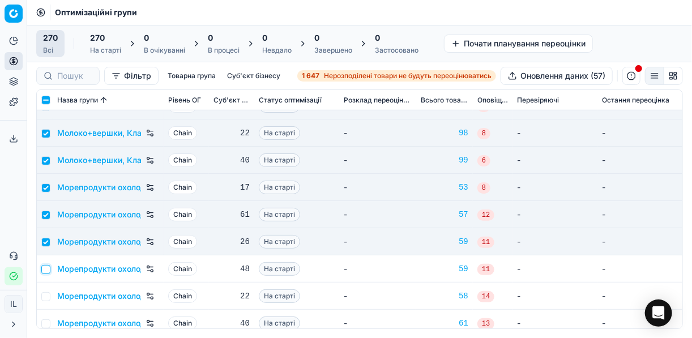
click at [47, 270] on input "checkbox" at bounding box center [45, 269] width 9 height 9
checkbox input "true"
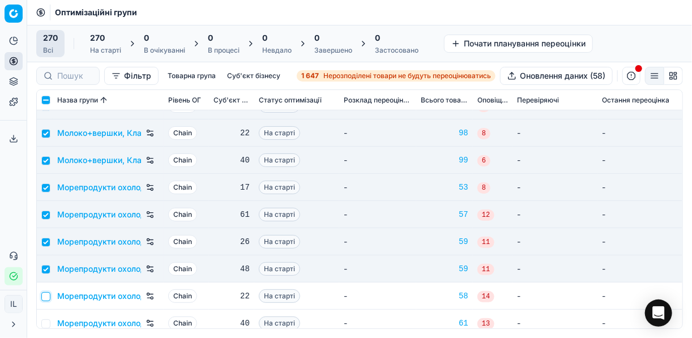
click at [46, 297] on input "checkbox" at bounding box center [45, 296] width 9 height 9
checkbox input "true"
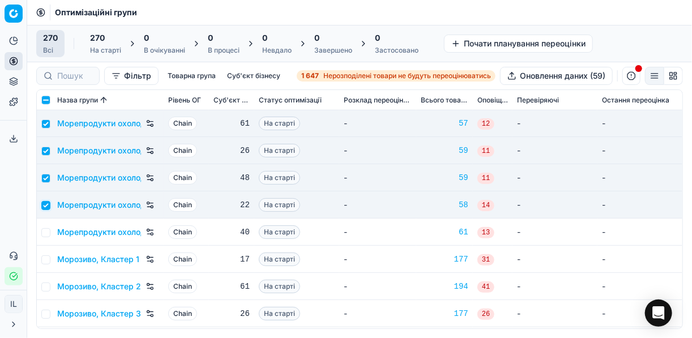
scroll to position [3985, 0]
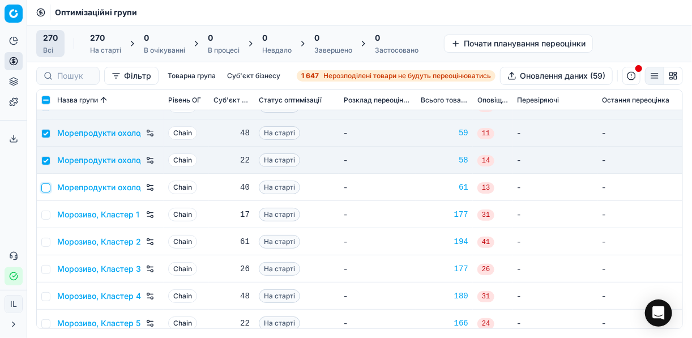
click at [46, 189] on input "checkbox" at bounding box center [45, 187] width 9 height 9
checkbox input "true"
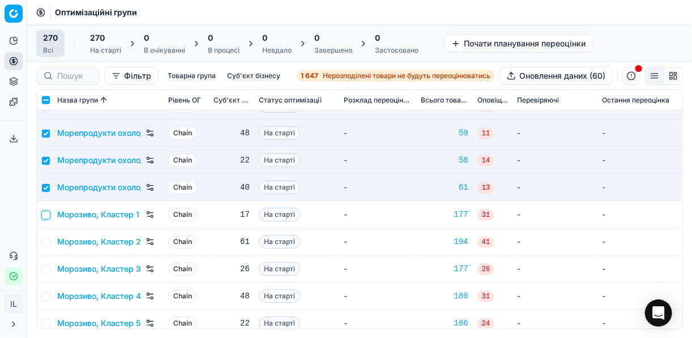
drag, startPoint x: 44, startPoint y: 215, endPoint x: 54, endPoint y: 226, distance: 15.7
click at [45, 215] on input "checkbox" at bounding box center [45, 215] width 9 height 9
checkbox input "true"
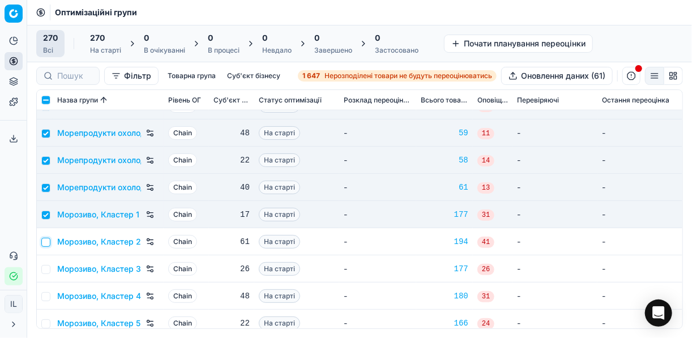
drag, startPoint x: 43, startPoint y: 239, endPoint x: 44, endPoint y: 246, distance: 7.4
click at [43, 239] on input "checkbox" at bounding box center [45, 242] width 9 height 9
checkbox input "true"
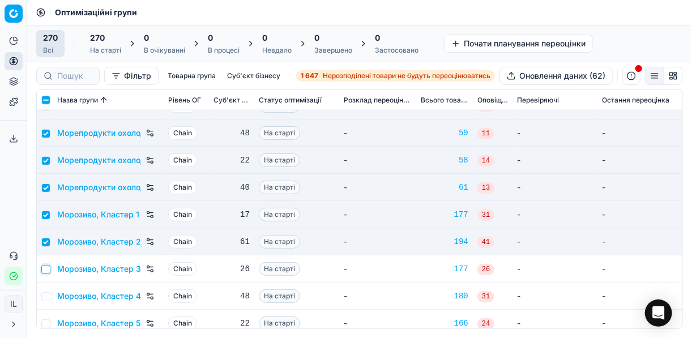
click at [46, 265] on input "checkbox" at bounding box center [45, 269] width 9 height 9
checkbox input "true"
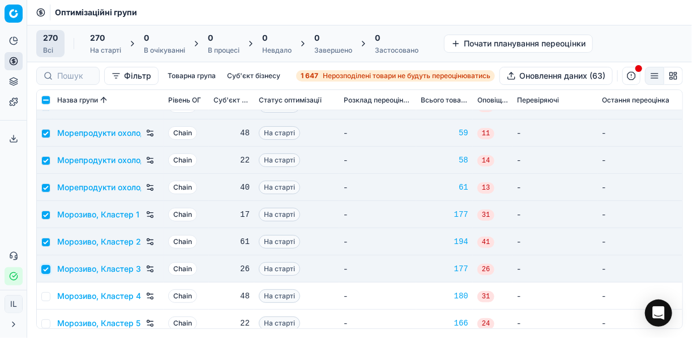
scroll to position [4076, 0]
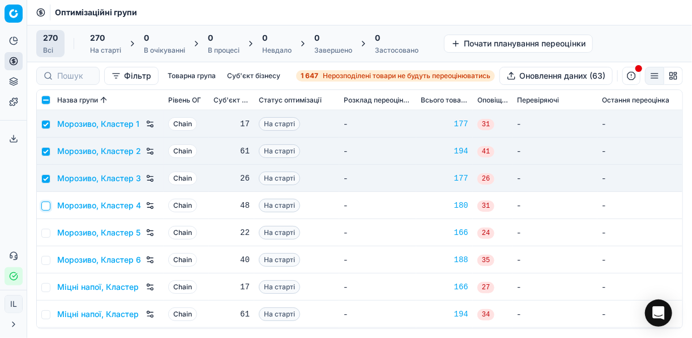
click at [46, 206] on input "checkbox" at bounding box center [45, 206] width 9 height 9
checkbox input "true"
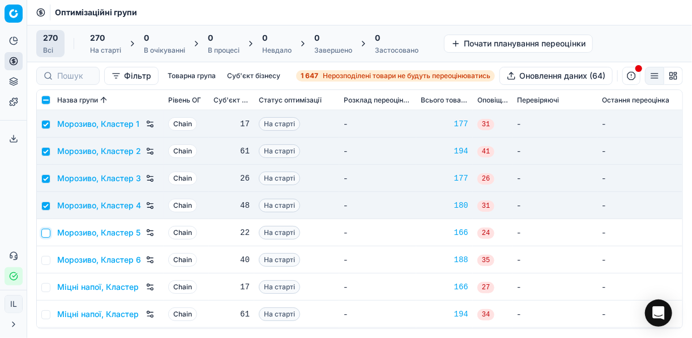
click at [47, 233] on input "checkbox" at bounding box center [45, 233] width 9 height 9
checkbox input "true"
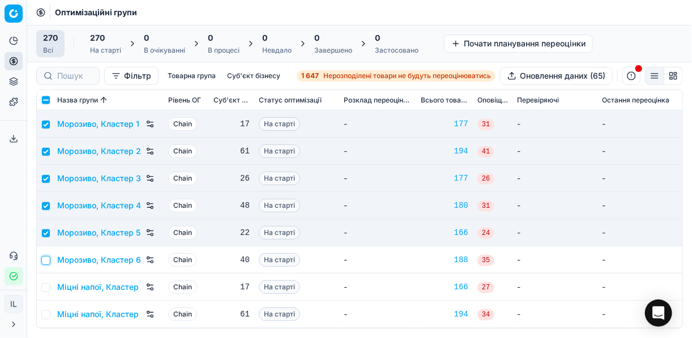
click at [46, 263] on input "checkbox" at bounding box center [45, 260] width 9 height 9
checkbox input "true"
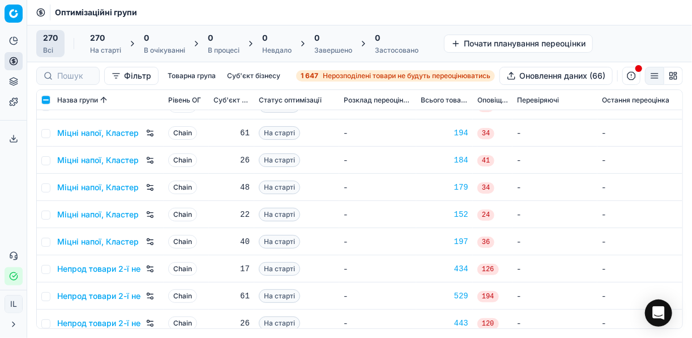
scroll to position [4303, 0]
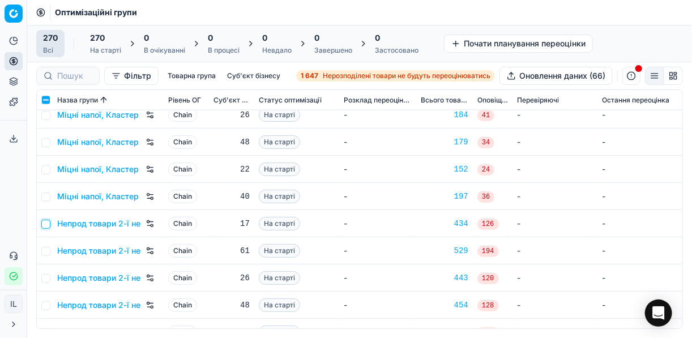
click at [49, 225] on input "checkbox" at bounding box center [45, 224] width 9 height 9
checkbox input "true"
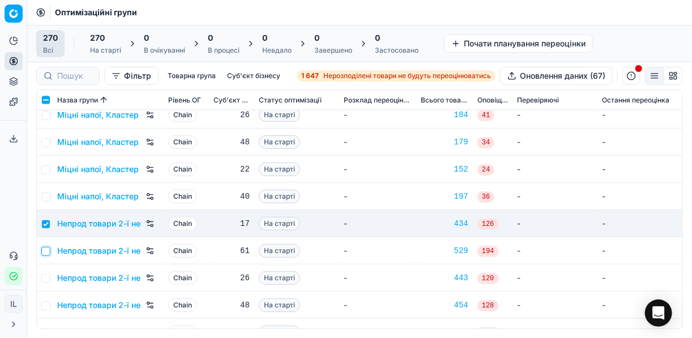
click at [46, 249] on input "checkbox" at bounding box center [45, 251] width 9 height 9
checkbox input "true"
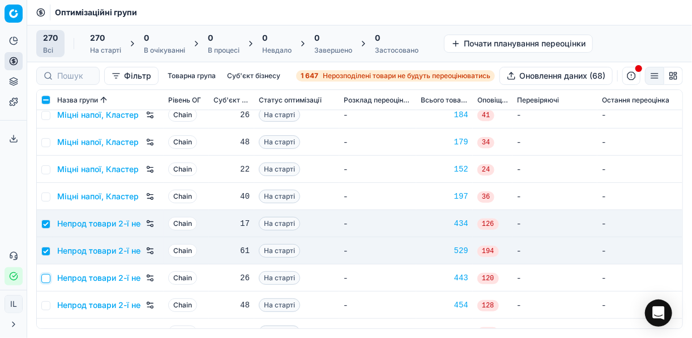
click at [48, 278] on input "checkbox" at bounding box center [45, 278] width 9 height 9
checkbox input "true"
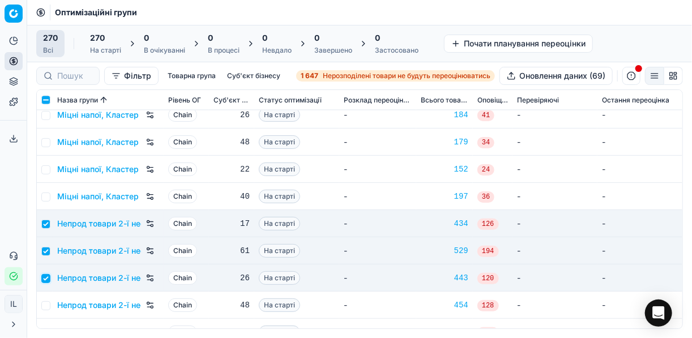
scroll to position [4393, 0]
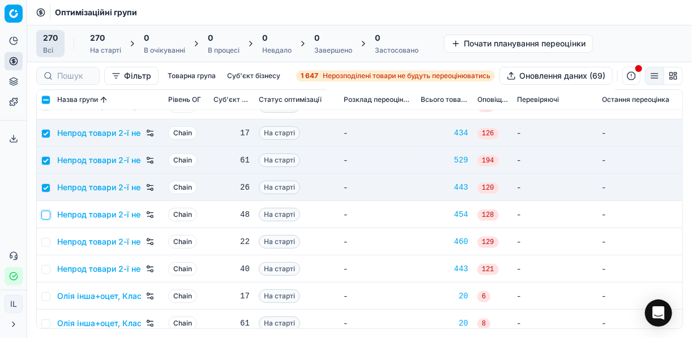
click at [43, 217] on input "checkbox" at bounding box center [45, 215] width 9 height 9
checkbox input "true"
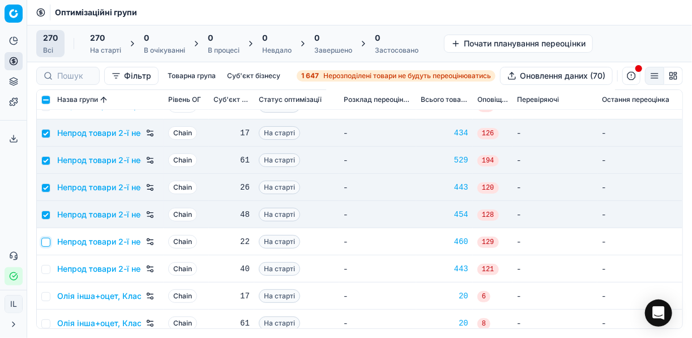
click at [44, 239] on input "checkbox" at bounding box center [45, 242] width 9 height 9
checkbox input "true"
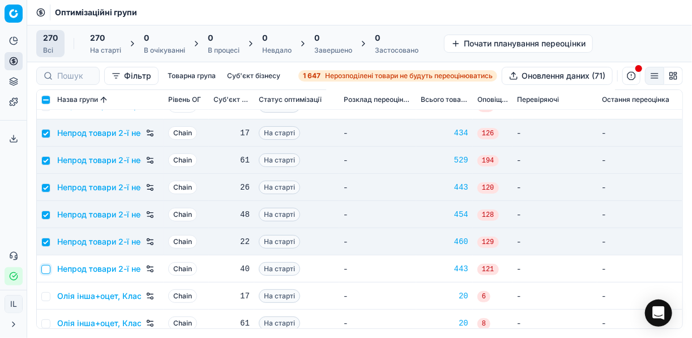
click at [45, 268] on input "checkbox" at bounding box center [45, 269] width 9 height 9
checkbox input "true"
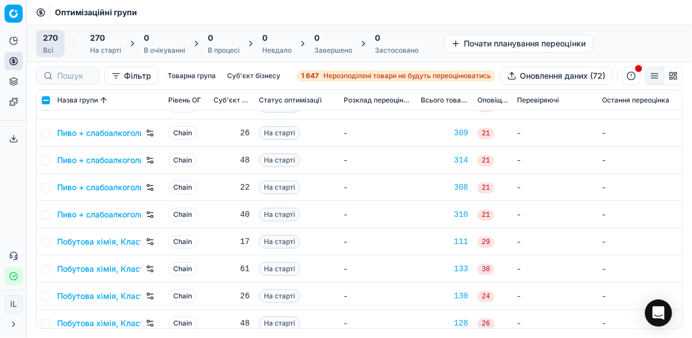
scroll to position [4982, 0]
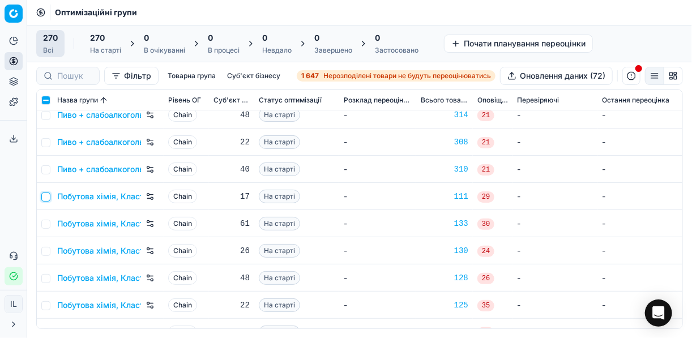
drag, startPoint x: 42, startPoint y: 193, endPoint x: 45, endPoint y: 200, distance: 8.1
click at [41, 192] on input "checkbox" at bounding box center [45, 196] width 9 height 9
checkbox input "true"
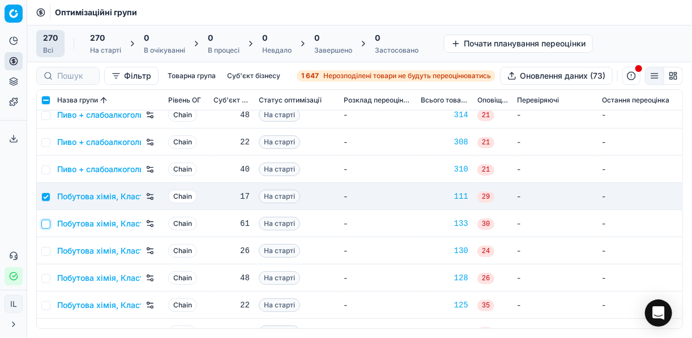
click at [48, 226] on input "checkbox" at bounding box center [45, 224] width 9 height 9
checkbox input "true"
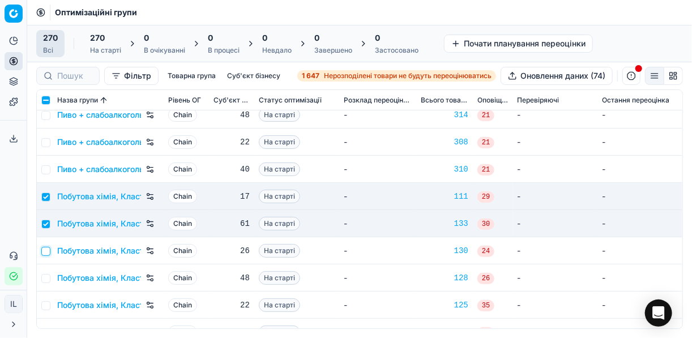
click at [45, 251] on input "checkbox" at bounding box center [45, 251] width 9 height 9
checkbox input "true"
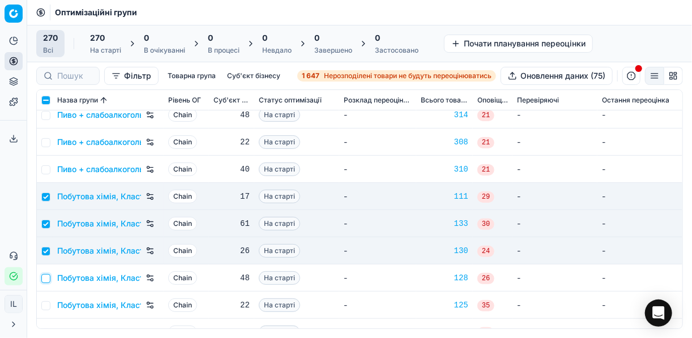
click at [47, 277] on input "checkbox" at bounding box center [45, 278] width 9 height 9
checkbox input "true"
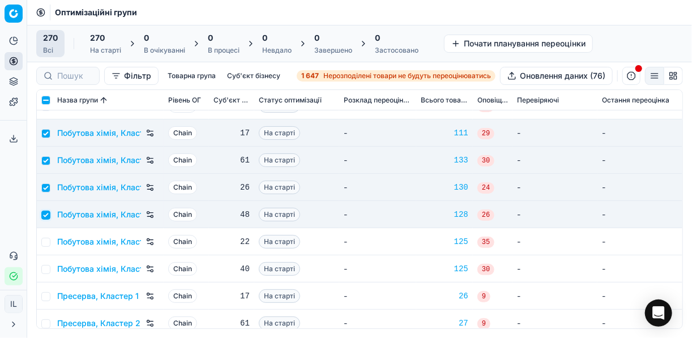
scroll to position [5072, 0]
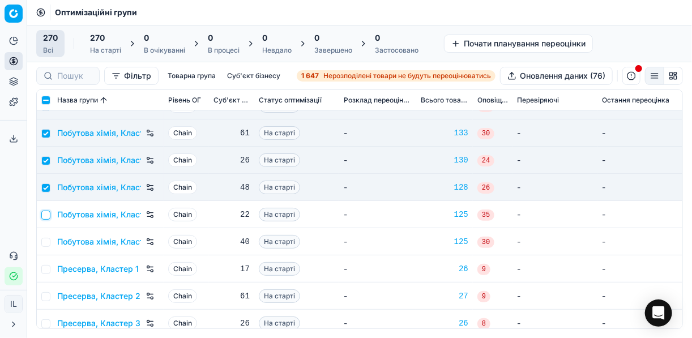
click at [44, 215] on input "checkbox" at bounding box center [45, 215] width 9 height 9
checkbox input "true"
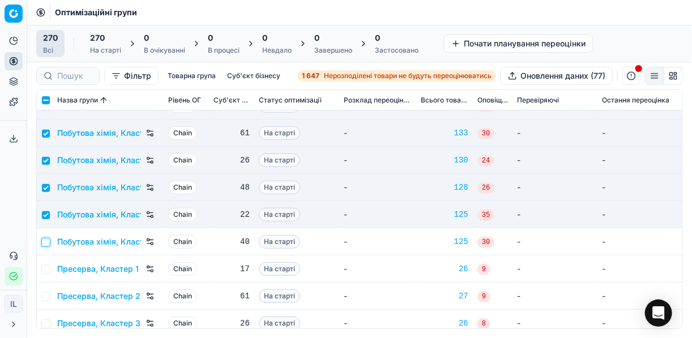
click at [42, 241] on input "checkbox" at bounding box center [45, 242] width 9 height 9
checkbox input "true"
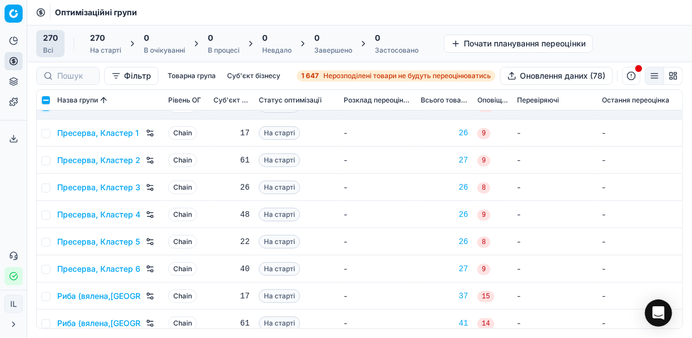
scroll to position [5163, 0]
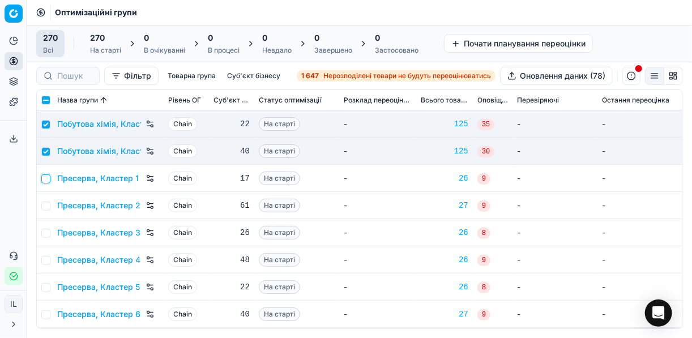
drag, startPoint x: 46, startPoint y: 178, endPoint x: 45, endPoint y: 192, distance: 13.6
click at [46, 179] on input "checkbox" at bounding box center [45, 178] width 9 height 9
checkbox input "true"
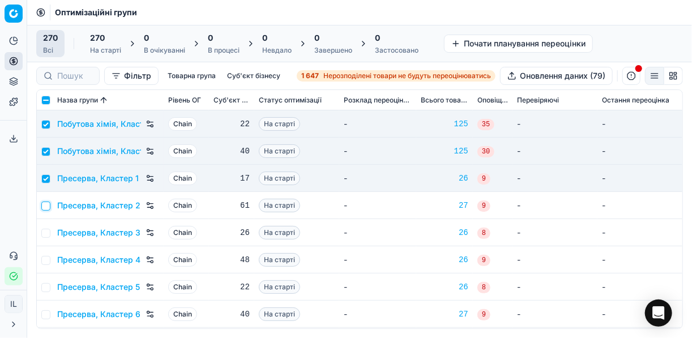
click at [45, 204] on input "checkbox" at bounding box center [45, 206] width 9 height 9
checkbox input "true"
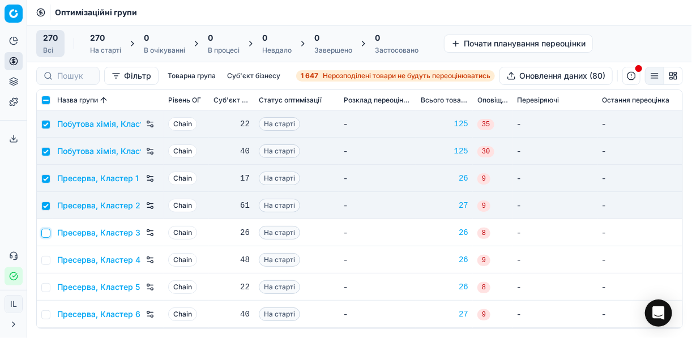
click at [45, 229] on input "checkbox" at bounding box center [45, 233] width 9 height 9
checkbox input "true"
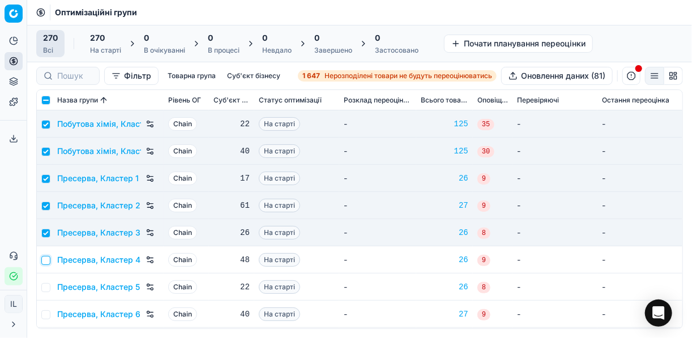
click at [46, 260] on input "checkbox" at bounding box center [45, 260] width 9 height 9
checkbox input "true"
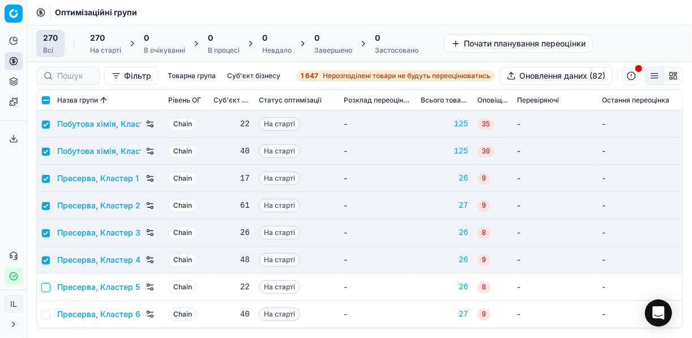
drag, startPoint x: 44, startPoint y: 289, endPoint x: 50, endPoint y: 282, distance: 8.8
click at [44, 288] on input "checkbox" at bounding box center [45, 287] width 9 height 9
checkbox input "true"
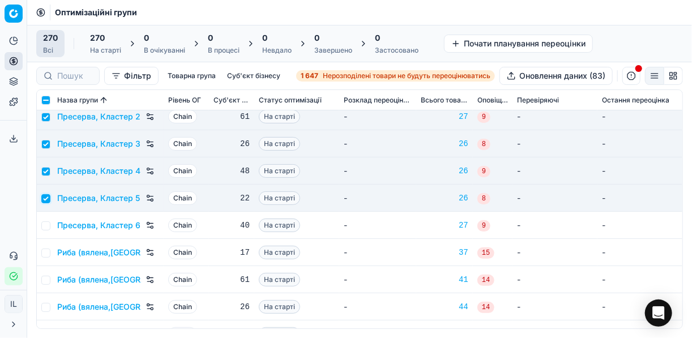
scroll to position [5254, 0]
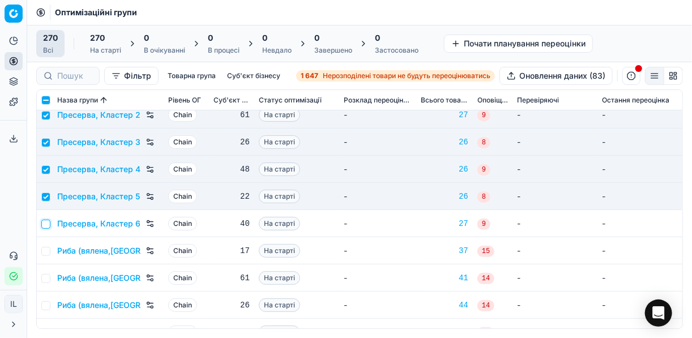
click at [46, 224] on input "checkbox" at bounding box center [45, 224] width 9 height 9
checkbox input "true"
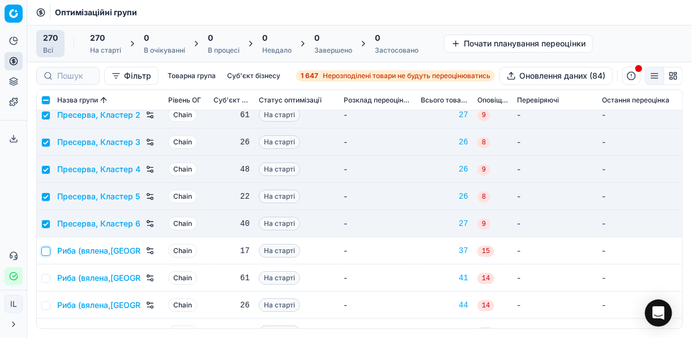
drag, startPoint x: 47, startPoint y: 251, endPoint x: 48, endPoint y: 268, distance: 17.0
click at [47, 252] on input "checkbox" at bounding box center [45, 251] width 9 height 9
checkbox input "true"
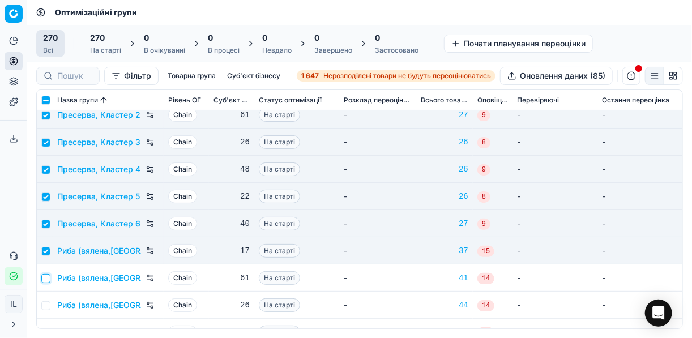
click at [45, 282] on input "checkbox" at bounding box center [45, 278] width 9 height 9
checkbox input "true"
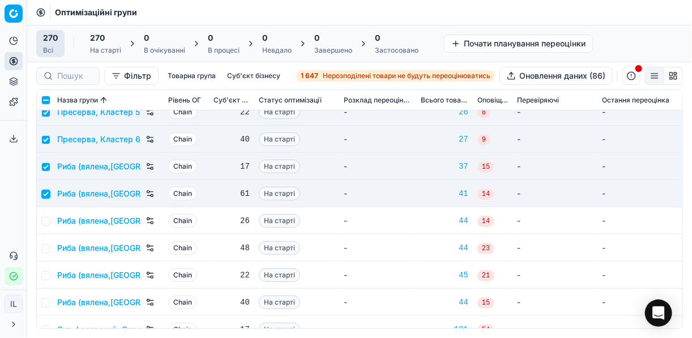
scroll to position [5344, 0]
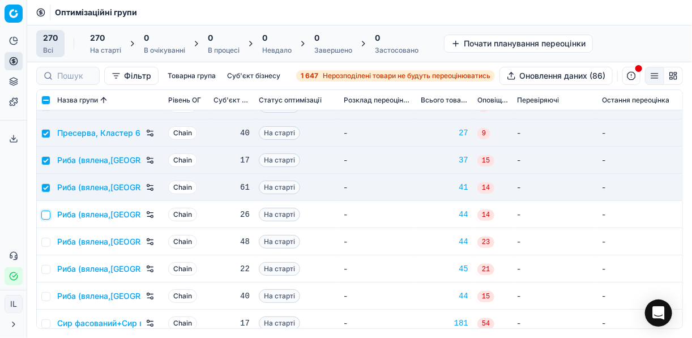
drag, startPoint x: 46, startPoint y: 215, endPoint x: 46, endPoint y: 230, distance: 15.9
click at [46, 217] on input "checkbox" at bounding box center [45, 215] width 9 height 9
checkbox input "true"
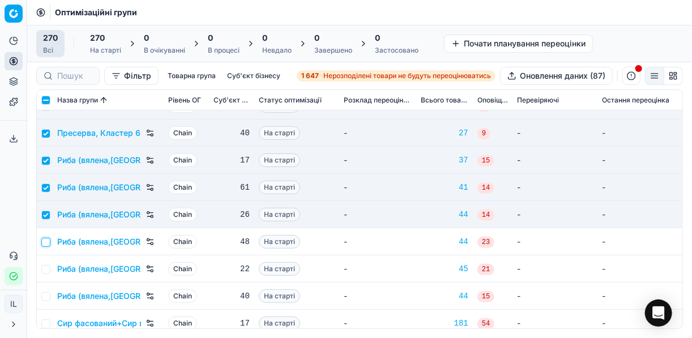
click at [46, 240] on input "checkbox" at bounding box center [45, 242] width 9 height 9
checkbox input "true"
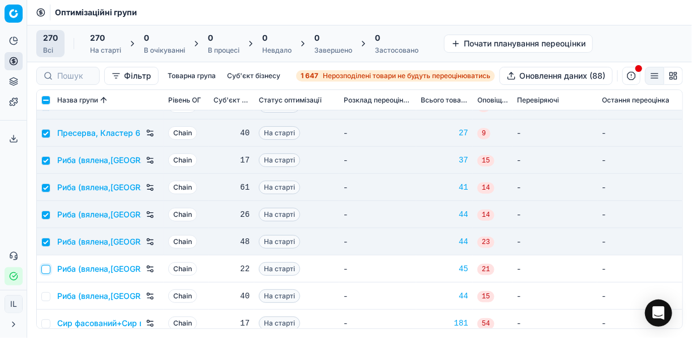
click at [45, 268] on input "checkbox" at bounding box center [45, 269] width 9 height 9
checkbox input "true"
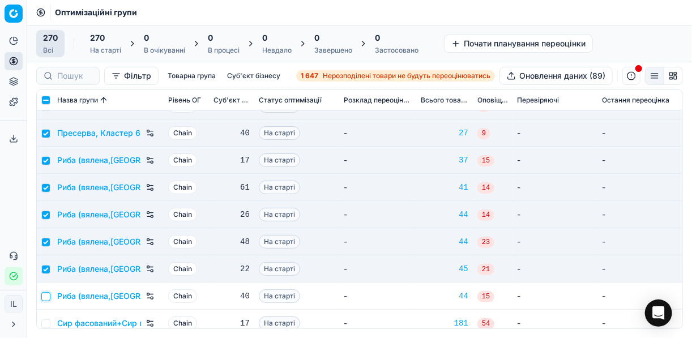
click at [45, 294] on input "checkbox" at bounding box center [45, 296] width 9 height 9
checkbox input "true"
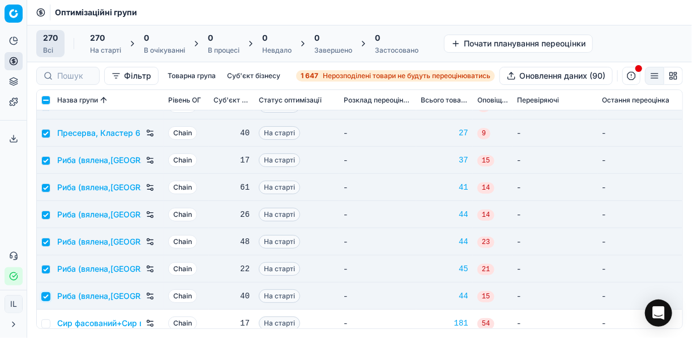
scroll to position [5435, 0]
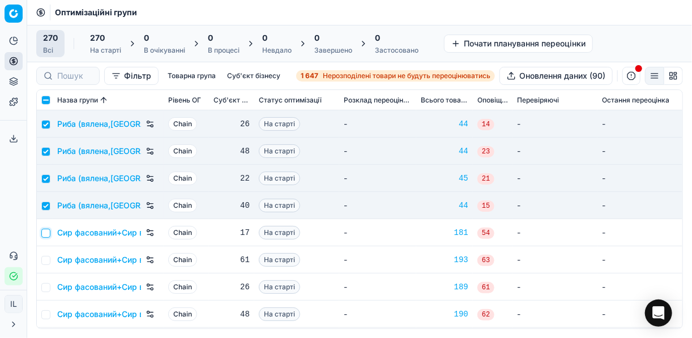
click at [46, 234] on input "checkbox" at bounding box center [45, 233] width 9 height 9
checkbox input "true"
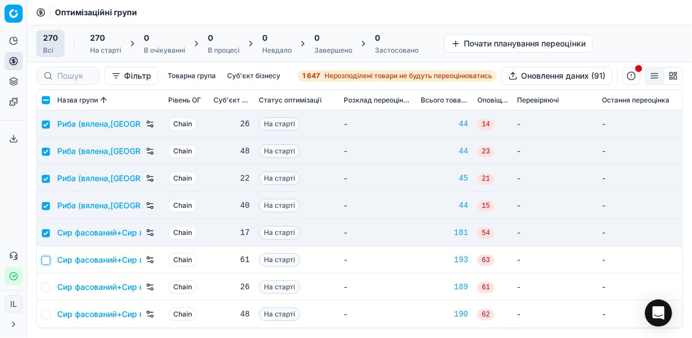
click at [45, 263] on input "checkbox" at bounding box center [45, 260] width 9 height 9
checkbox input "true"
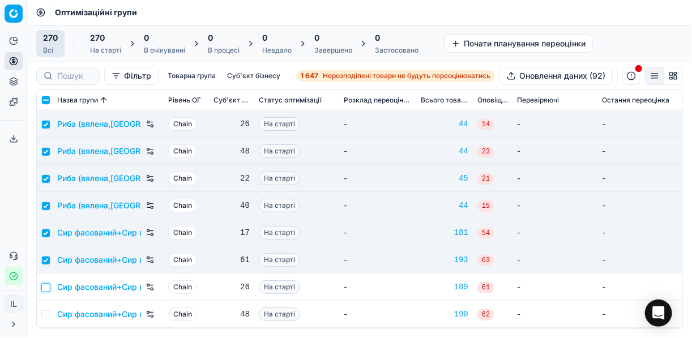
click at [46, 290] on input "checkbox" at bounding box center [45, 287] width 9 height 9
checkbox input "true"
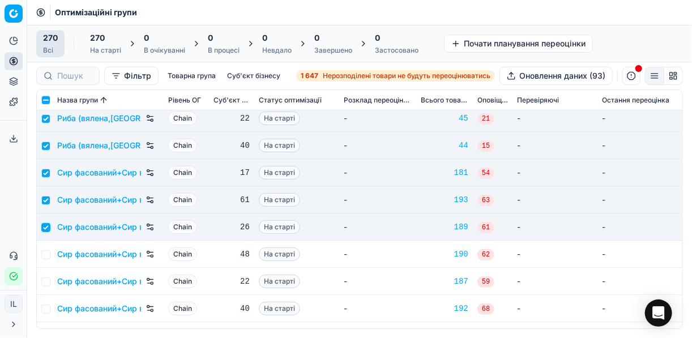
scroll to position [5525, 0]
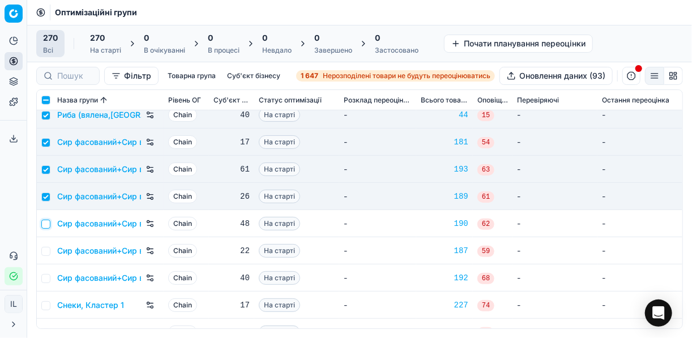
click at [44, 225] on input "checkbox" at bounding box center [45, 224] width 9 height 9
checkbox input "true"
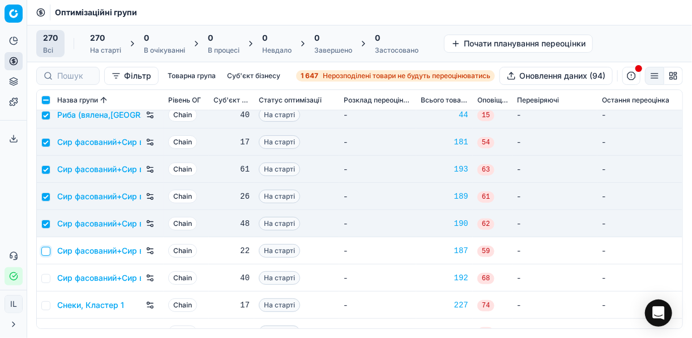
click at [44, 249] on input "checkbox" at bounding box center [45, 251] width 9 height 9
checkbox input "true"
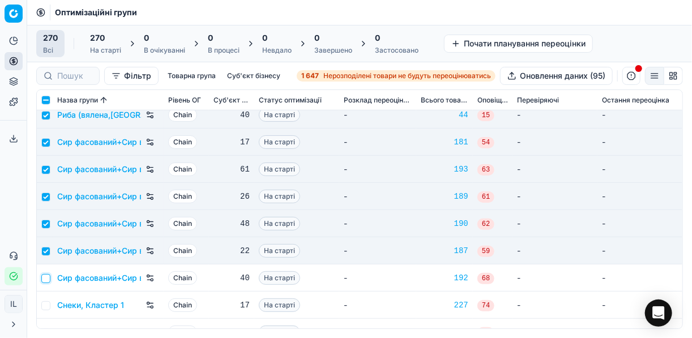
click at [48, 275] on input "checkbox" at bounding box center [45, 278] width 9 height 9
checkbox input "true"
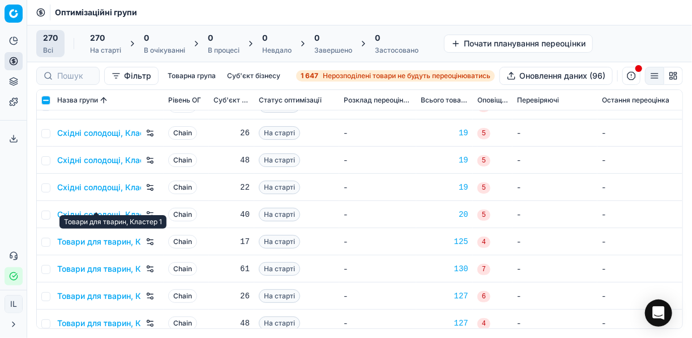
scroll to position [6658, 0]
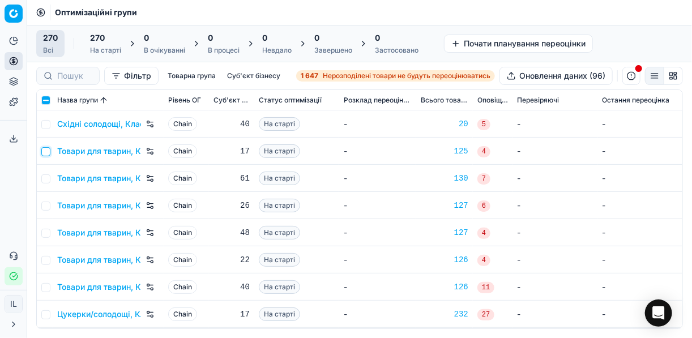
click at [49, 148] on input "checkbox" at bounding box center [45, 151] width 9 height 9
checkbox input "true"
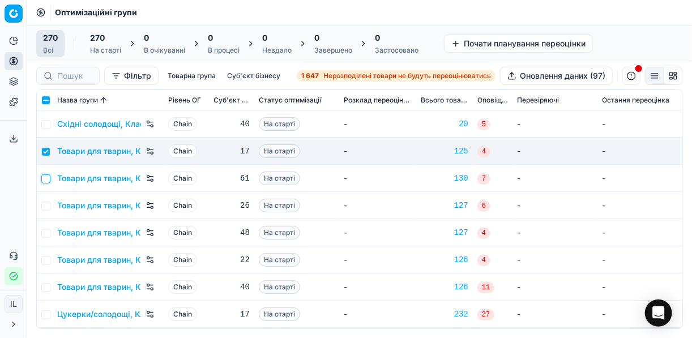
click at [45, 177] on input "checkbox" at bounding box center [45, 178] width 9 height 9
checkbox input "true"
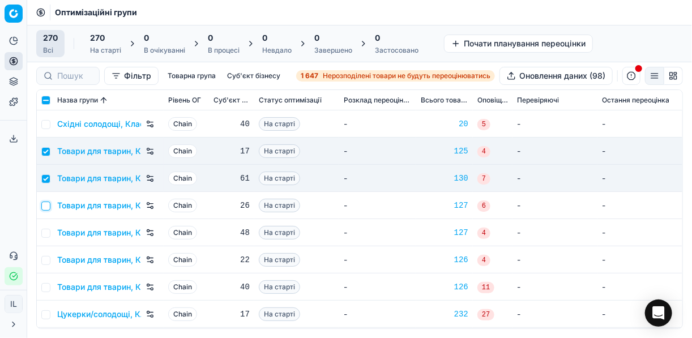
click at [45, 202] on input "checkbox" at bounding box center [45, 206] width 9 height 9
checkbox input "true"
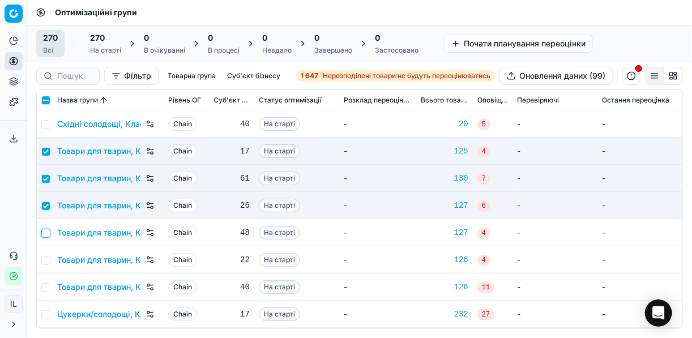
click at [48, 229] on input "checkbox" at bounding box center [45, 233] width 9 height 9
checkbox input "true"
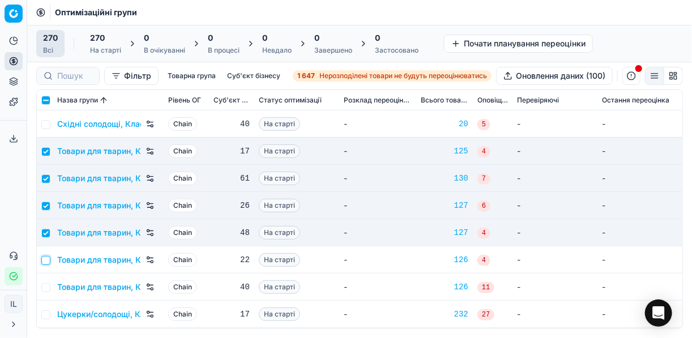
click at [48, 257] on input "checkbox" at bounding box center [45, 260] width 9 height 9
checkbox input "true"
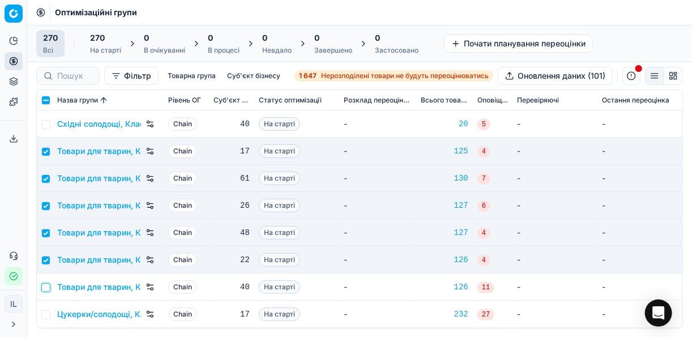
click at [44, 288] on input "checkbox" at bounding box center [45, 287] width 9 height 9
checkbox input "true"
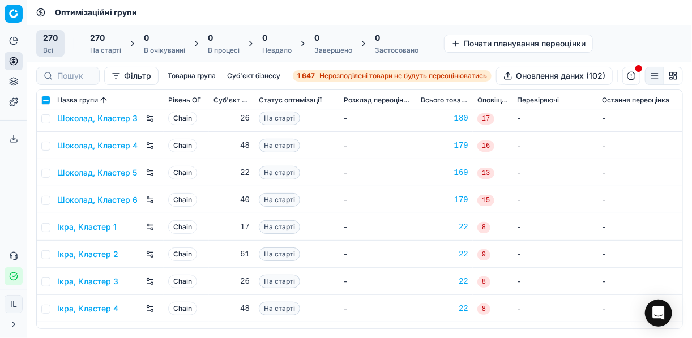
scroll to position [7118, 0]
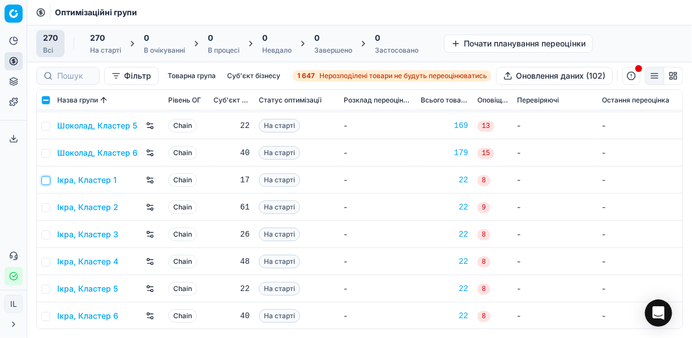
drag, startPoint x: 42, startPoint y: 181, endPoint x: 43, endPoint y: 191, distance: 10.2
click at [42, 182] on input "checkbox" at bounding box center [45, 180] width 9 height 9
checkbox input "true"
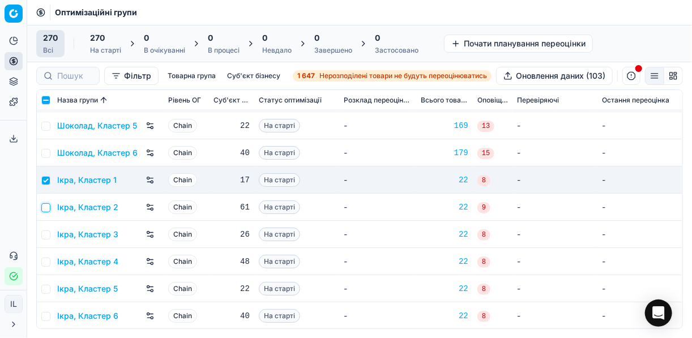
click at [44, 207] on input "checkbox" at bounding box center [45, 207] width 9 height 9
checkbox input "true"
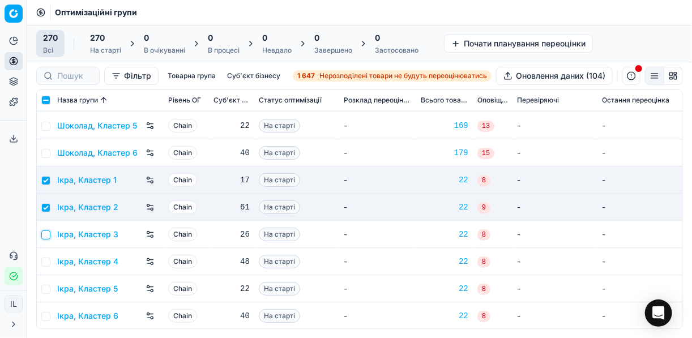
click at [46, 235] on input "checkbox" at bounding box center [45, 234] width 9 height 9
checkbox input "true"
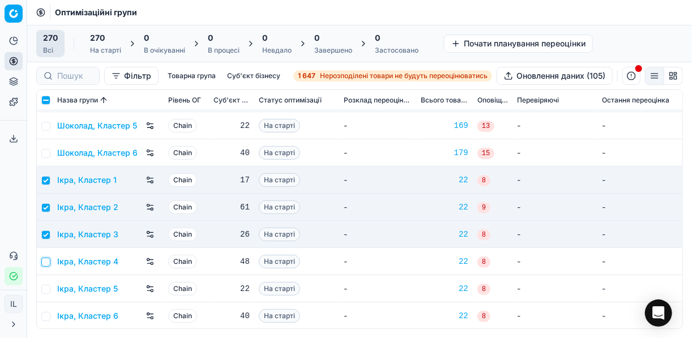
click at [47, 260] on input "checkbox" at bounding box center [45, 262] width 9 height 9
checkbox input "true"
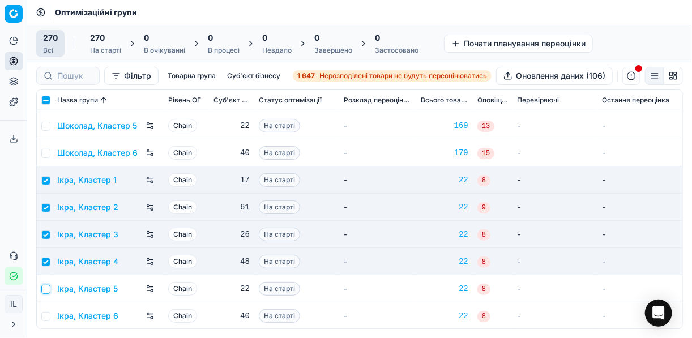
click at [48, 290] on input "checkbox" at bounding box center [45, 289] width 9 height 9
checkbox input "true"
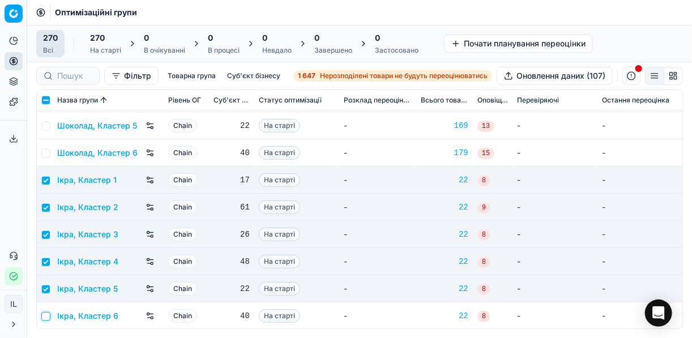
click at [48, 317] on input "checkbox" at bounding box center [45, 316] width 9 height 9
checkbox input "true"
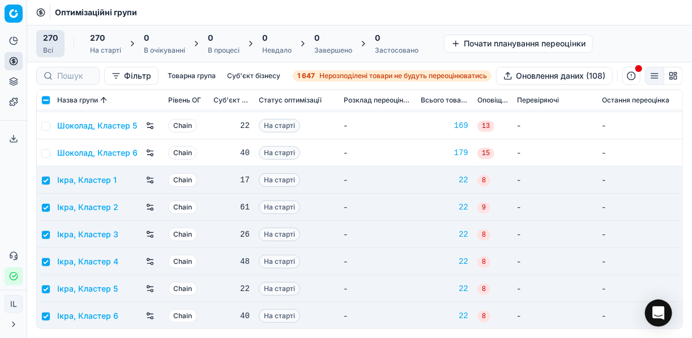
click at [154, 41] on div "0" at bounding box center [164, 37] width 41 height 11
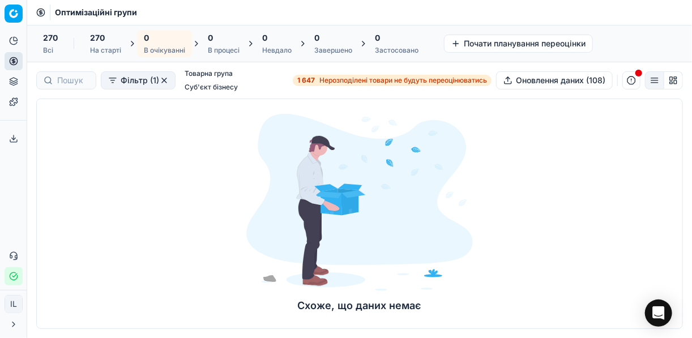
click at [162, 79] on button "button" at bounding box center [164, 80] width 9 height 9
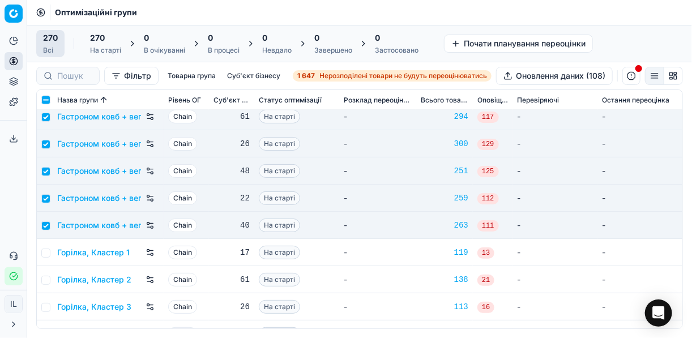
scroll to position [861, 0]
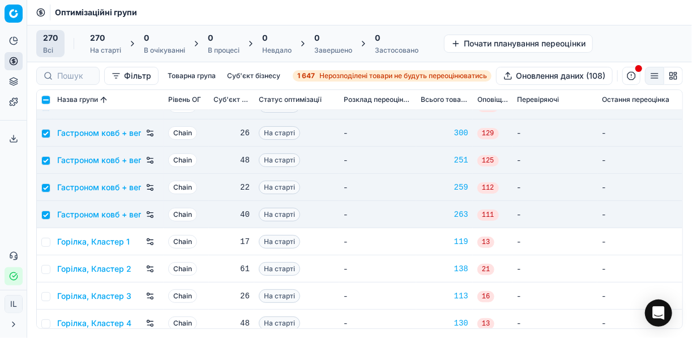
click at [100, 52] on div "На старті" at bounding box center [105, 50] width 31 height 9
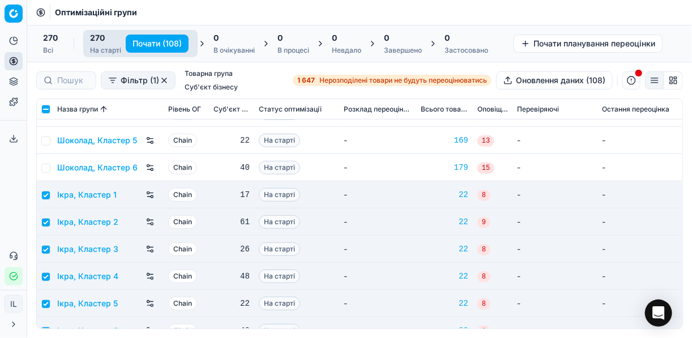
scroll to position [7127, 0]
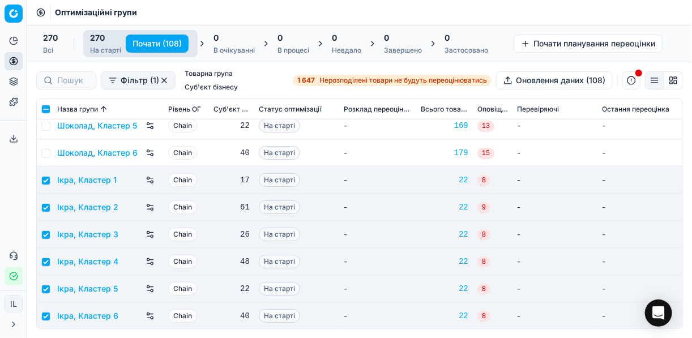
click at [145, 42] on button "Почати (108)" at bounding box center [157, 44] width 63 height 18
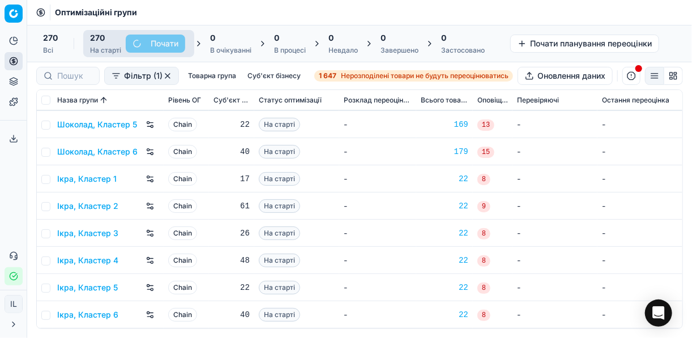
checkbox input "false"
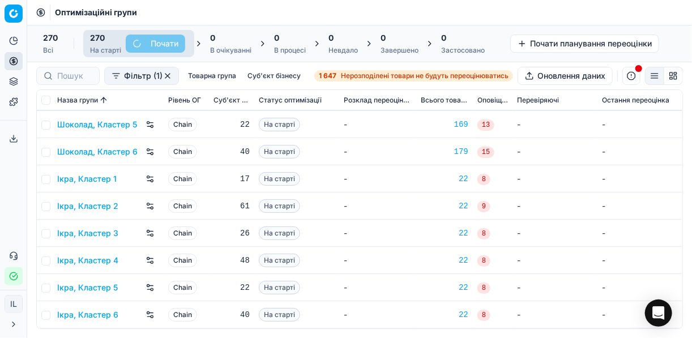
checkbox input "false"
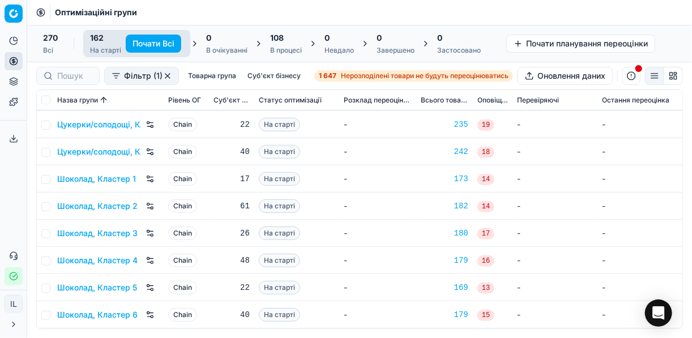
scroll to position [4183, 0]
click at [287, 44] on div "108 В процесі" at bounding box center [286, 43] width 32 height 23
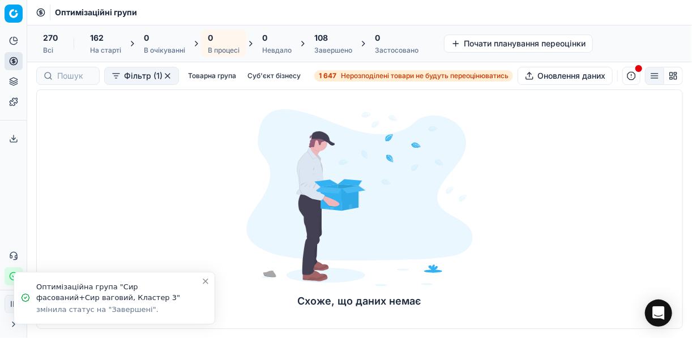
click at [336, 44] on div "108 Завершено" at bounding box center [333, 43] width 38 height 23
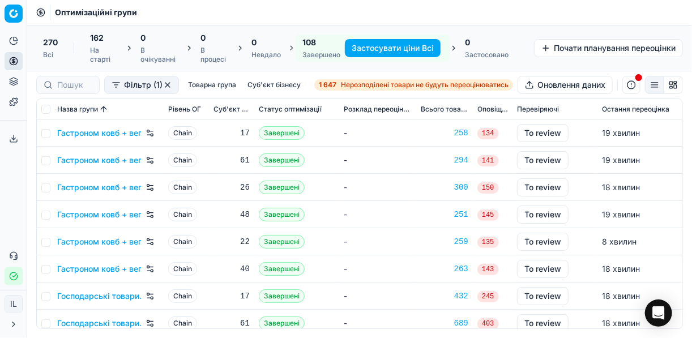
click at [394, 43] on button "Застосувати ціни Всі" at bounding box center [393, 48] width 96 height 18
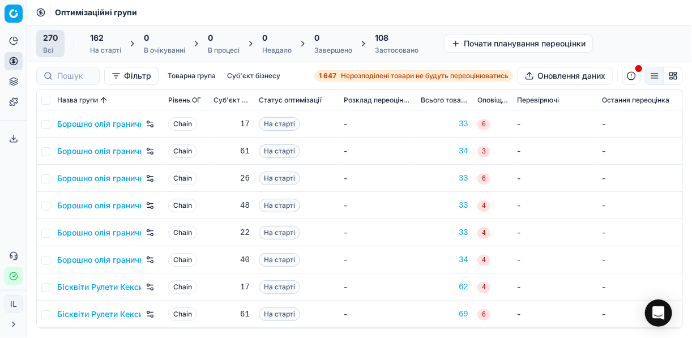
click at [391, 38] on div "108" at bounding box center [397, 37] width 44 height 11
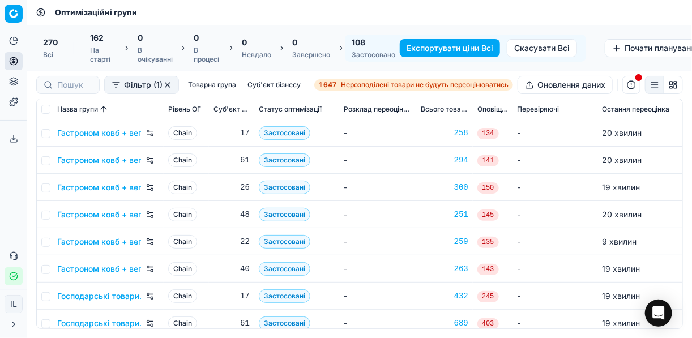
click at [439, 46] on button "Експортувати ціни Всі" at bounding box center [450, 48] width 100 height 18
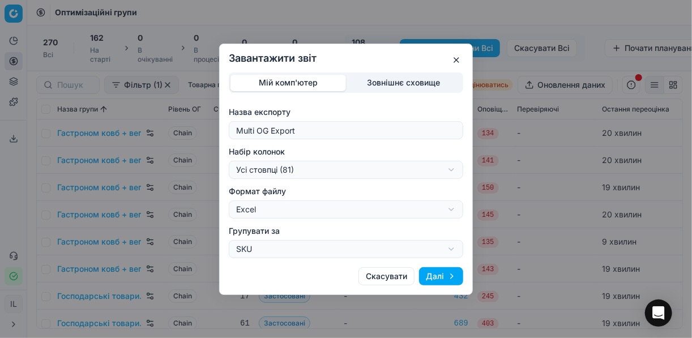
click at [450, 171] on div "Завантажити звіт Мій комп'ютер Зовнішнє сховище Назва експорту Multi OG Export …" at bounding box center [346, 169] width 692 height 338
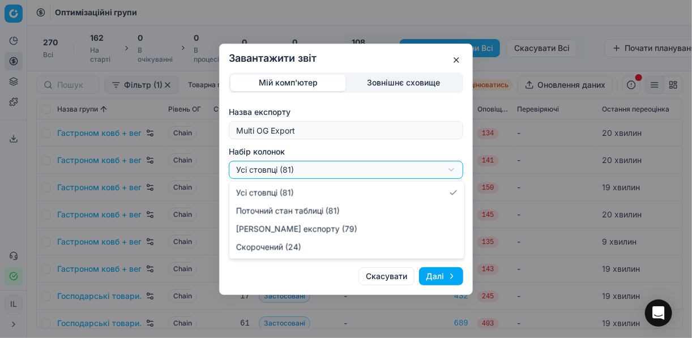
select select "a9134834-9553-4c73-ac5c-c823406624b7"
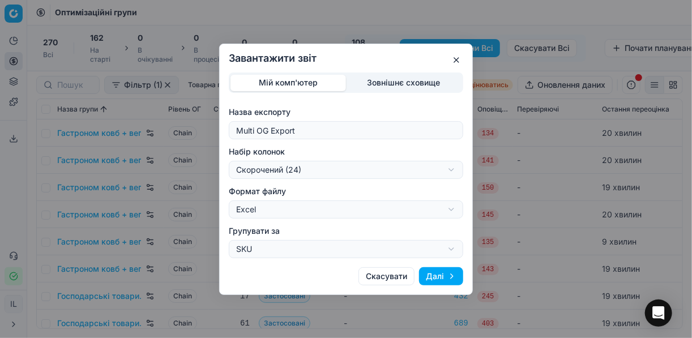
click at [439, 276] on button "Далі" at bounding box center [441, 276] width 44 height 18
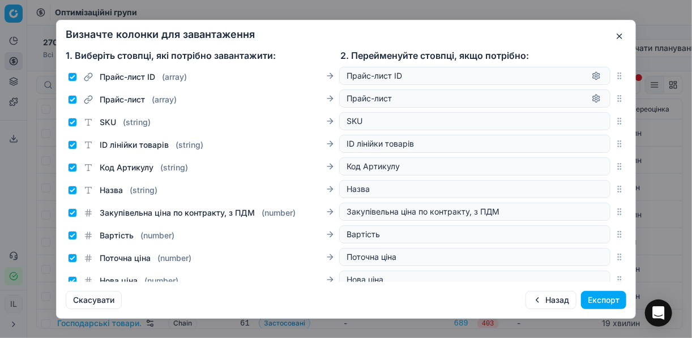
click at [605, 301] on button "Експорт" at bounding box center [603, 300] width 45 height 18
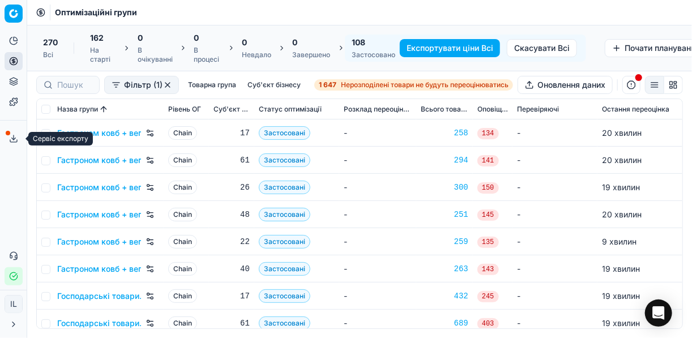
click at [14, 135] on line at bounding box center [14, 137] width 0 height 5
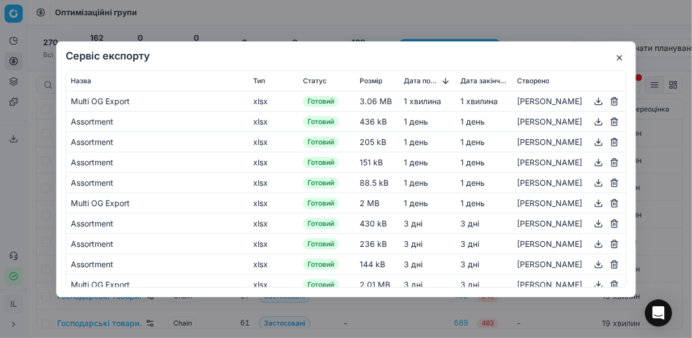
click at [592, 105] on button "button" at bounding box center [599, 101] width 14 height 14
drag, startPoint x: 436, startPoint y: 16, endPoint x: 490, endPoint y: 16, distance: 53.2
click at [436, 16] on div "Сервіс експорту Назва Тип Статус Розмір Дата початку Дата закінчення Створено M…" at bounding box center [346, 169] width 692 height 338
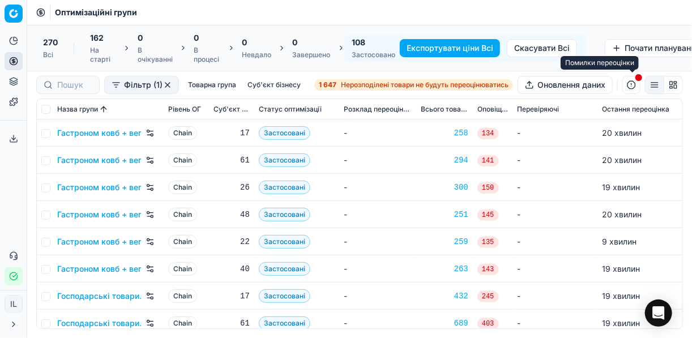
click at [636, 88] on button "button" at bounding box center [631, 85] width 18 height 18
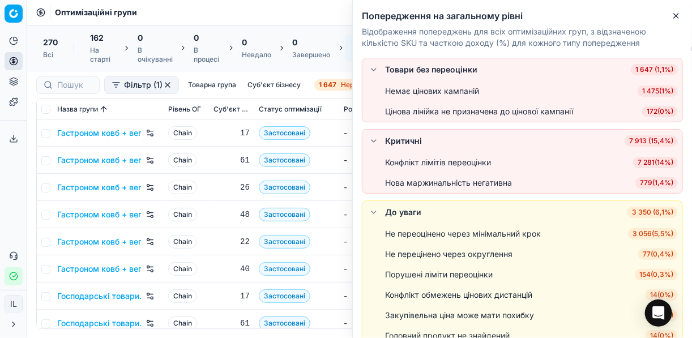
click at [640, 165] on span "7 281 ( 14% )" at bounding box center [655, 162] width 45 height 11
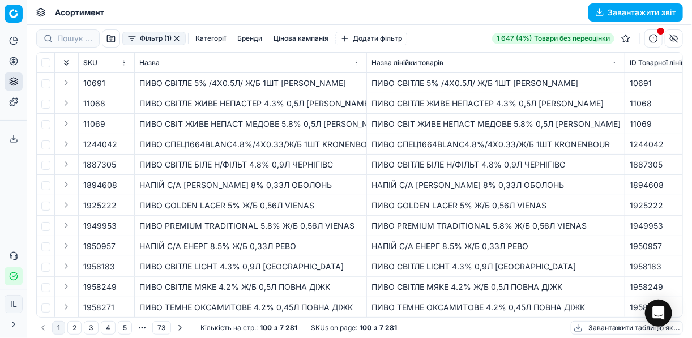
click at [201, 38] on button "Категорії" at bounding box center [211, 39] width 40 height 14
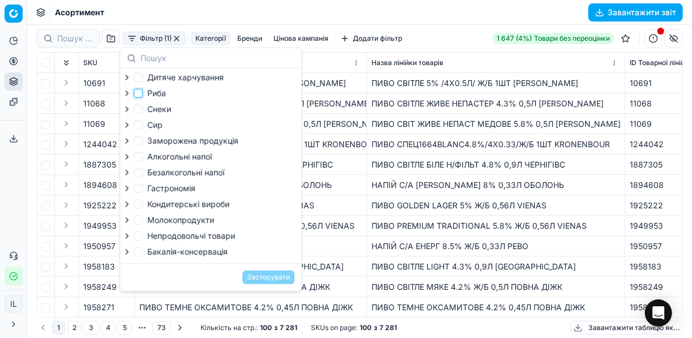
click at [139, 94] on input "Риба" at bounding box center [138, 93] width 9 height 9
checkbox input "true"
click at [140, 142] on input "Заморожена продукція" at bounding box center [138, 140] width 9 height 9
checkbox input "true"
click at [138, 191] on input "Гастрономія" at bounding box center [138, 188] width 9 height 9
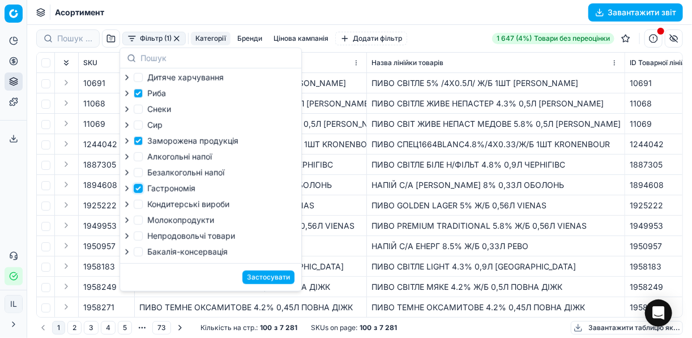
checkbox input "true"
click at [271, 282] on button "Застосувати" at bounding box center [268, 278] width 52 height 14
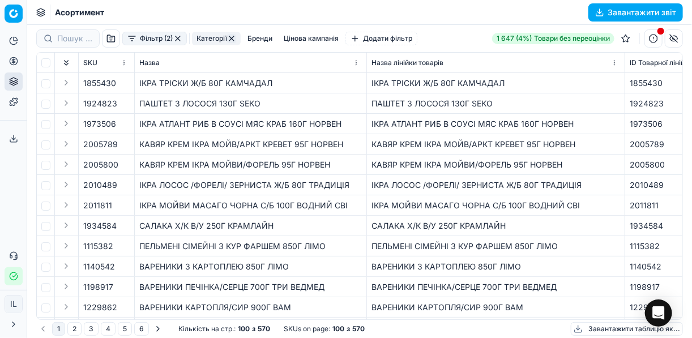
click at [601, 9] on button "Завантажити звіт" at bounding box center [635, 12] width 95 height 18
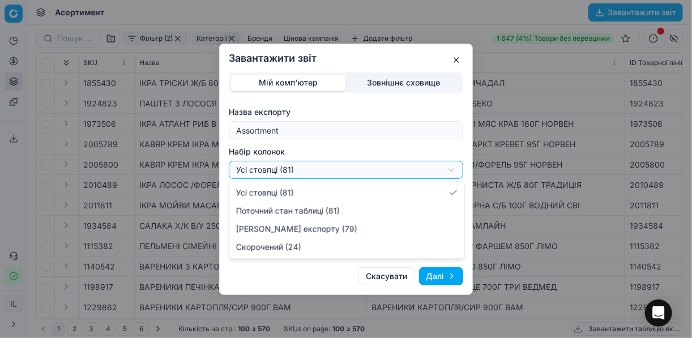
click at [456, 165] on div "Завантажити звіт Мій комп'ютер Зовнішнє сховище Назва експорту Assortment Набір…" at bounding box center [346, 169] width 692 height 338
select select "a9134834-9553-4c73-ac5c-c823406624b7"
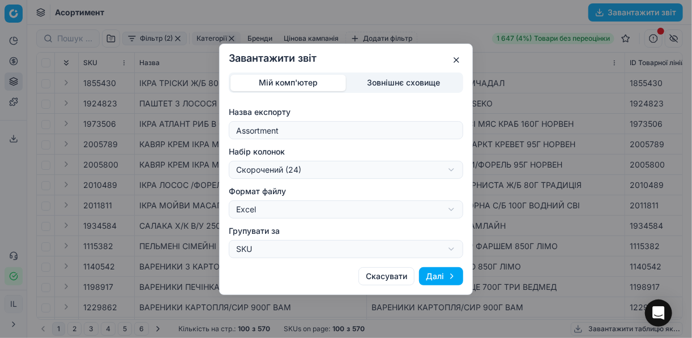
click at [430, 277] on button "Далі" at bounding box center [441, 276] width 44 height 18
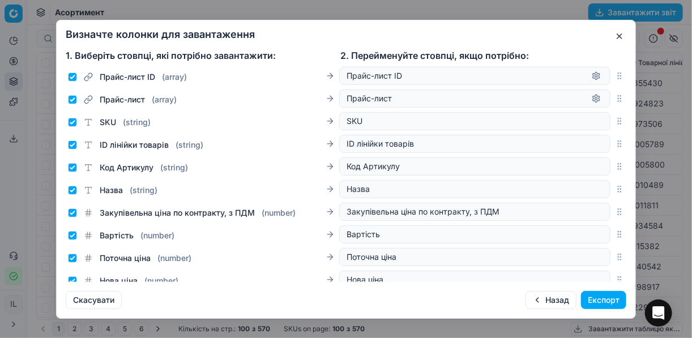
click at [596, 298] on button "Експорт" at bounding box center [603, 300] width 45 height 18
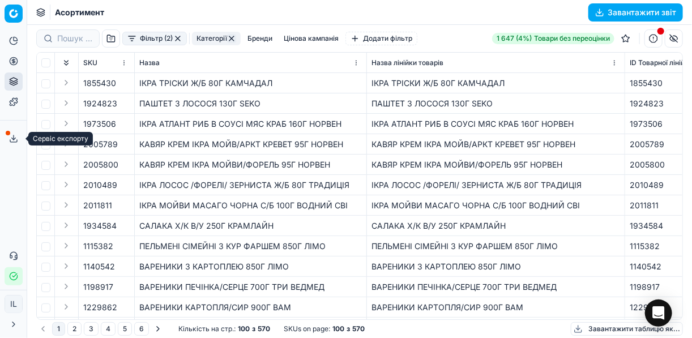
click at [12, 139] on polyline at bounding box center [14, 139] width 4 height 2
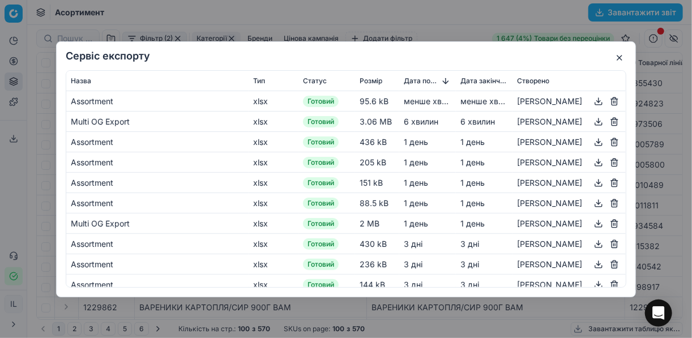
click at [592, 97] on button "button" at bounding box center [599, 101] width 14 height 14
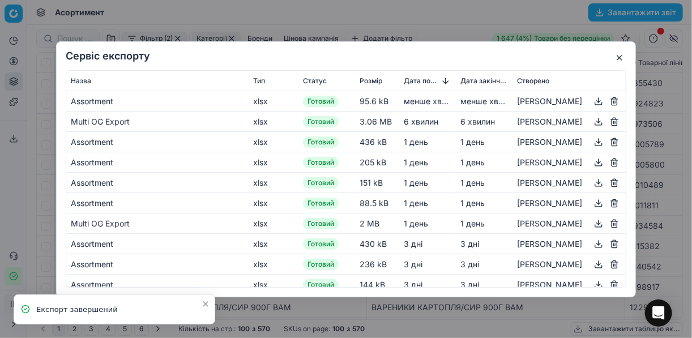
drag, startPoint x: 463, startPoint y: 32, endPoint x: 562, endPoint y: 50, distance: 100.2
click at [463, 32] on div "Сервіс експорту Назва Тип Статус Розмір Дата початку Дата закінчення Створено A…" at bounding box center [346, 169] width 692 height 338
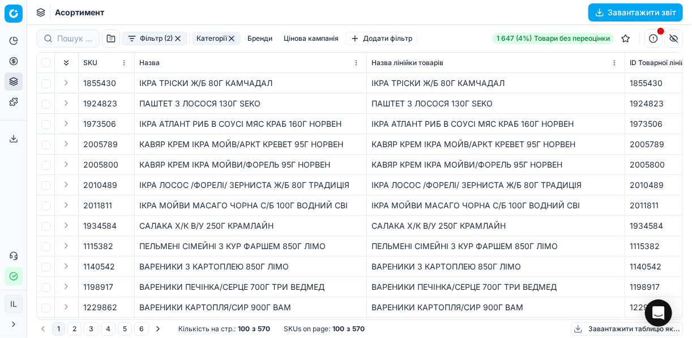
click at [654, 39] on button "button" at bounding box center [653, 38] width 18 height 18
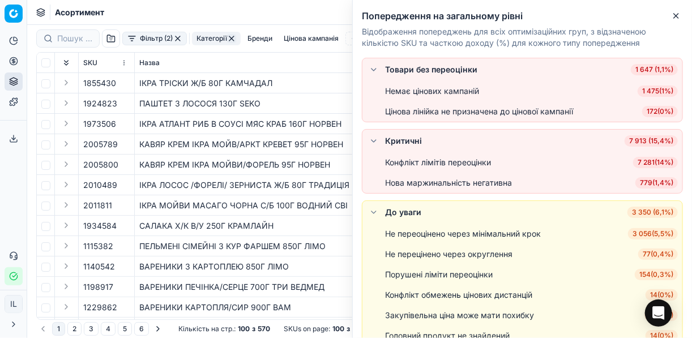
drag, startPoint x: 281, startPoint y: 56, endPoint x: 238, endPoint y: 52, distance: 42.7
click at [280, 56] on th "Назва" at bounding box center [251, 63] width 232 height 20
click at [181, 40] on button "button" at bounding box center [177, 38] width 9 height 9
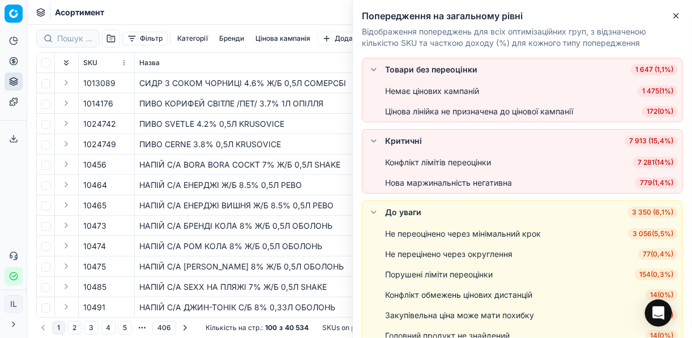
click at [646, 161] on span "7 281 ( 14% )" at bounding box center [655, 162] width 45 height 11
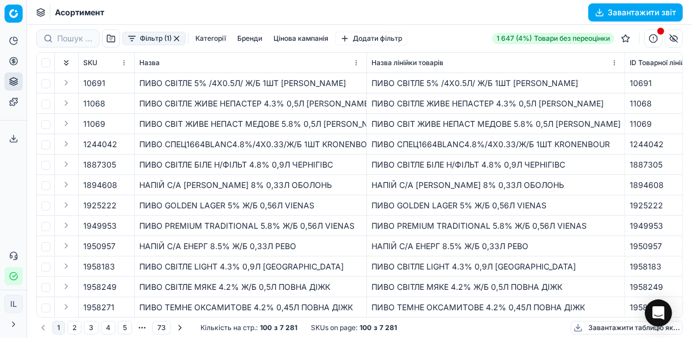
click at [200, 40] on button "Категорії" at bounding box center [211, 39] width 40 height 14
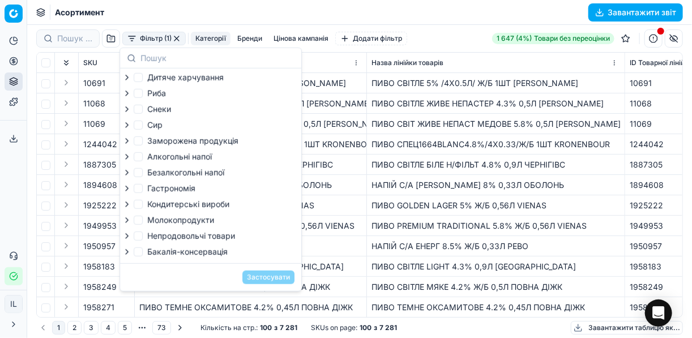
click at [144, 126] on label "Сир" at bounding box center [148, 124] width 29 height 11
click at [143, 126] on input "Сир" at bounding box center [138, 125] width 9 height 9
checkbox input "true"
click at [140, 220] on input "Молокопродукти" at bounding box center [138, 220] width 9 height 9
checkbox input "true"
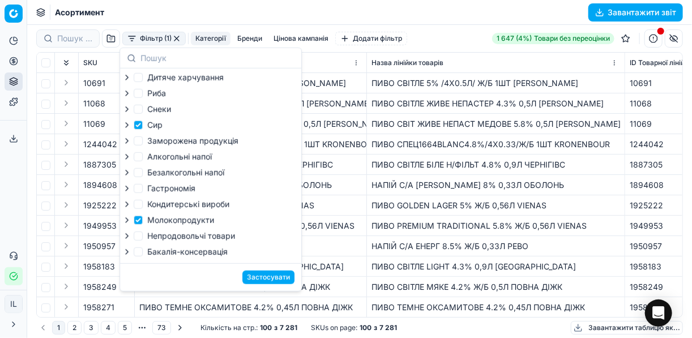
click at [284, 281] on button "Застосувати" at bounding box center [268, 278] width 52 height 14
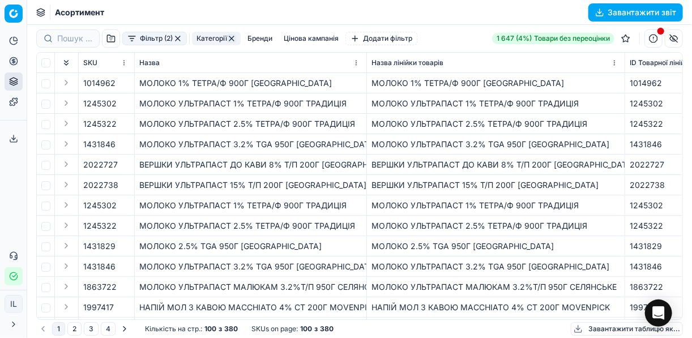
click at [601, 12] on button "Завантажити звіт" at bounding box center [635, 12] width 95 height 18
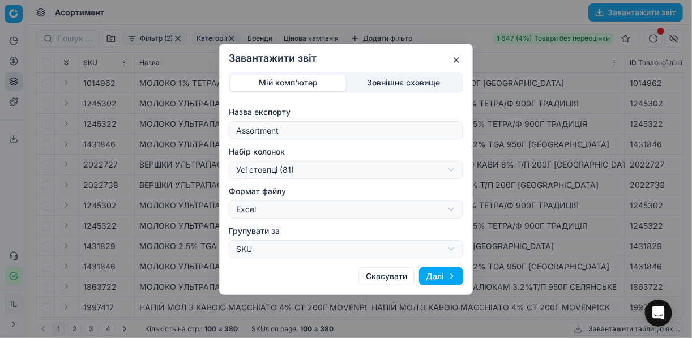
click at [455, 169] on div "Завантажити звіт Мій комп'ютер Зовнішнє сховище Назва експорту Assortment Набір…" at bounding box center [346, 169] width 692 height 338
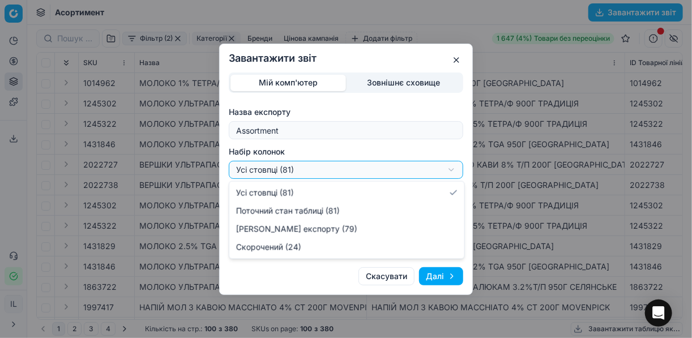
select select "a9134834-9553-4c73-ac5c-c823406624b7"
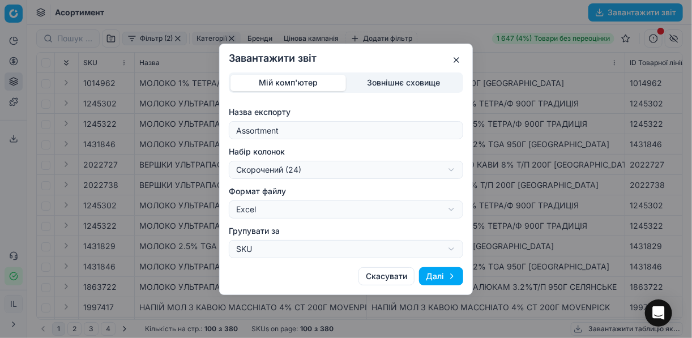
click at [442, 274] on button "Далі" at bounding box center [441, 276] width 44 height 18
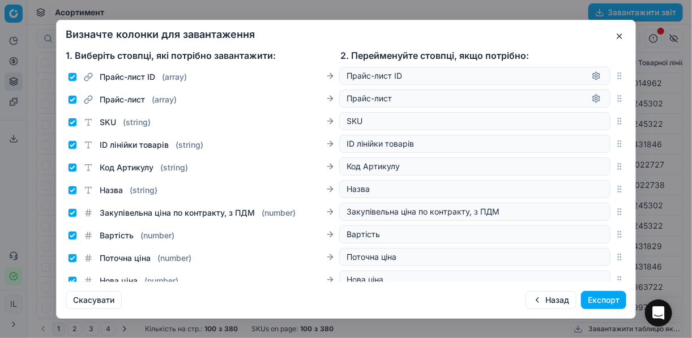
click at [599, 297] on button "Експорт" at bounding box center [603, 300] width 45 height 18
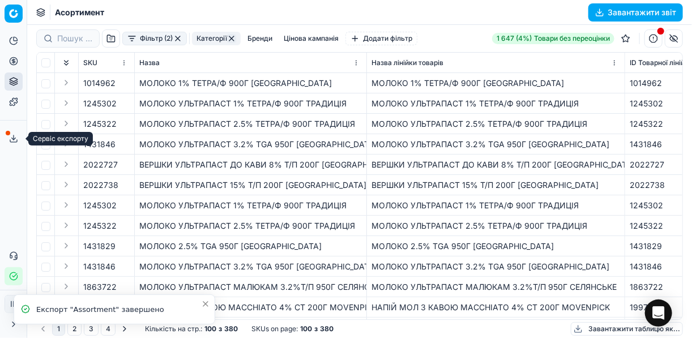
click at [11, 138] on icon at bounding box center [13, 138] width 9 height 9
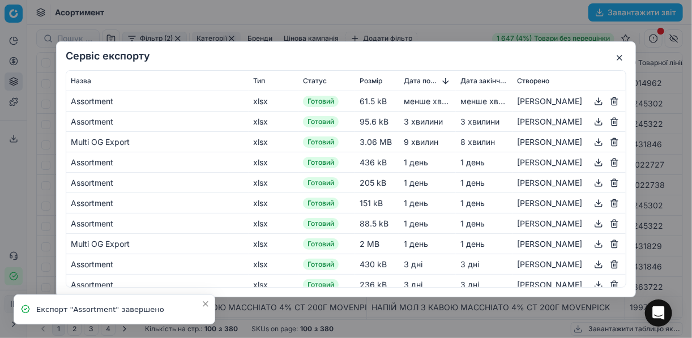
click at [592, 100] on button "button" at bounding box center [599, 101] width 14 height 14
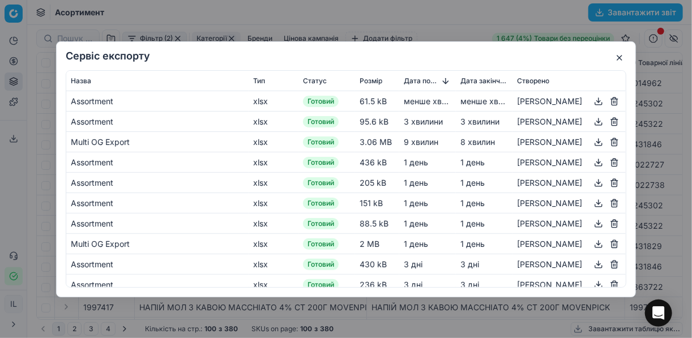
click at [439, 25] on div "Сервіс експорту Назва Тип Статус Розмір Дата початку Дата закінчення Створено A…" at bounding box center [346, 169] width 692 height 338
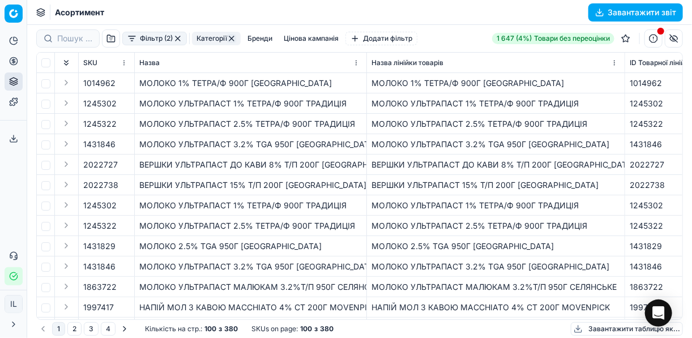
click at [177, 38] on button "button" at bounding box center [177, 38] width 9 height 9
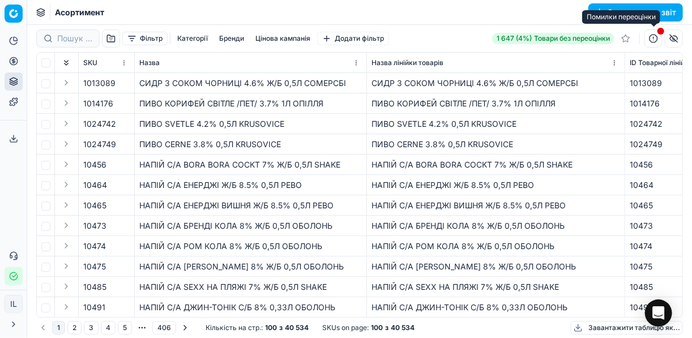
click at [654, 37] on button "button" at bounding box center [653, 38] width 18 height 18
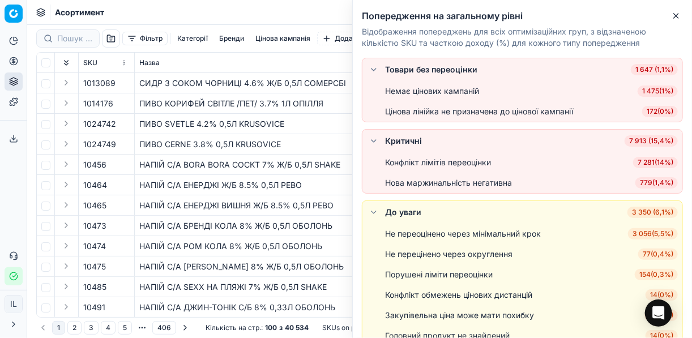
click at [660, 160] on span "7 281 ( 14% )" at bounding box center [655, 162] width 45 height 11
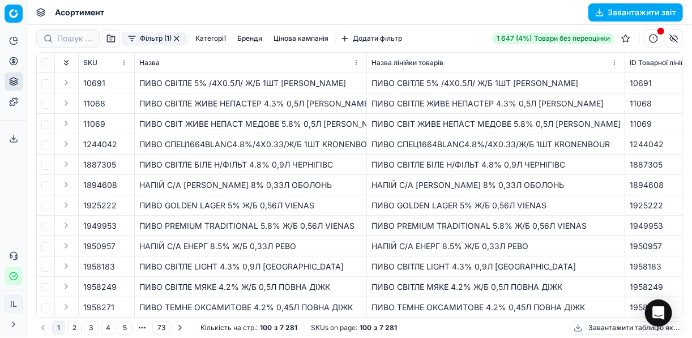
click at [205, 37] on button "Категорії" at bounding box center [211, 39] width 40 height 14
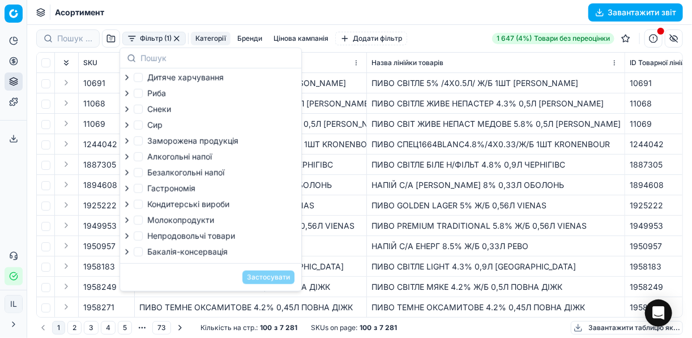
click at [145, 239] on label "Непродовольчі товари" at bounding box center [184, 235] width 101 height 11
click at [143, 239] on input "Непродовольчі товари" at bounding box center [138, 236] width 9 height 9
checkbox input "true"
click at [267, 282] on button "Застосувати" at bounding box center [268, 278] width 52 height 14
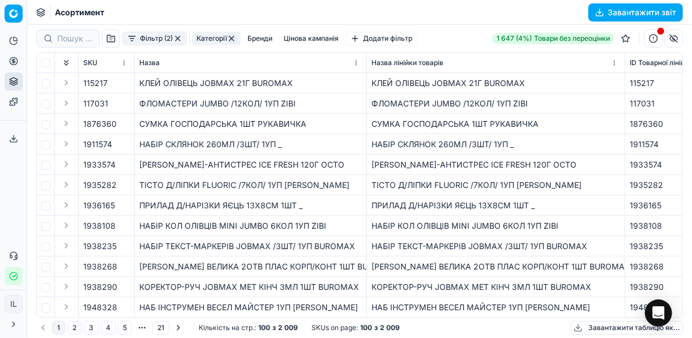
click at [604, 12] on button "Завантажити звіт" at bounding box center [635, 12] width 95 height 18
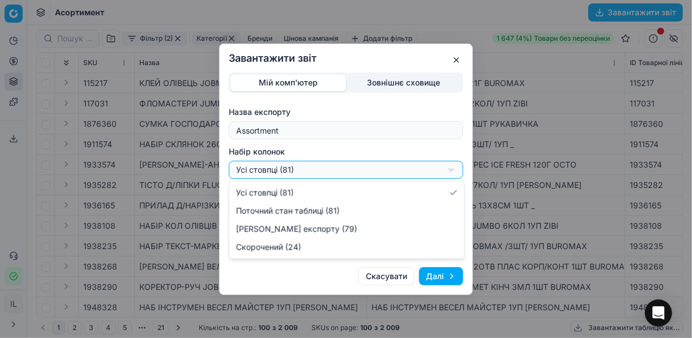
click at [453, 171] on div "Завантажити звіт Мій комп'ютер Зовнішнє сховище Назва експорту Assortment Набір…" at bounding box center [346, 169] width 692 height 338
select select "a9134834-9553-4c73-ac5c-c823406624b7"
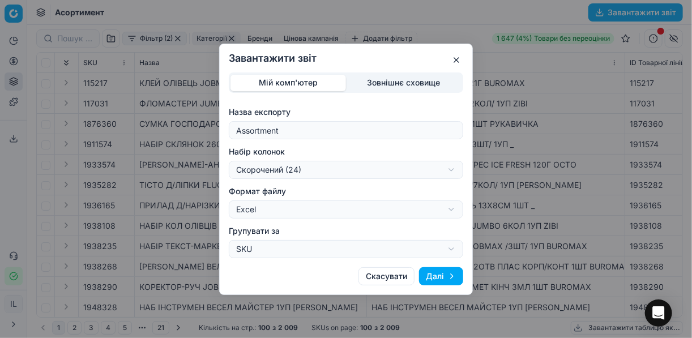
click at [439, 278] on button "Далі" at bounding box center [441, 276] width 44 height 18
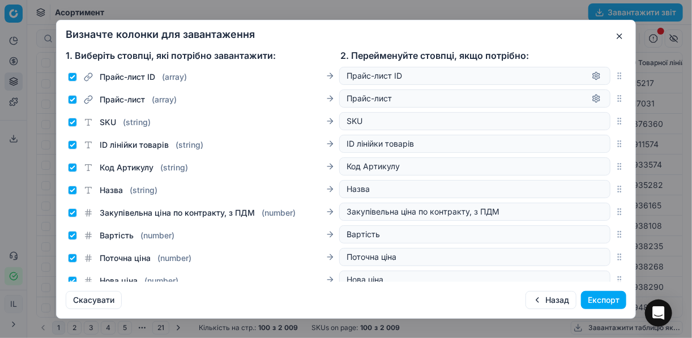
click at [613, 306] on button "Експорт" at bounding box center [603, 300] width 45 height 18
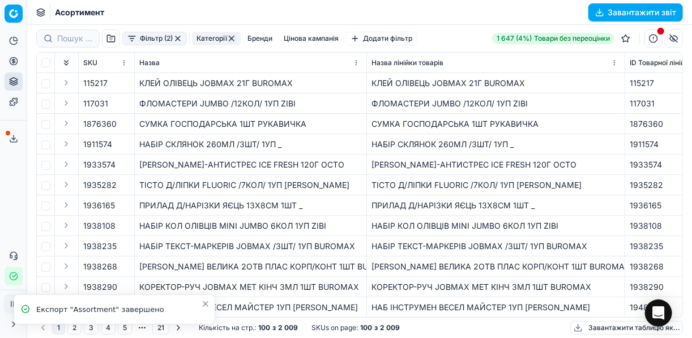
click at [17, 138] on icon at bounding box center [13, 138] width 9 height 9
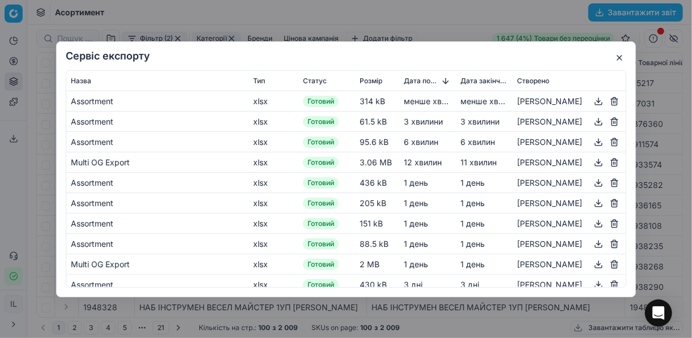
click at [592, 101] on button "button" at bounding box center [599, 101] width 14 height 14
click at [464, 6] on div "Сервіс експорту Назва Тип Статус Розмір Дата початку Дата закінчення Створено A…" at bounding box center [346, 169] width 692 height 338
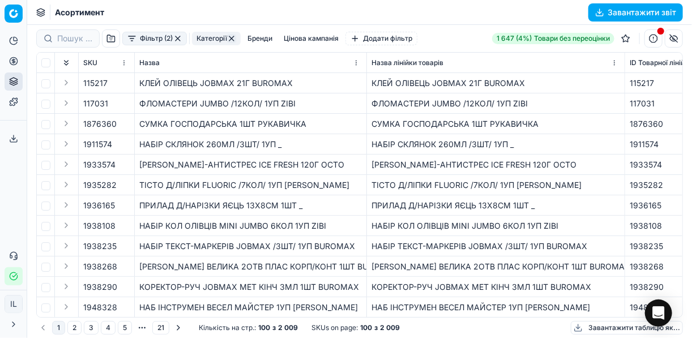
click at [175, 36] on button "button" at bounding box center [177, 38] width 9 height 9
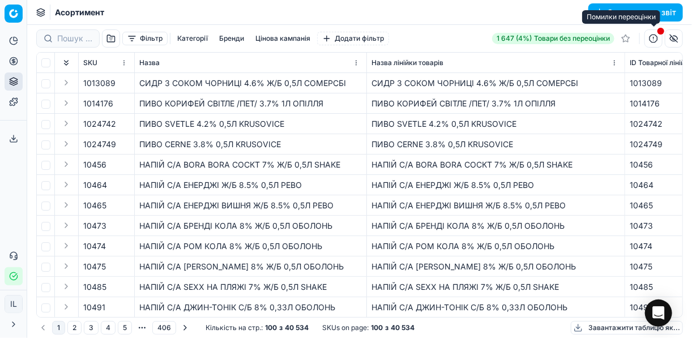
click at [653, 42] on button "button" at bounding box center [653, 38] width 18 height 18
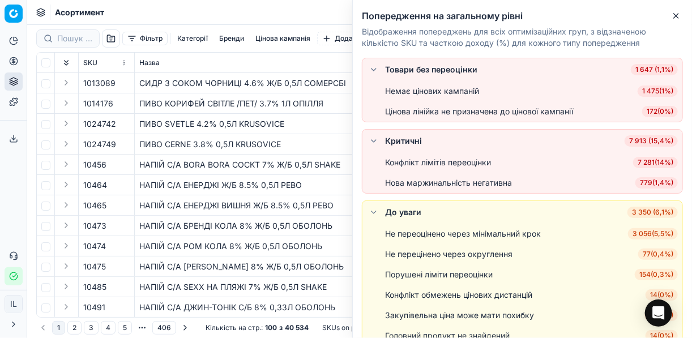
click at [652, 183] on span "779 ( 1,4% )" at bounding box center [656, 182] width 42 height 11
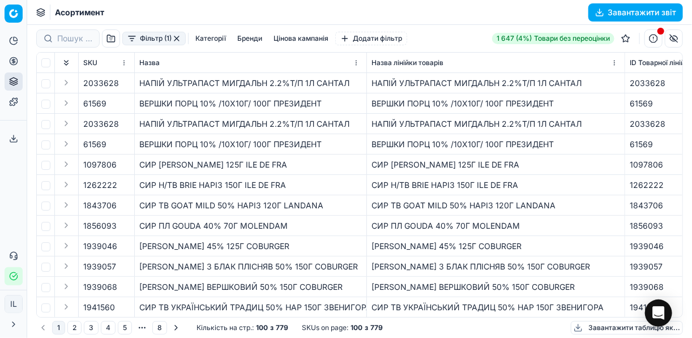
click at [598, 10] on button "Завантажити звіт" at bounding box center [635, 12] width 95 height 18
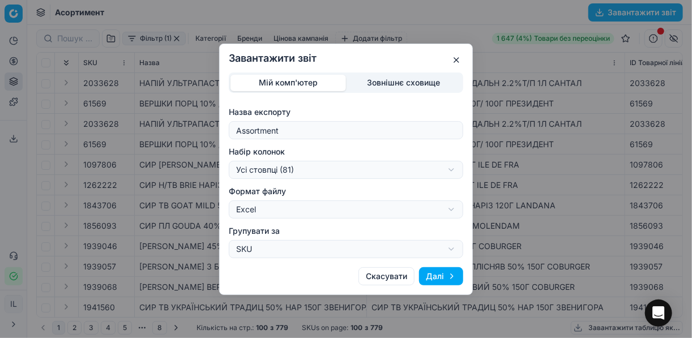
click at [432, 279] on button "Далі" at bounding box center [441, 276] width 44 height 18
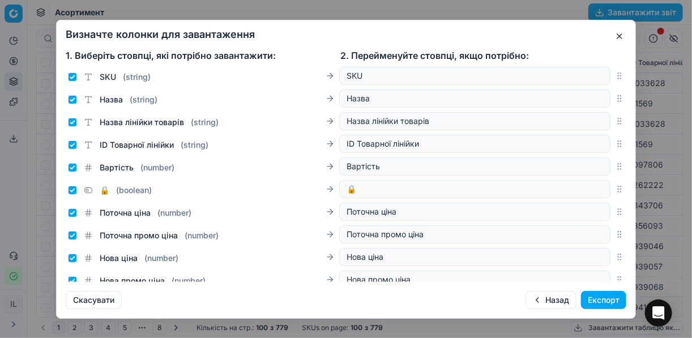
click at [602, 297] on button "Експорт" at bounding box center [603, 300] width 45 height 18
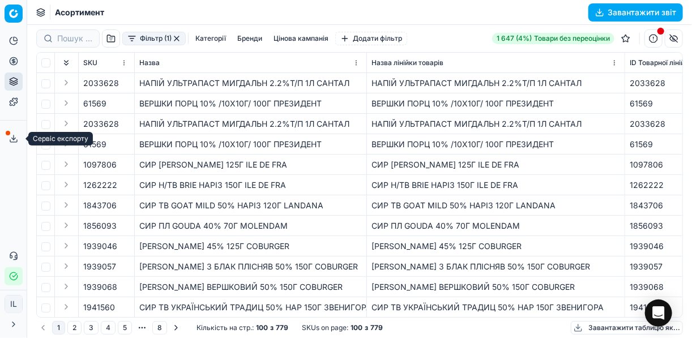
click at [12, 136] on icon at bounding box center [13, 138] width 9 height 9
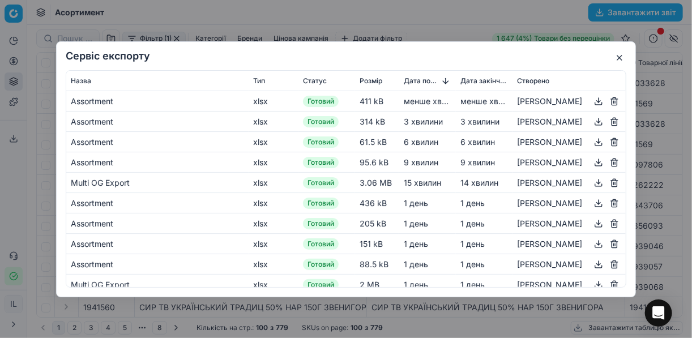
click at [592, 99] on button "button" at bounding box center [599, 101] width 14 height 14
drag, startPoint x: 439, startPoint y: 29, endPoint x: 523, endPoint y: 2, distance: 88.1
click at [439, 29] on div "Сервіс експорту Назва Тип Статус Розмір Дата початку Дата закінчення Створено A…" at bounding box center [346, 169] width 692 height 338
